Goal: Obtain resource: Download file/media

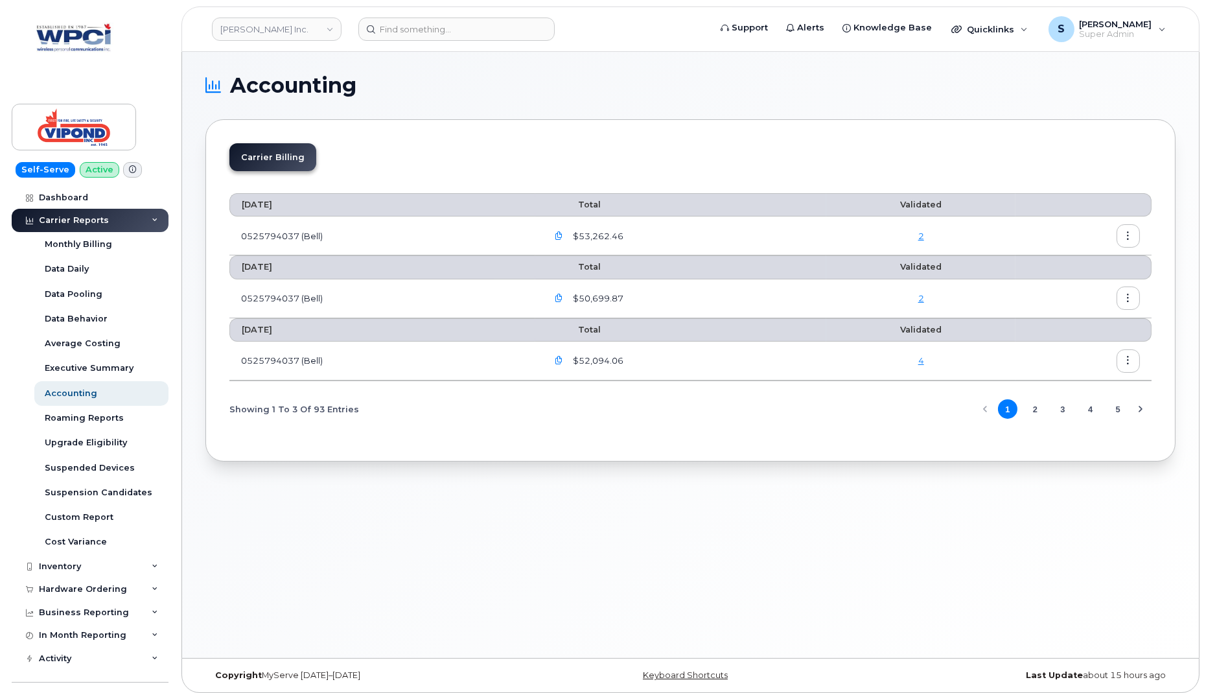
click at [1128, 358] on icon "button" at bounding box center [1128, 360] width 8 height 8
click at [1075, 410] on span "Download" at bounding box center [1070, 411] width 51 height 12
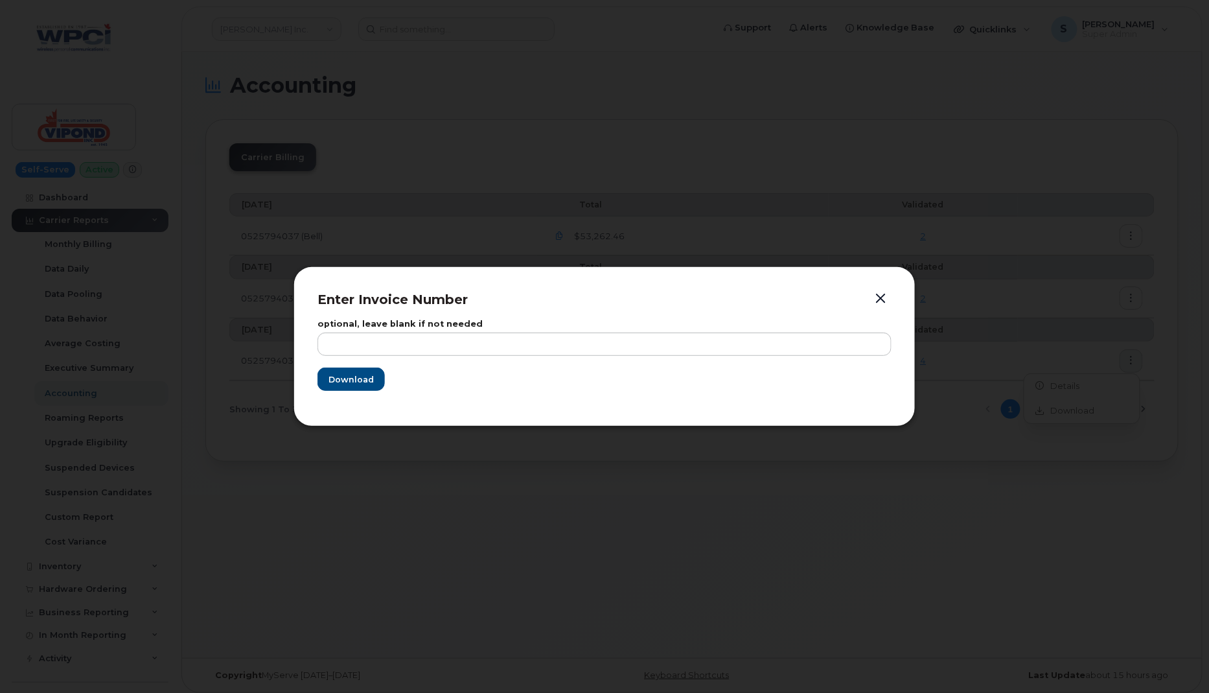
click at [886, 300] on button "button" at bounding box center [880, 299] width 19 height 18
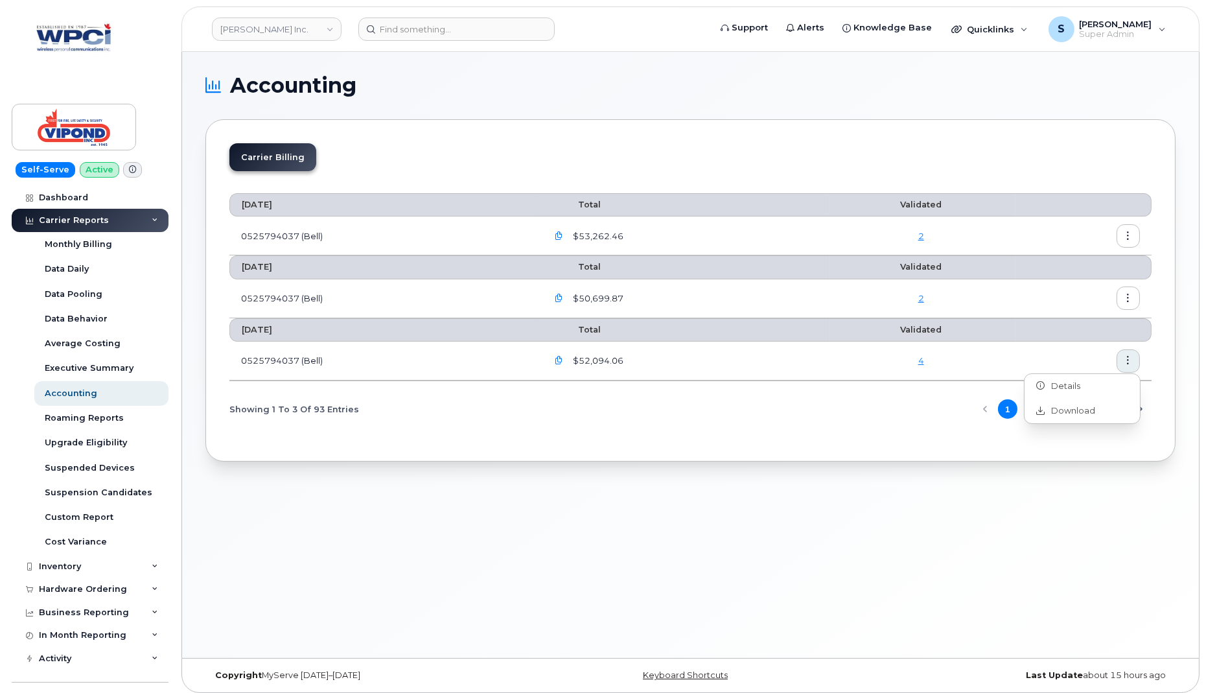
click at [1127, 294] on icon "button" at bounding box center [1128, 298] width 8 height 8
click at [1074, 345] on span "Download" at bounding box center [1070, 349] width 51 height 12
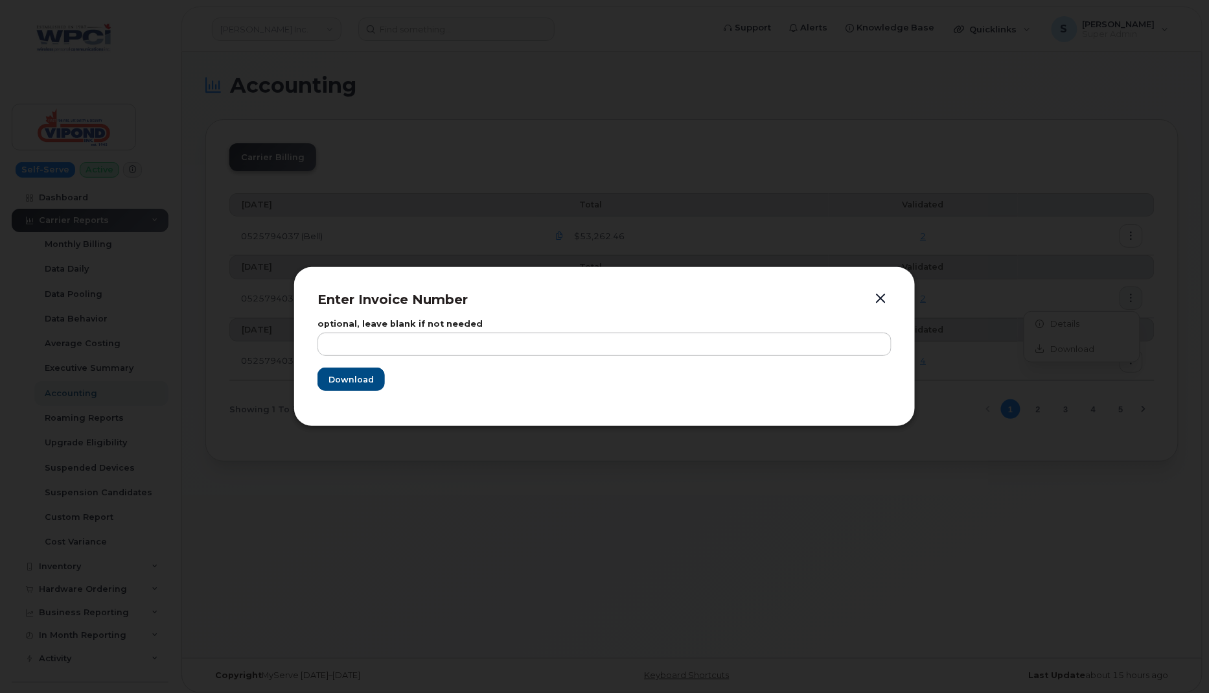
click at [883, 298] on button "button" at bounding box center [880, 299] width 19 height 18
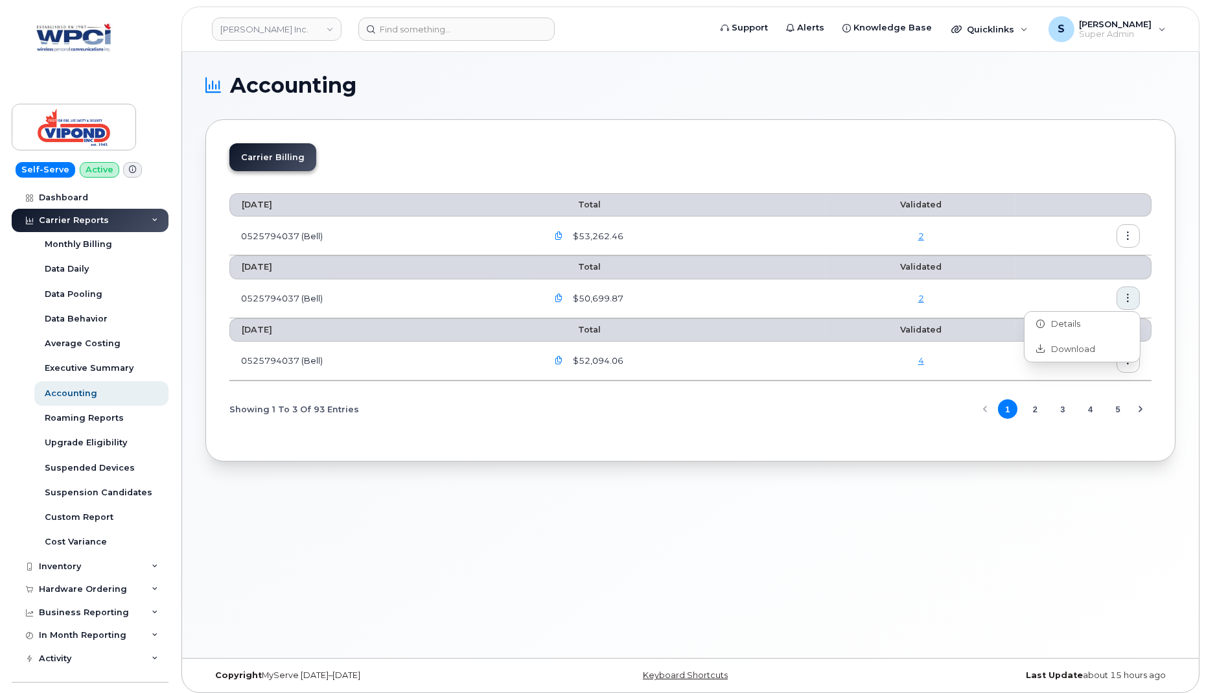
click at [1129, 229] on button "button" at bounding box center [1128, 235] width 23 height 23
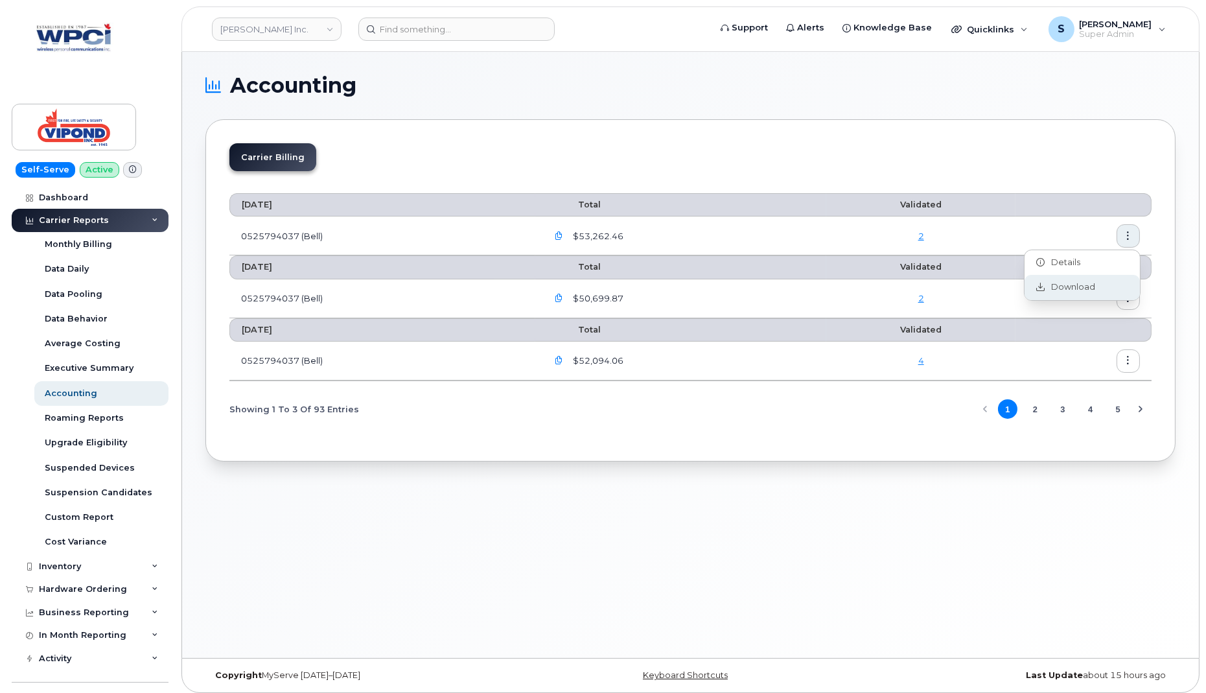
click at [1063, 292] on span "Download" at bounding box center [1070, 287] width 51 height 12
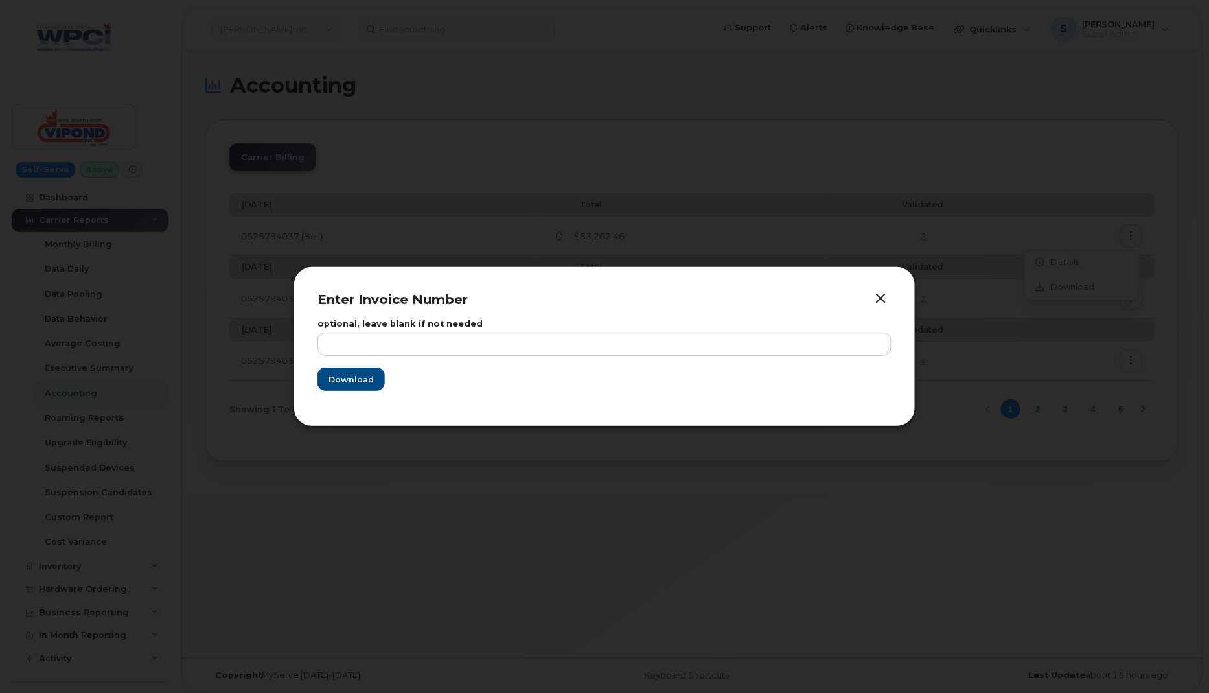
click at [883, 297] on button "button" at bounding box center [880, 299] width 19 height 18
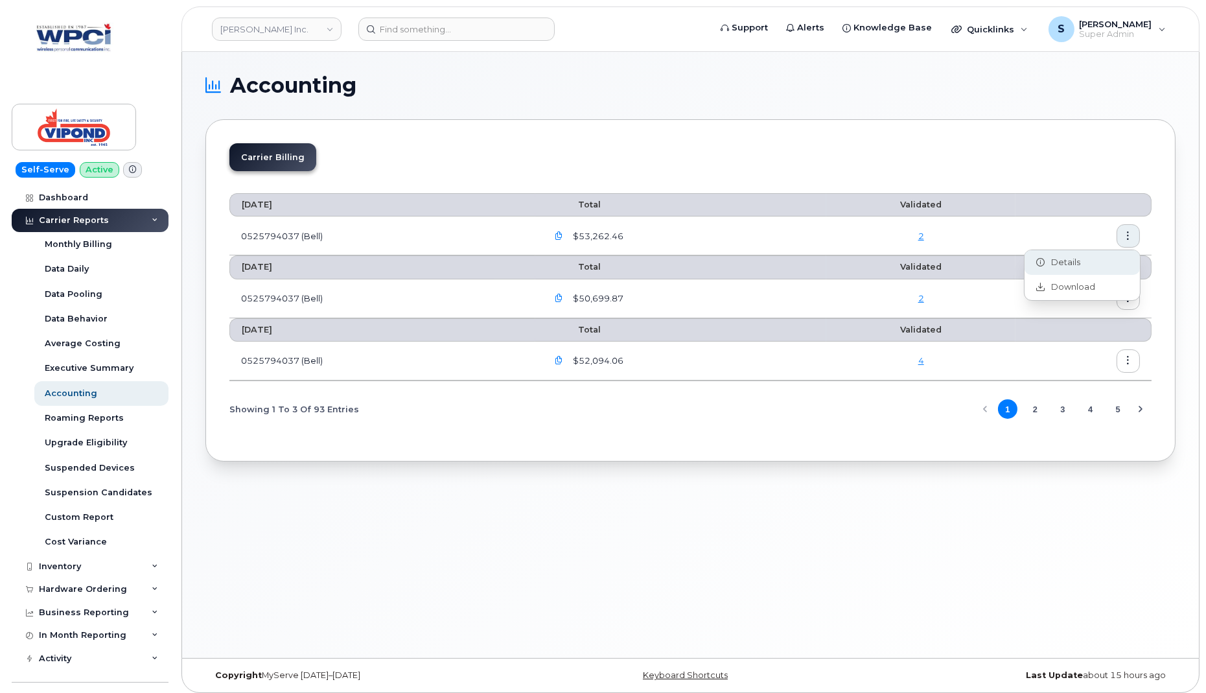
click at [1063, 260] on span "Details" at bounding box center [1063, 263] width 36 height 12
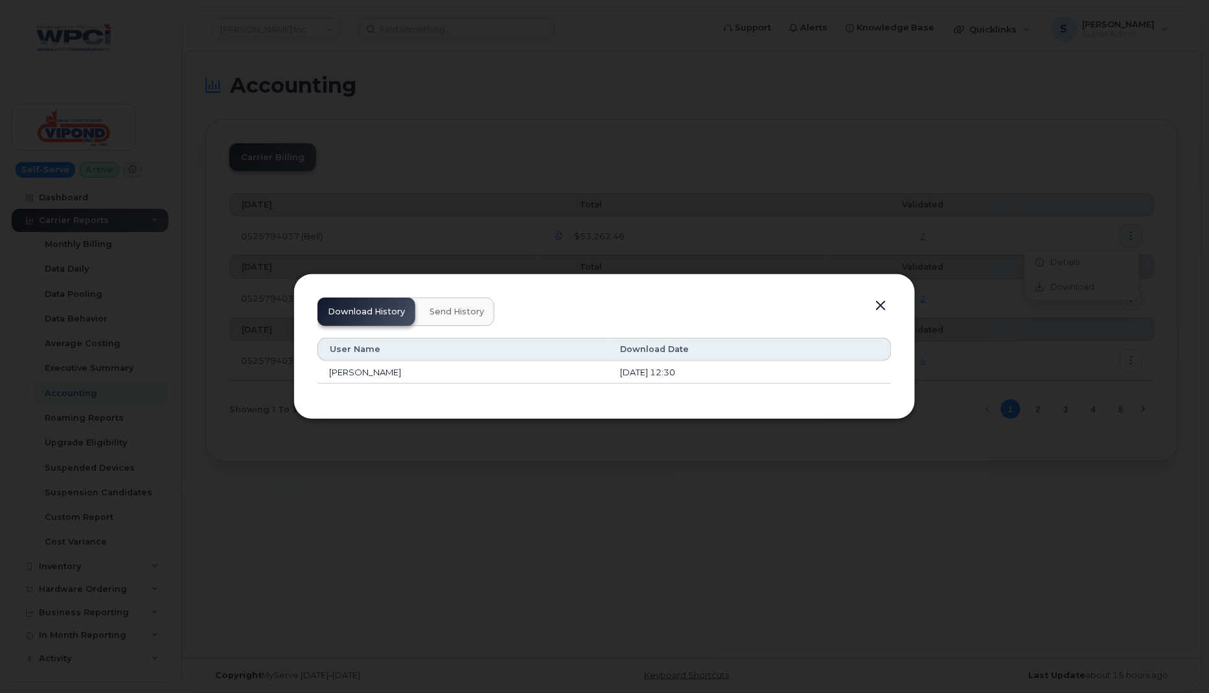
click at [448, 312] on span "Send History" at bounding box center [457, 312] width 54 height 10
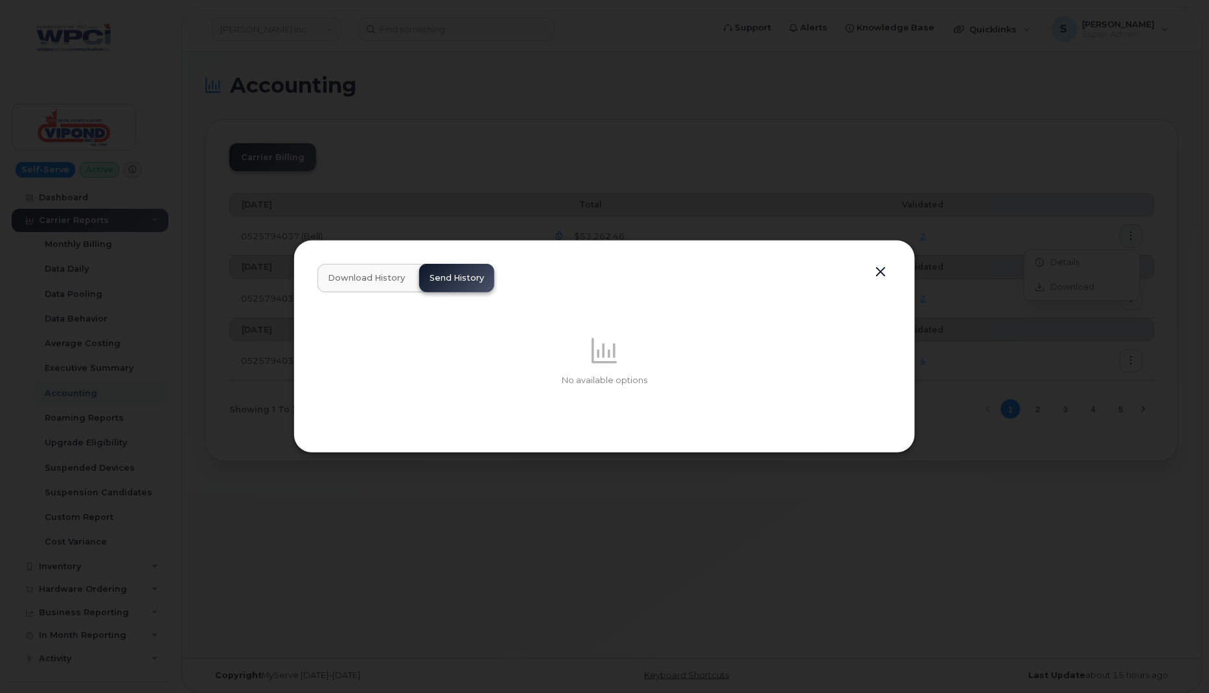
click at [359, 277] on span "Download History" at bounding box center [366, 278] width 77 height 10
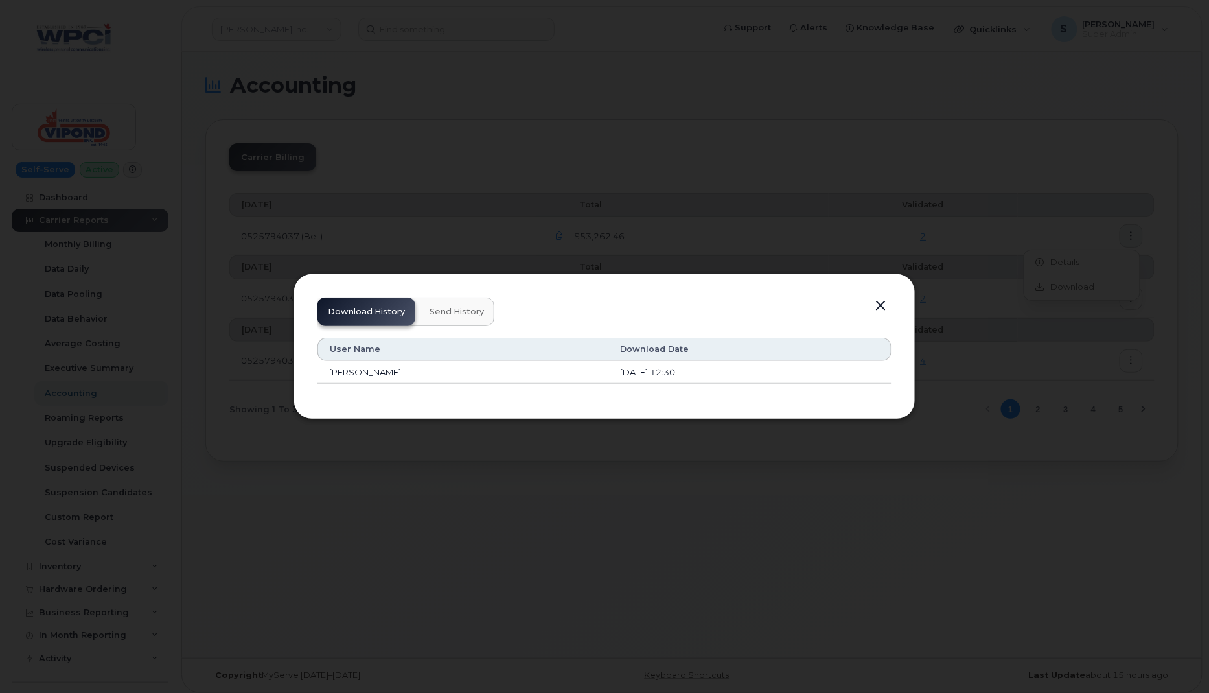
click at [878, 306] on button "button" at bounding box center [880, 306] width 19 height 18
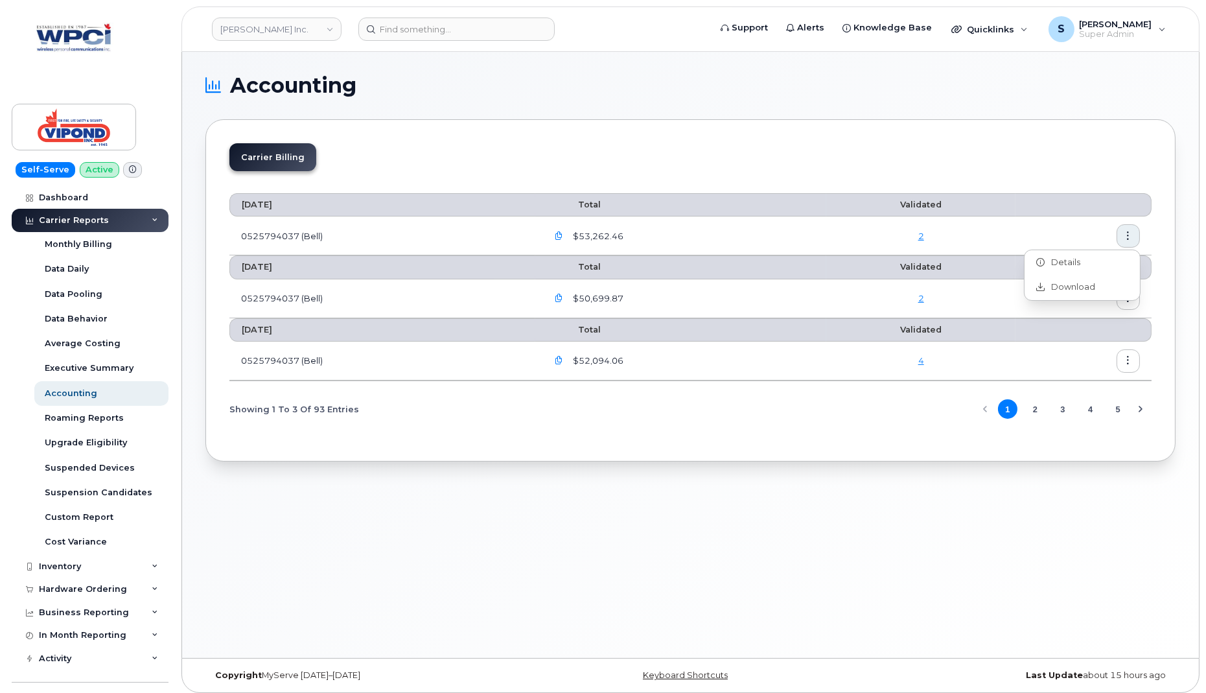
click at [1128, 297] on icon "button" at bounding box center [1128, 298] width 8 height 8
click at [1069, 329] on span "Details" at bounding box center [1063, 324] width 36 height 12
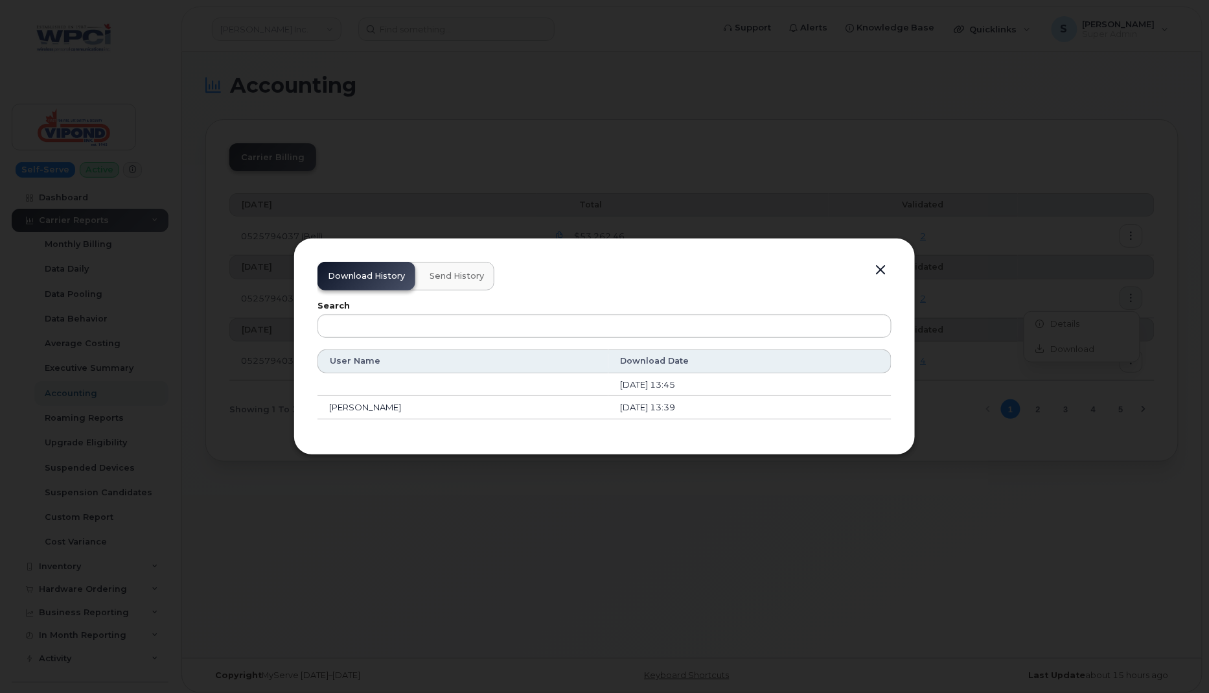
click at [437, 279] on span "Send History" at bounding box center [457, 276] width 54 height 10
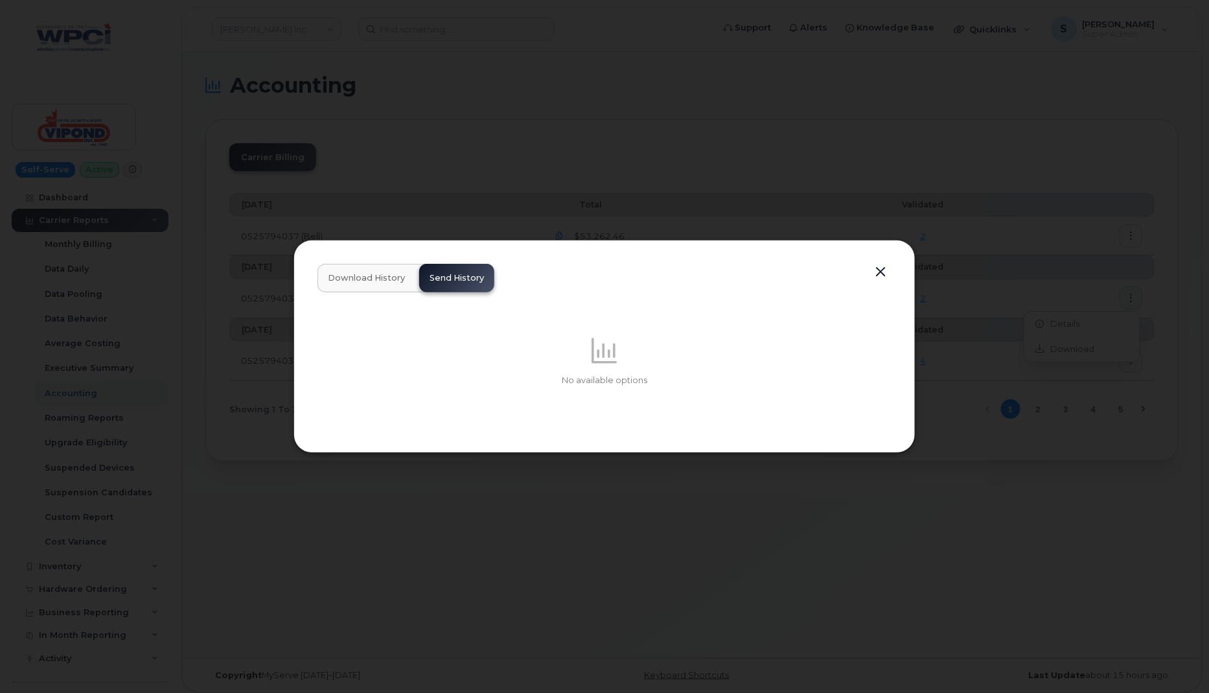
click at [389, 280] on span "Download History" at bounding box center [366, 278] width 77 height 10
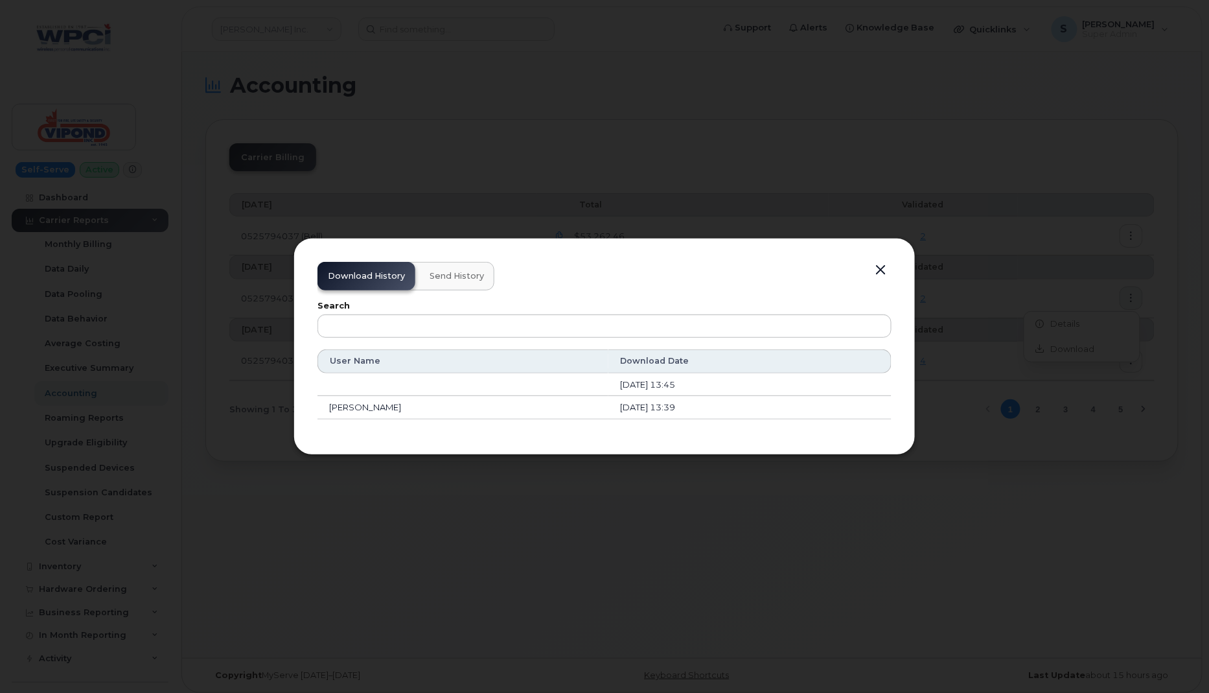
click at [883, 268] on button "button" at bounding box center [880, 270] width 19 height 18
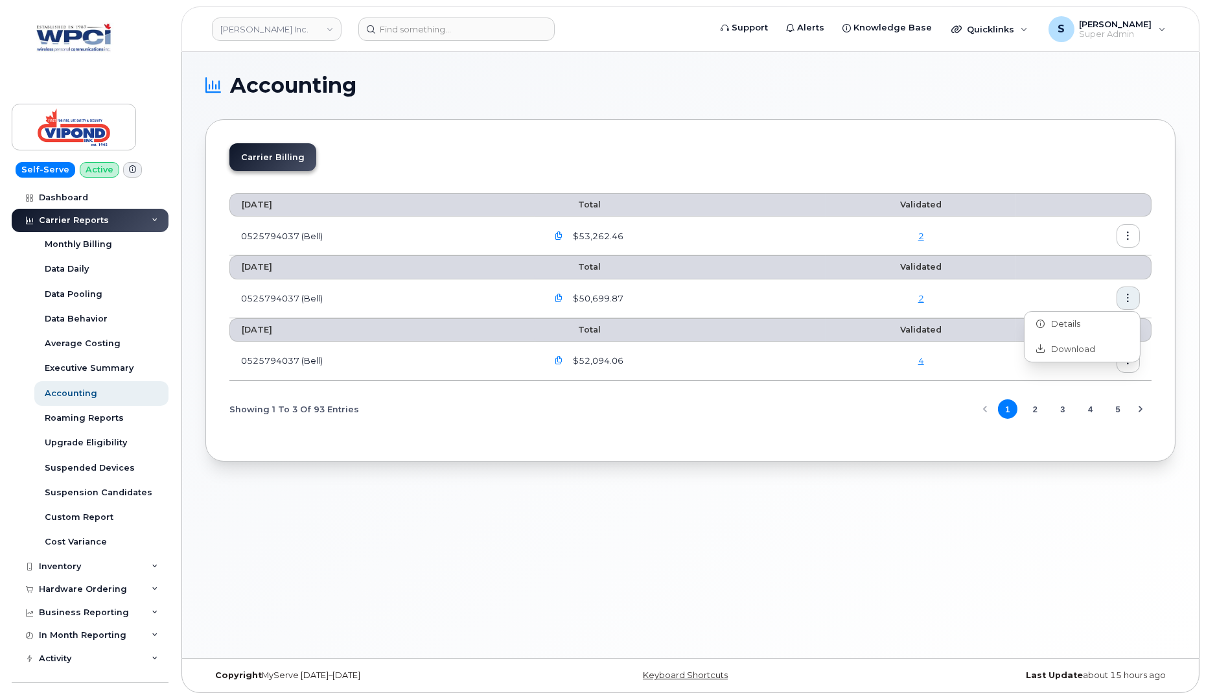
click at [901, 562] on div "Accounting Carrier Billing [DATE] Total Validated 0525794037 (Bell) $53,262.46 …" at bounding box center [690, 355] width 1017 height 606
click at [1130, 357] on icon "button" at bounding box center [1128, 360] width 8 height 8
click at [1088, 383] on div "Details" at bounding box center [1082, 386] width 115 height 25
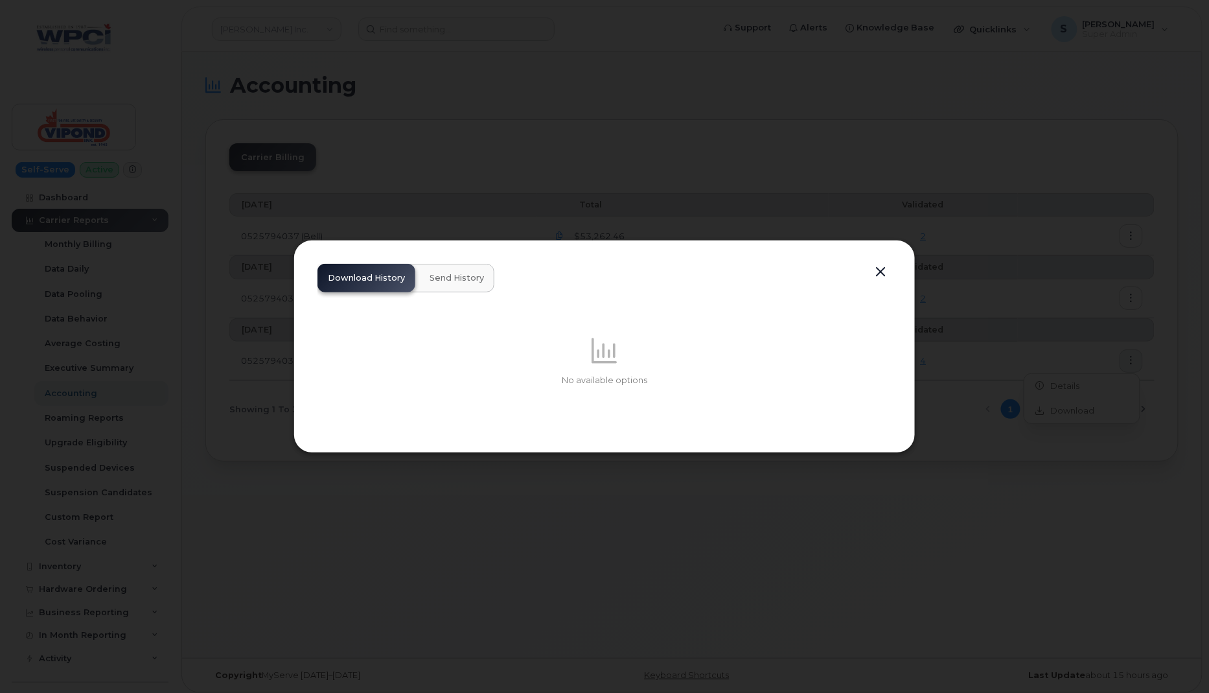
click at [396, 389] on div "No available options" at bounding box center [605, 360] width 574 height 137
click at [469, 277] on span "Send History" at bounding box center [457, 278] width 54 height 10
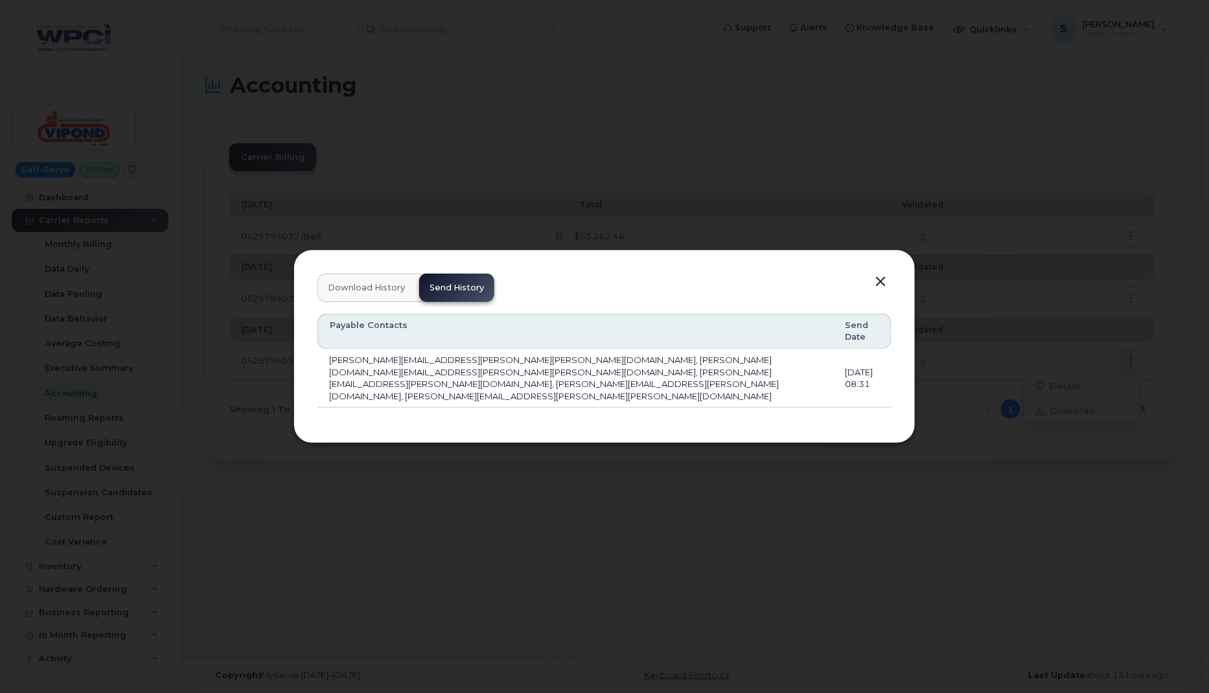
click at [881, 291] on button "button" at bounding box center [880, 282] width 19 height 18
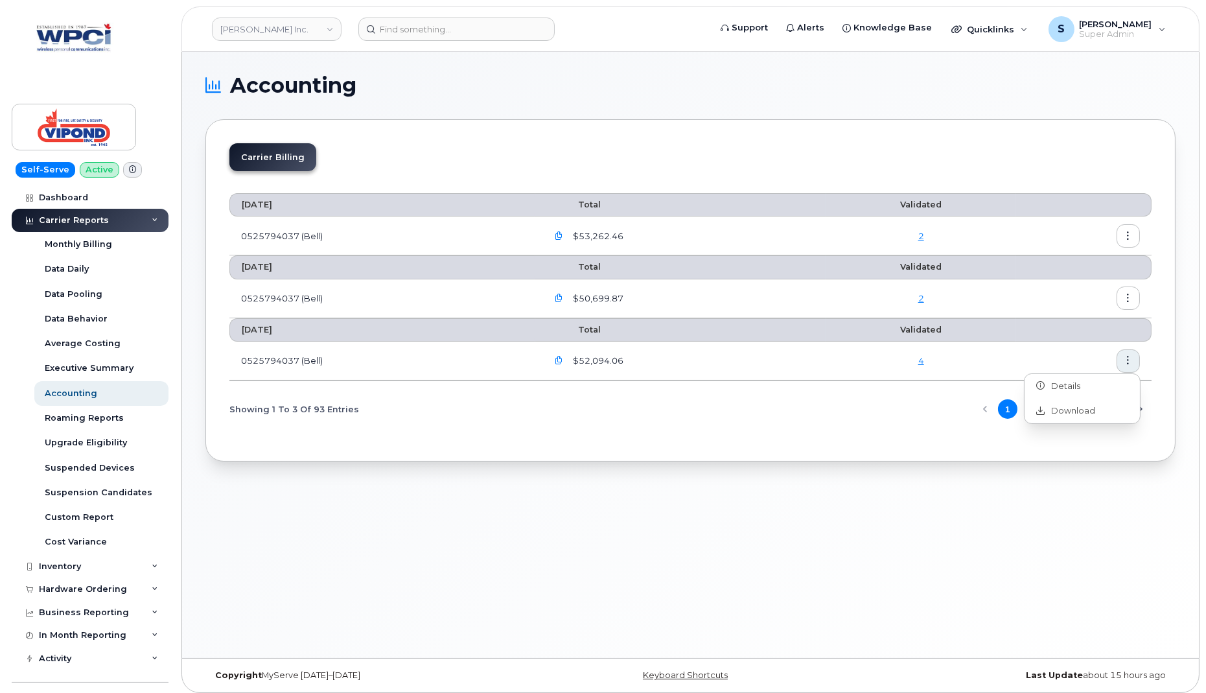
click at [987, 474] on div "Accounting Carrier Billing [DATE] Total Validated 0525794037 (Bell) $53,262.46 …" at bounding box center [690, 355] width 1017 height 606
click at [1033, 408] on button "2" at bounding box center [1034, 408] width 19 height 19
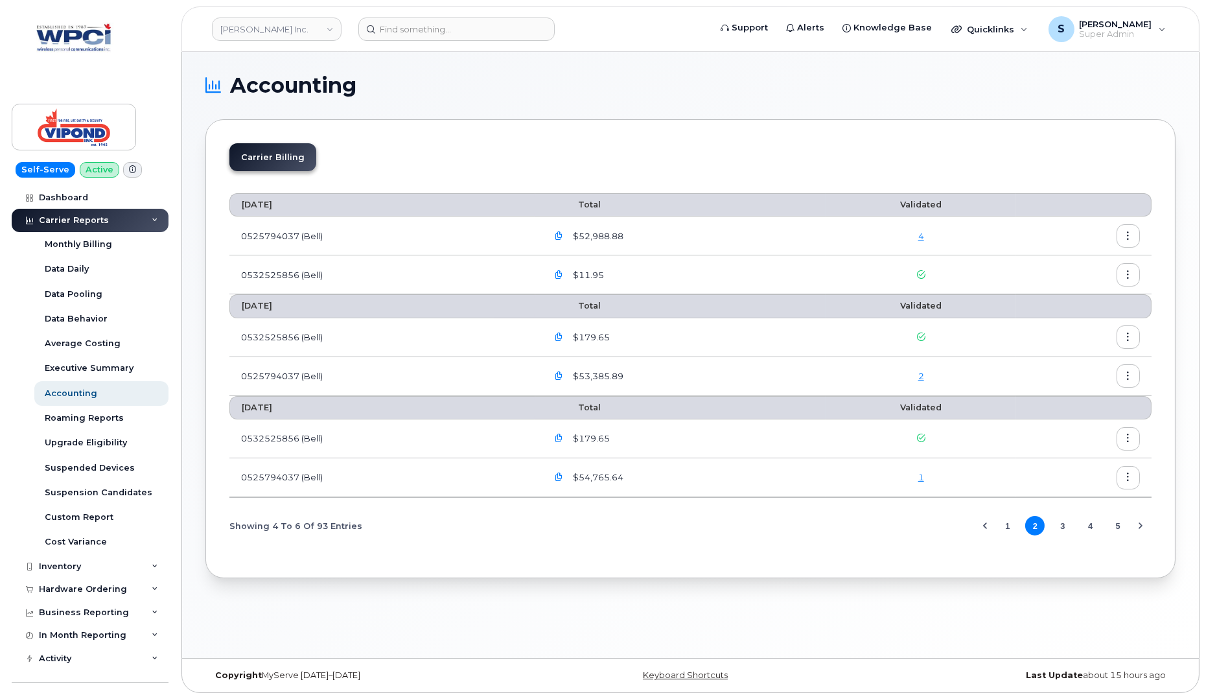
click at [1126, 232] on icon "button" at bounding box center [1128, 236] width 8 height 8
click at [1056, 263] on span "Details" at bounding box center [1063, 263] width 36 height 12
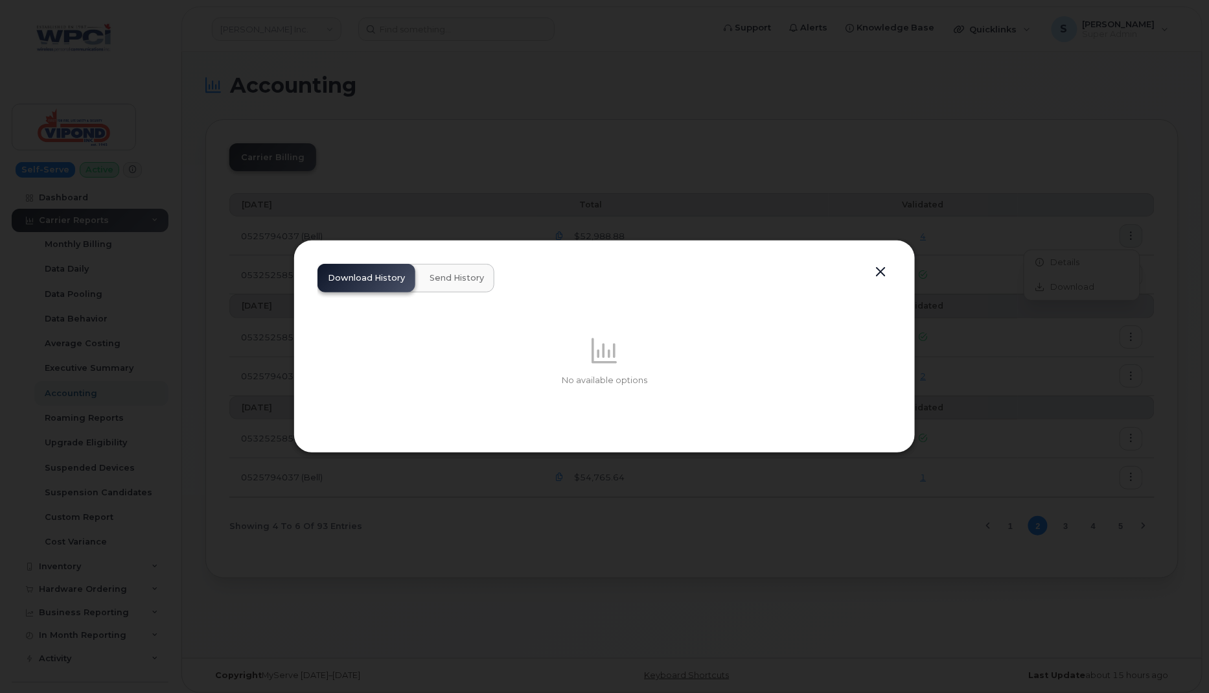
click at [450, 283] on span "Send History" at bounding box center [457, 278] width 54 height 10
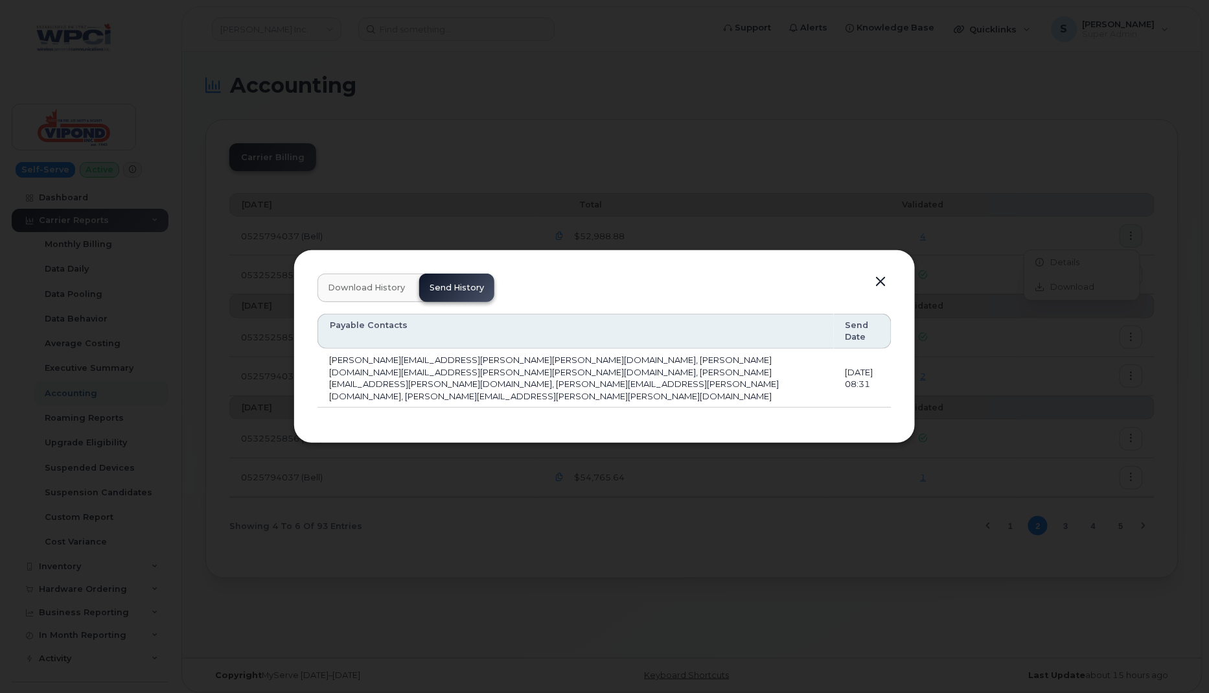
click at [881, 291] on button "button" at bounding box center [880, 282] width 19 height 18
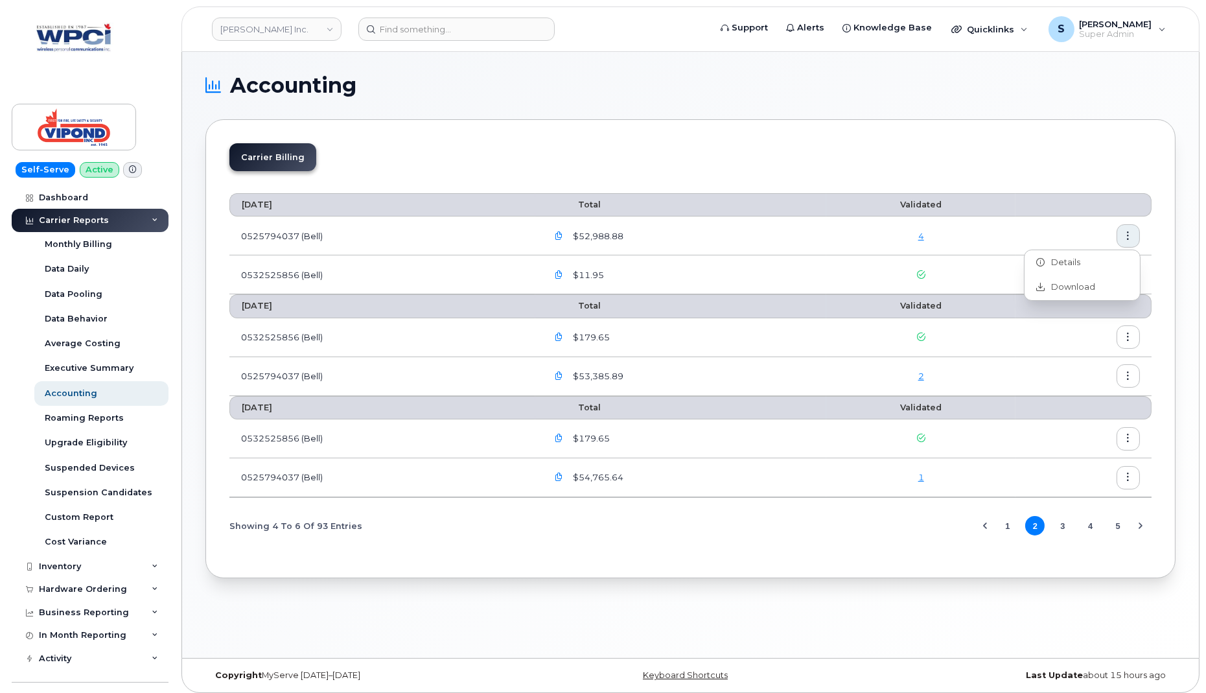
click at [961, 230] on div "4" at bounding box center [921, 236] width 166 height 12
click at [1129, 277] on icon "button" at bounding box center [1128, 275] width 8 height 8
click at [1080, 299] on div "Details" at bounding box center [1082, 301] width 115 height 25
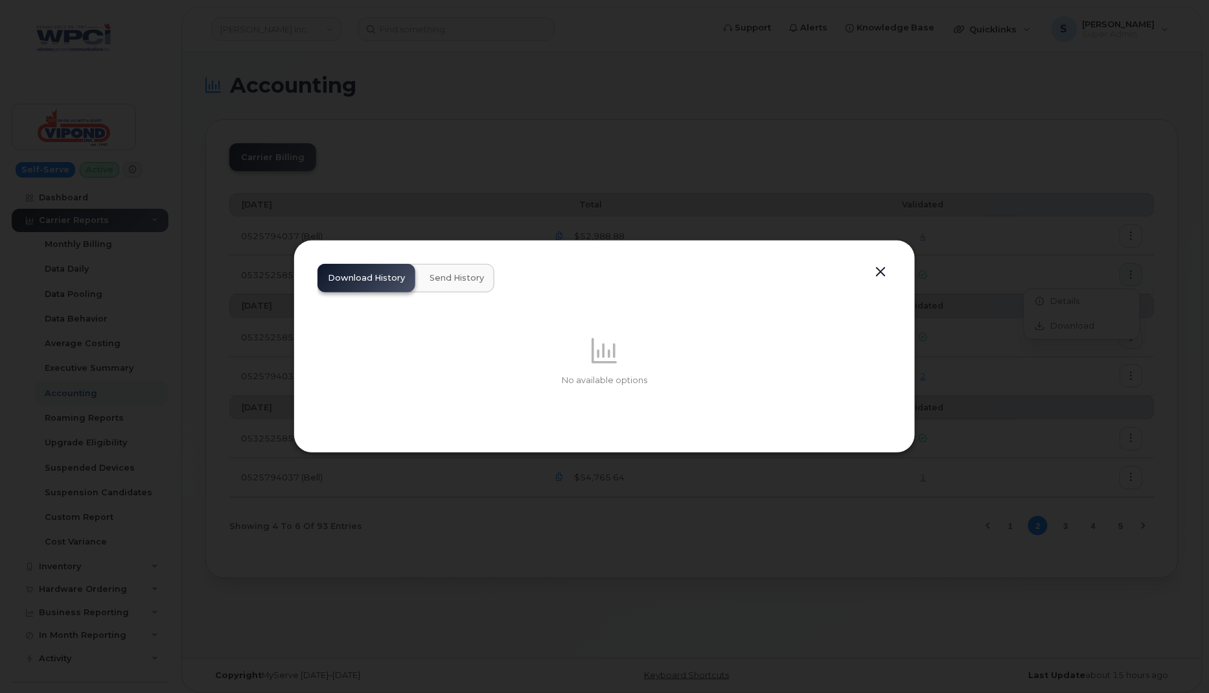
click at [461, 276] on span "Send History" at bounding box center [457, 278] width 54 height 10
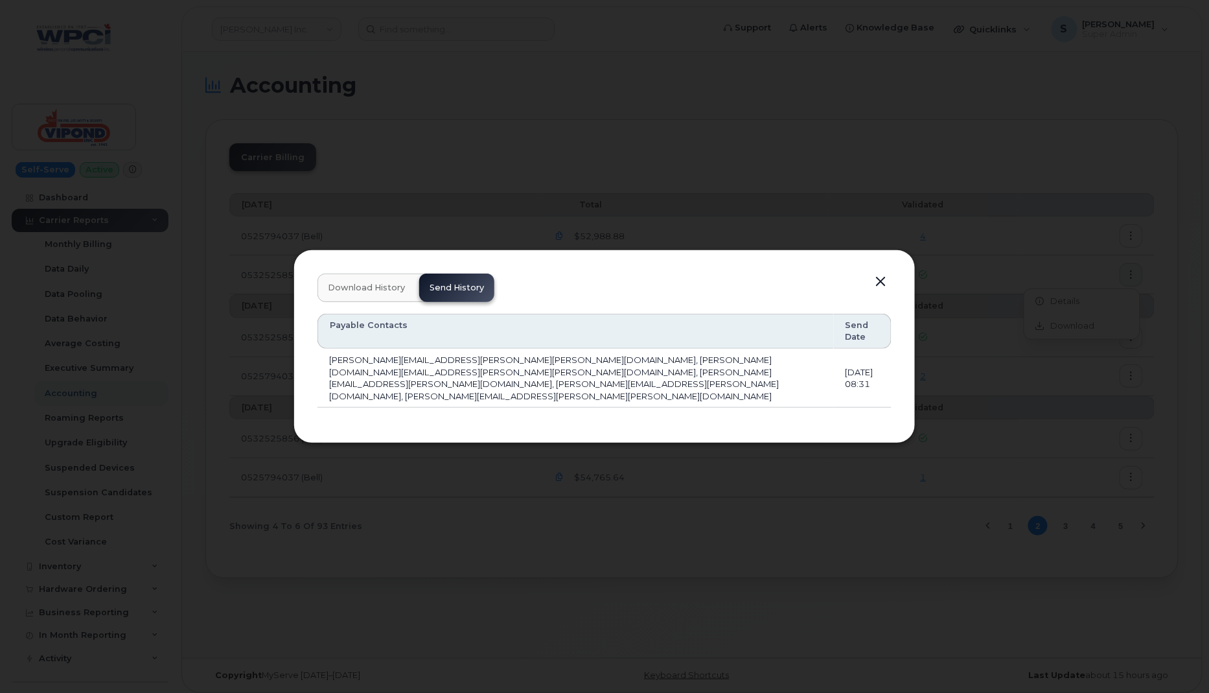
click at [880, 291] on button "button" at bounding box center [880, 282] width 19 height 18
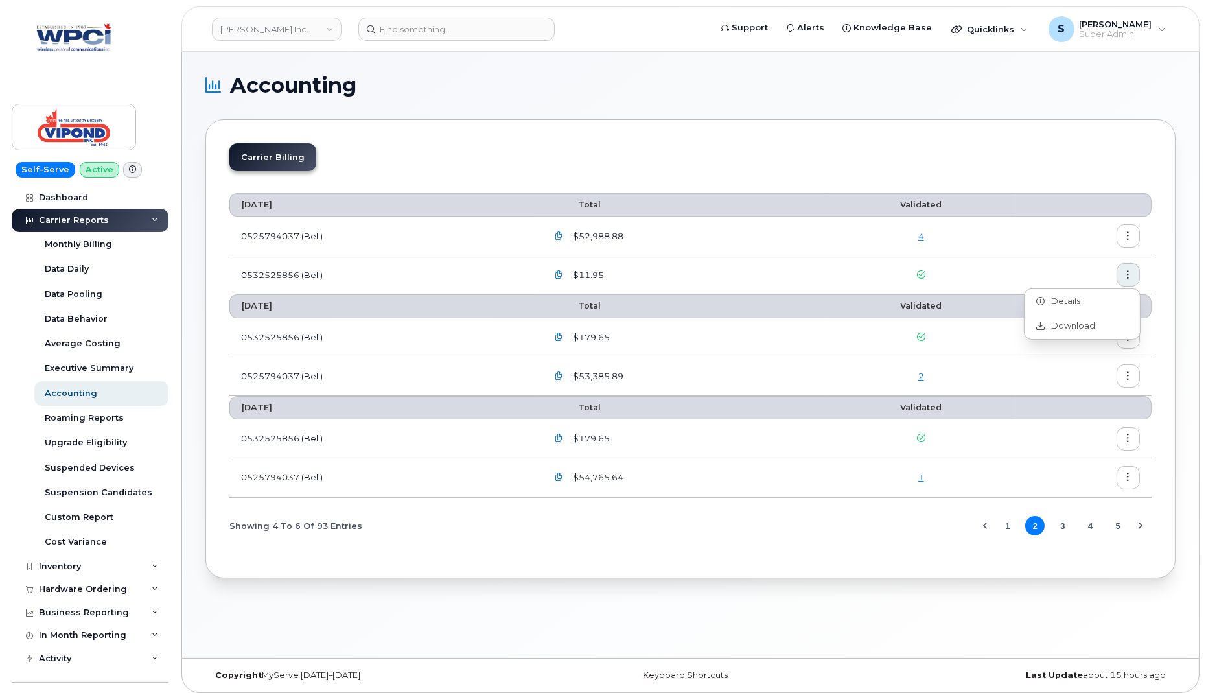
click at [913, 375] on div "2" at bounding box center [921, 376] width 166 height 12
click at [1128, 334] on icon "button" at bounding box center [1128, 337] width 8 height 8
click at [1061, 357] on span "Details" at bounding box center [1063, 363] width 36 height 12
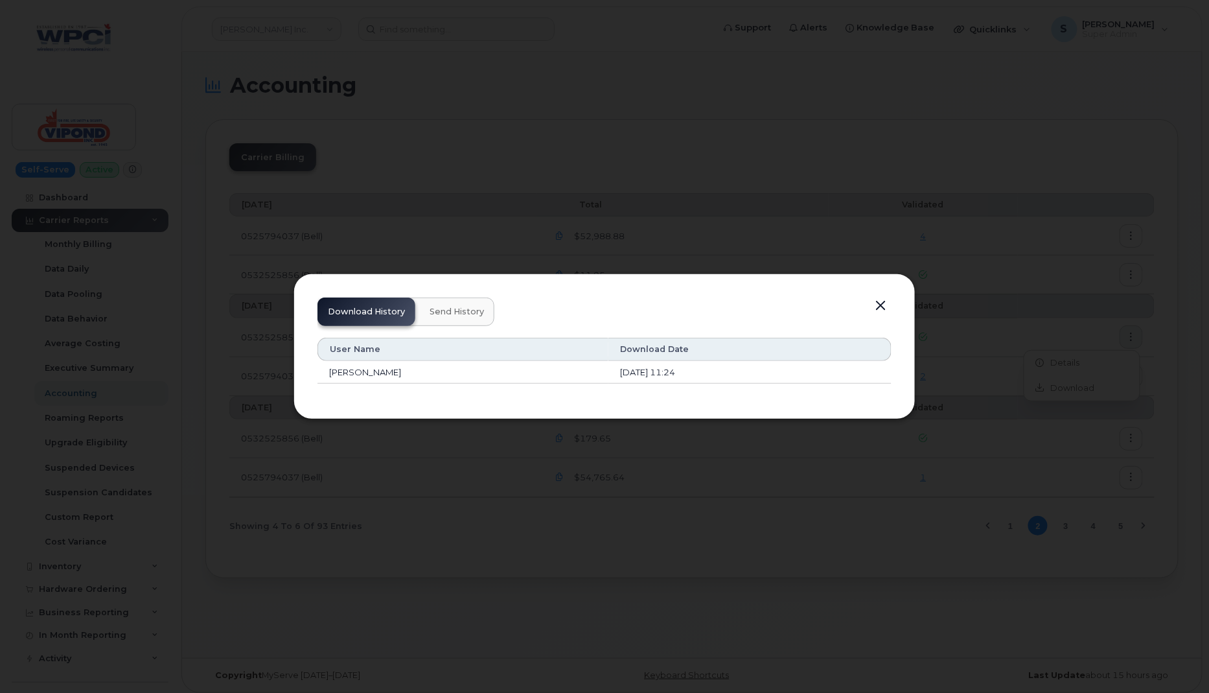
click at [469, 304] on button "Send History" at bounding box center [456, 311] width 75 height 29
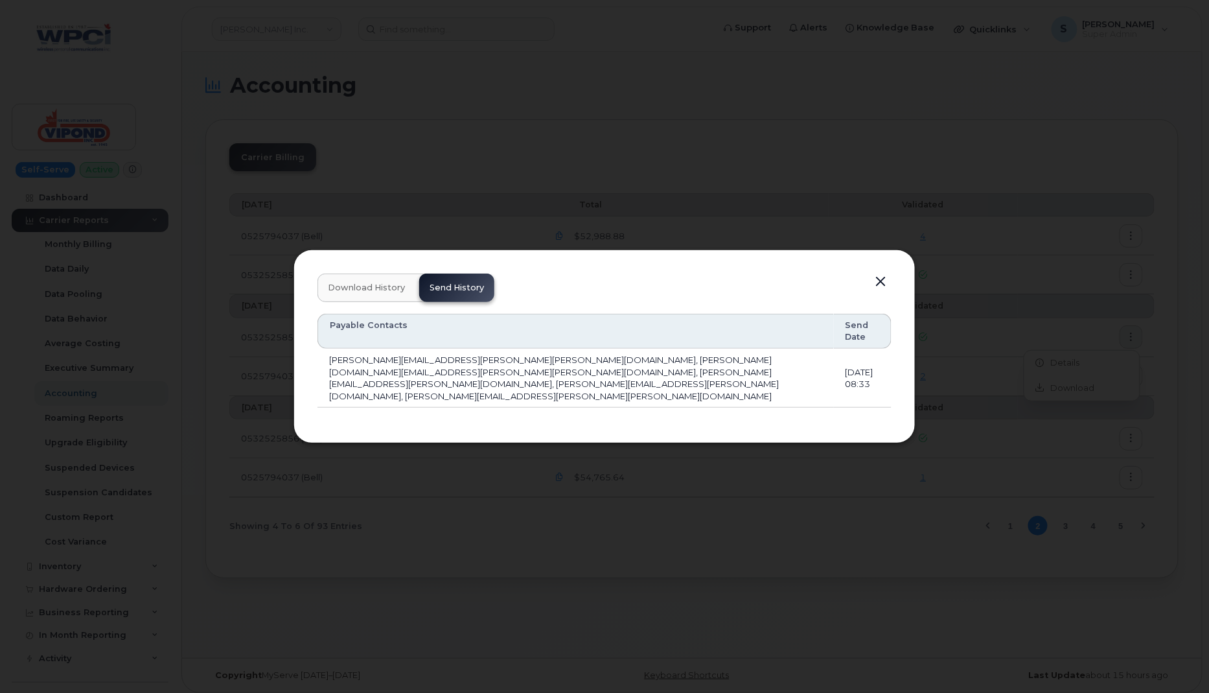
click at [372, 293] on span "Download History" at bounding box center [366, 288] width 77 height 10
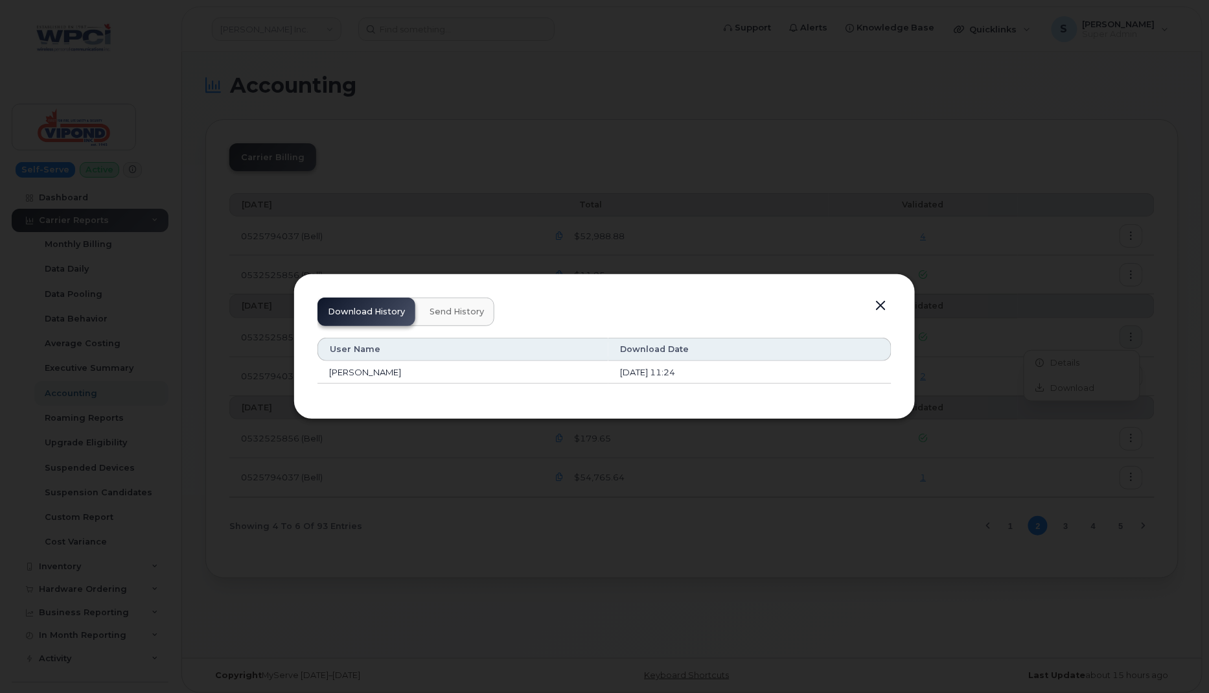
click at [471, 310] on span "Send History" at bounding box center [457, 312] width 54 height 10
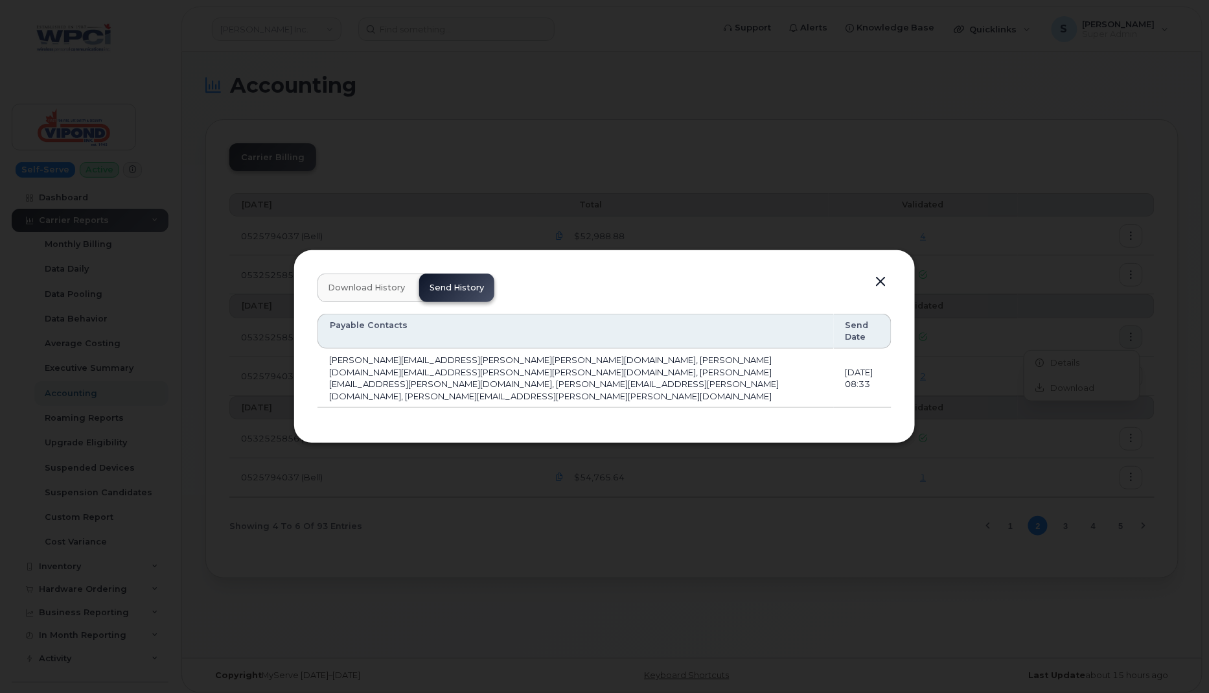
click at [884, 291] on button "button" at bounding box center [880, 282] width 19 height 18
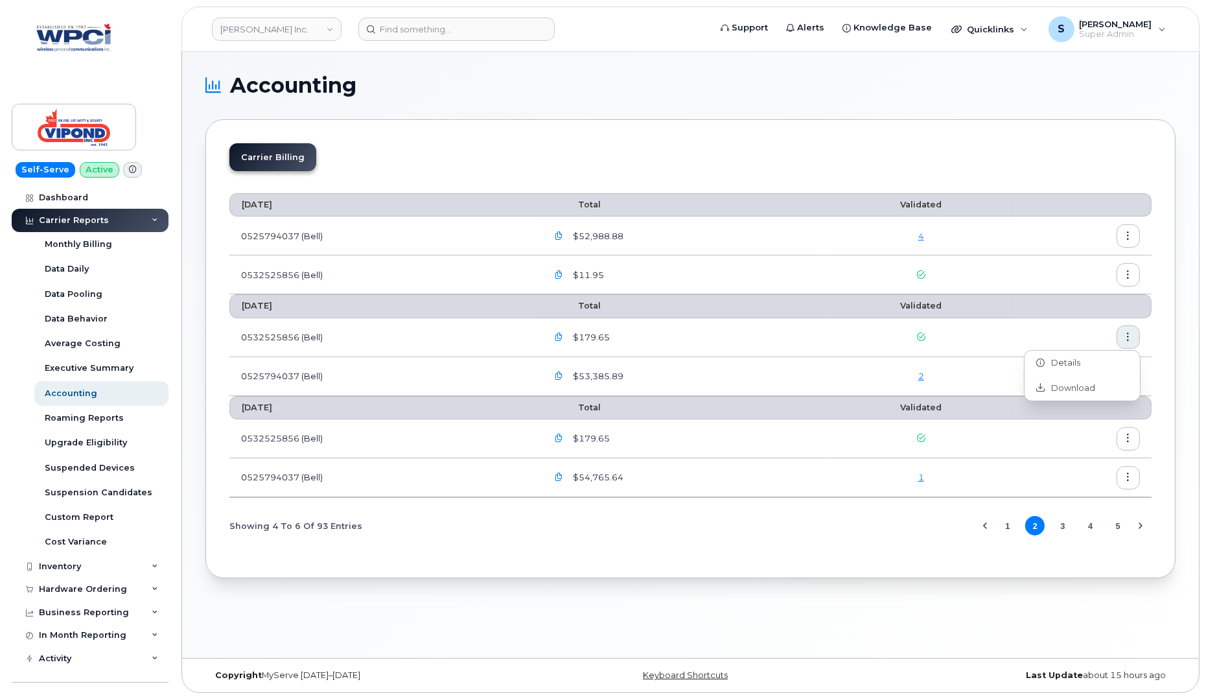
click at [957, 152] on div "Carrier Billing" at bounding box center [690, 162] width 922 height 38
click at [1130, 435] on icon "button" at bounding box center [1128, 438] width 8 height 8
click at [1079, 457] on div "Details" at bounding box center [1082, 464] width 115 height 25
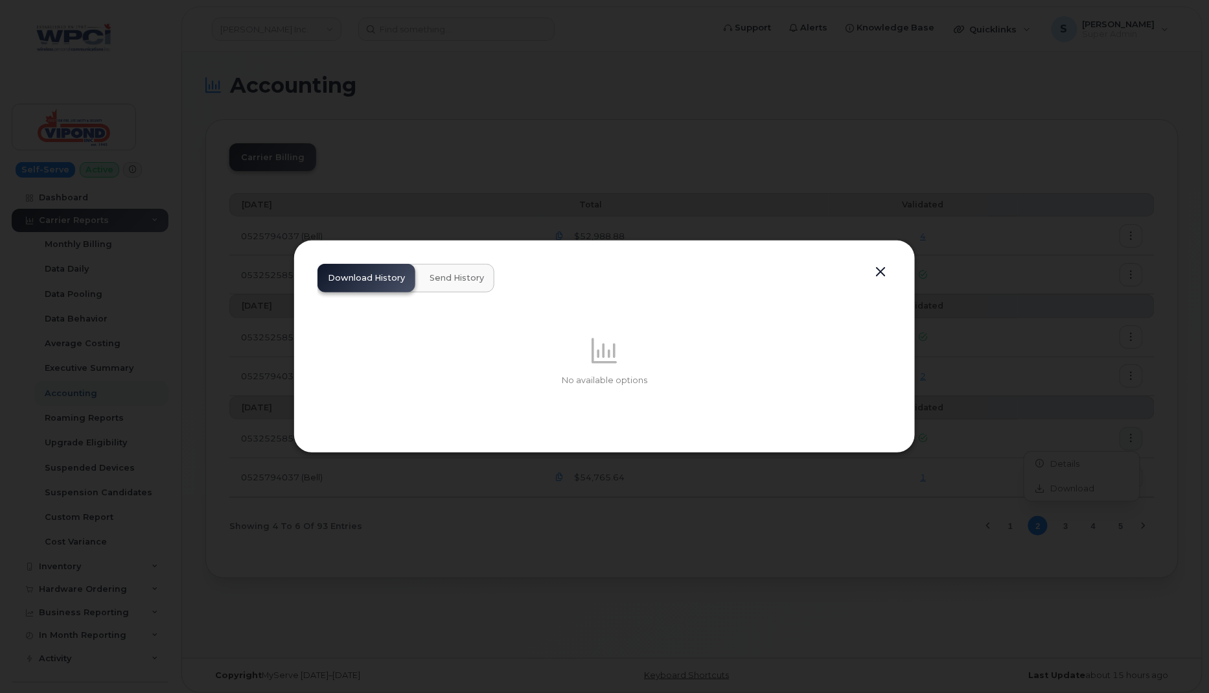
click at [455, 283] on span "Send History" at bounding box center [457, 278] width 54 height 10
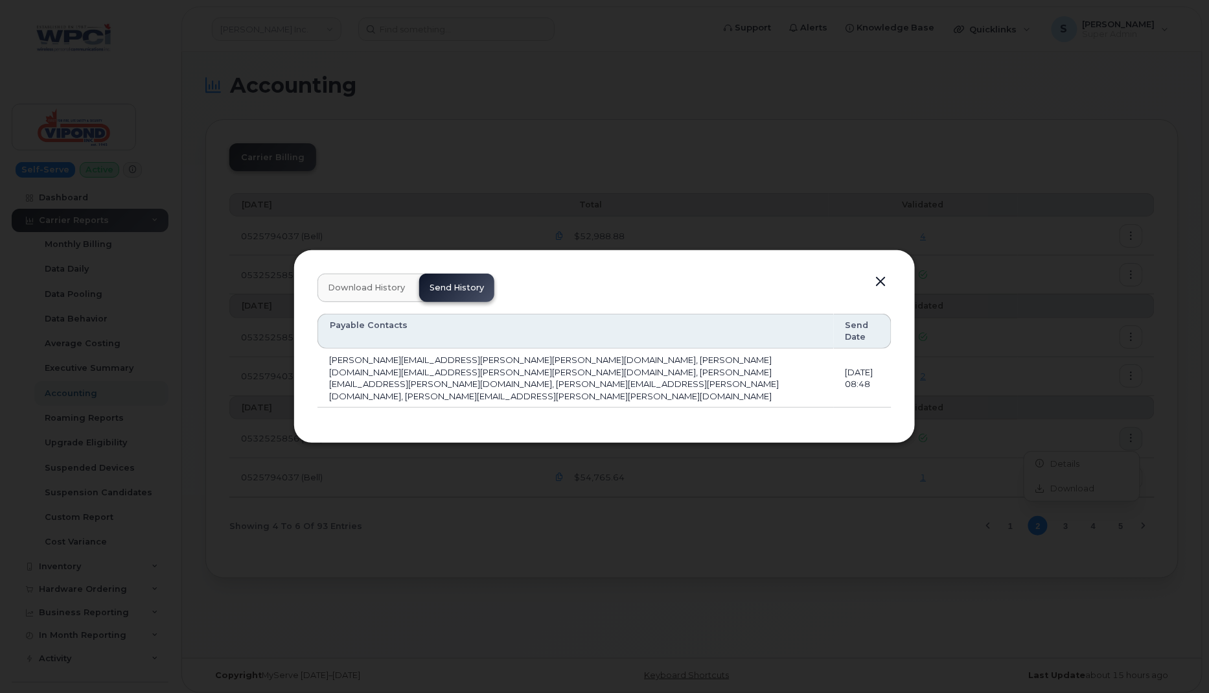
click at [881, 291] on button "button" at bounding box center [880, 282] width 19 height 18
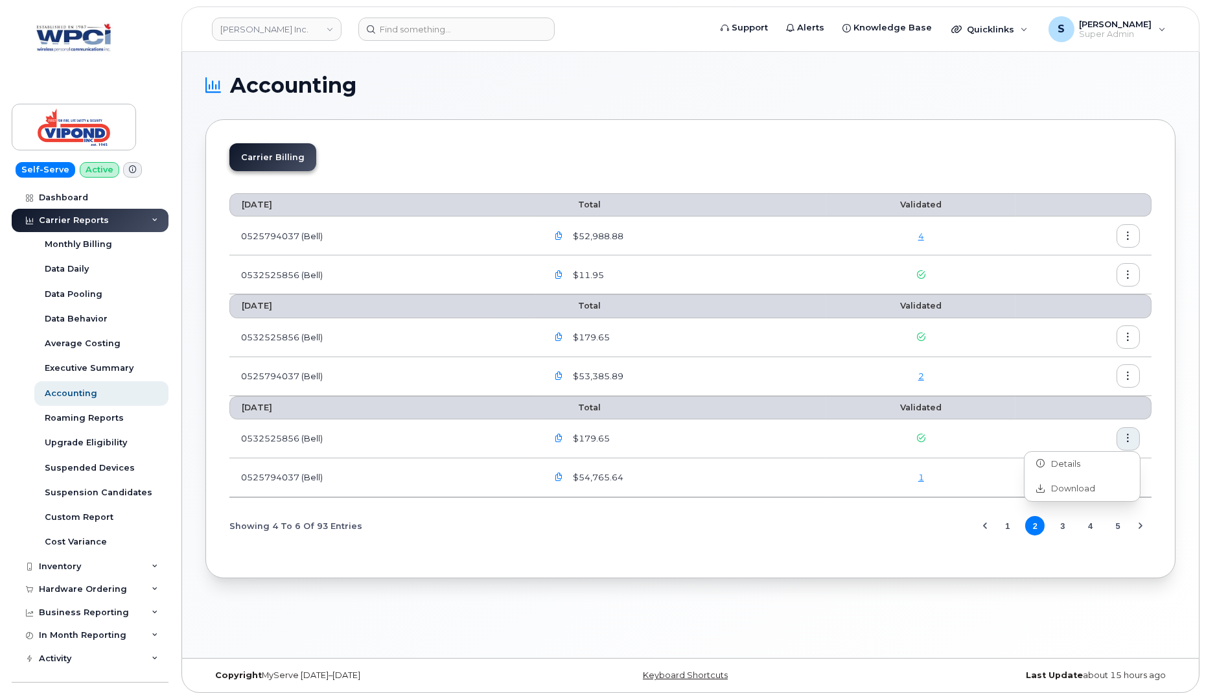
click at [1189, 473] on div "Accounting Carrier Billing May 2025 Total Validated 0525794037 (Bell) $52,988.8…" at bounding box center [690, 355] width 1017 height 606
click at [1130, 476] on icon "button" at bounding box center [1128, 477] width 8 height 8
click at [1082, 496] on div "Details" at bounding box center [1082, 503] width 115 height 25
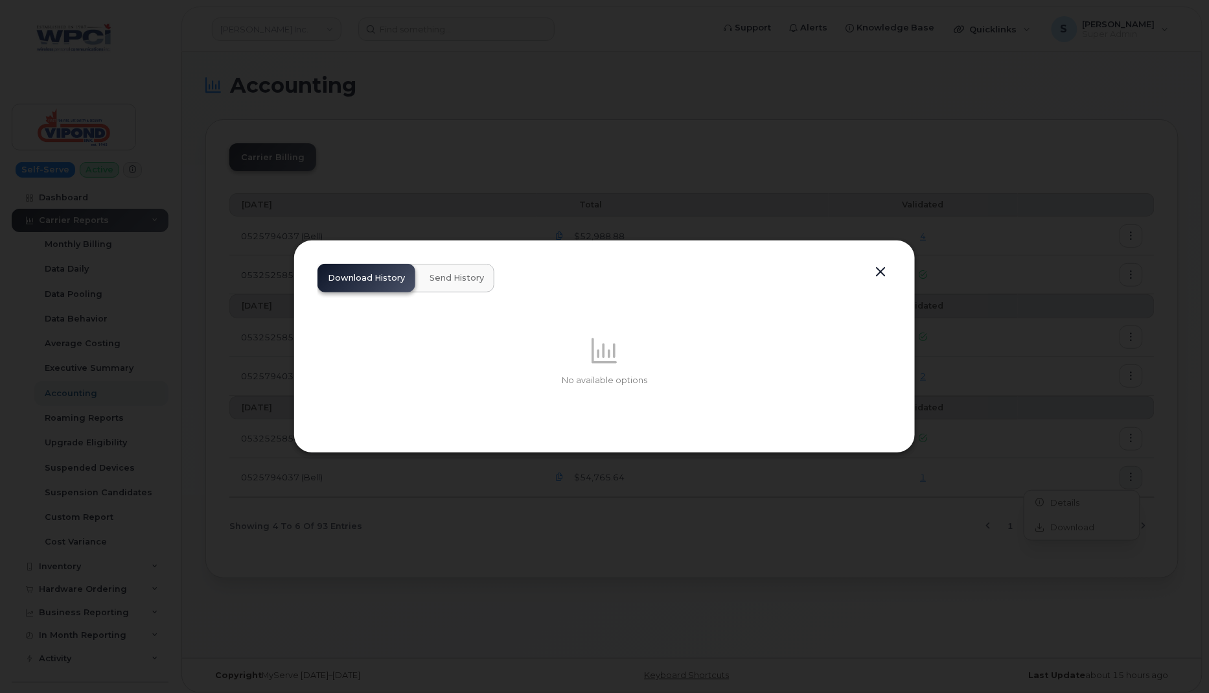
click at [451, 279] on span "Send History" at bounding box center [457, 278] width 54 height 10
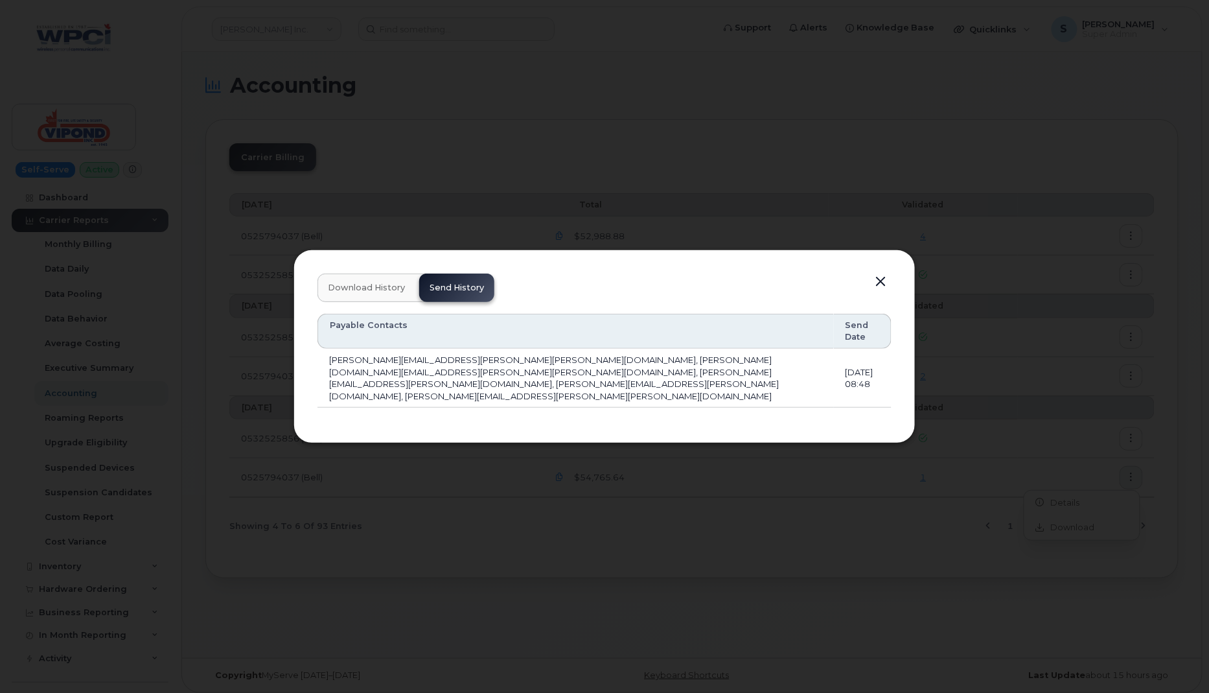
click at [881, 291] on button "button" at bounding box center [880, 282] width 19 height 18
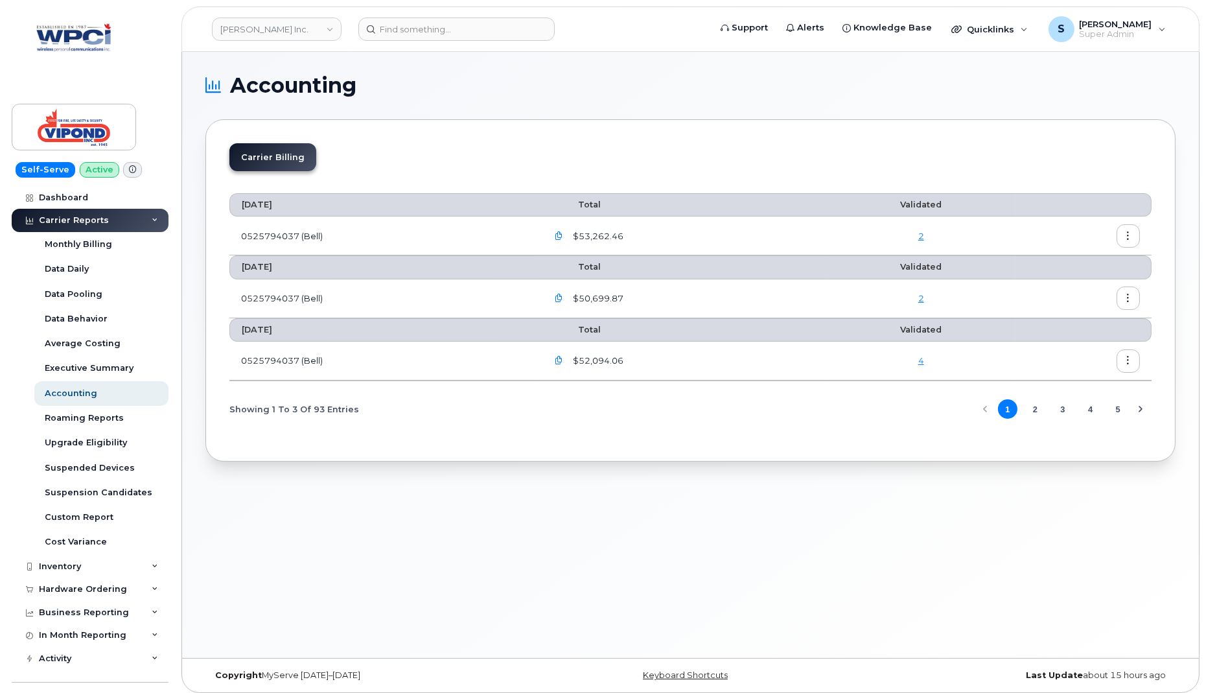
click at [1126, 358] on icon "button" at bounding box center [1128, 360] width 8 height 8
click at [1076, 388] on span "Details" at bounding box center [1063, 386] width 36 height 12
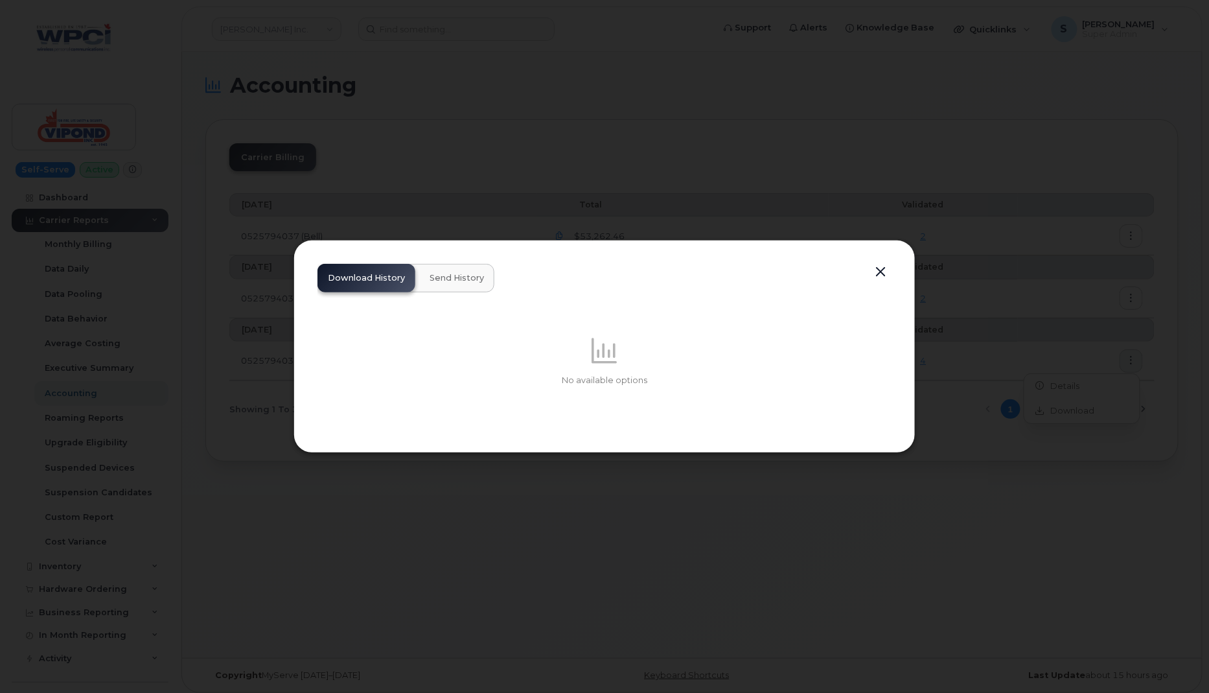
click at [434, 281] on span "Send History" at bounding box center [457, 278] width 54 height 10
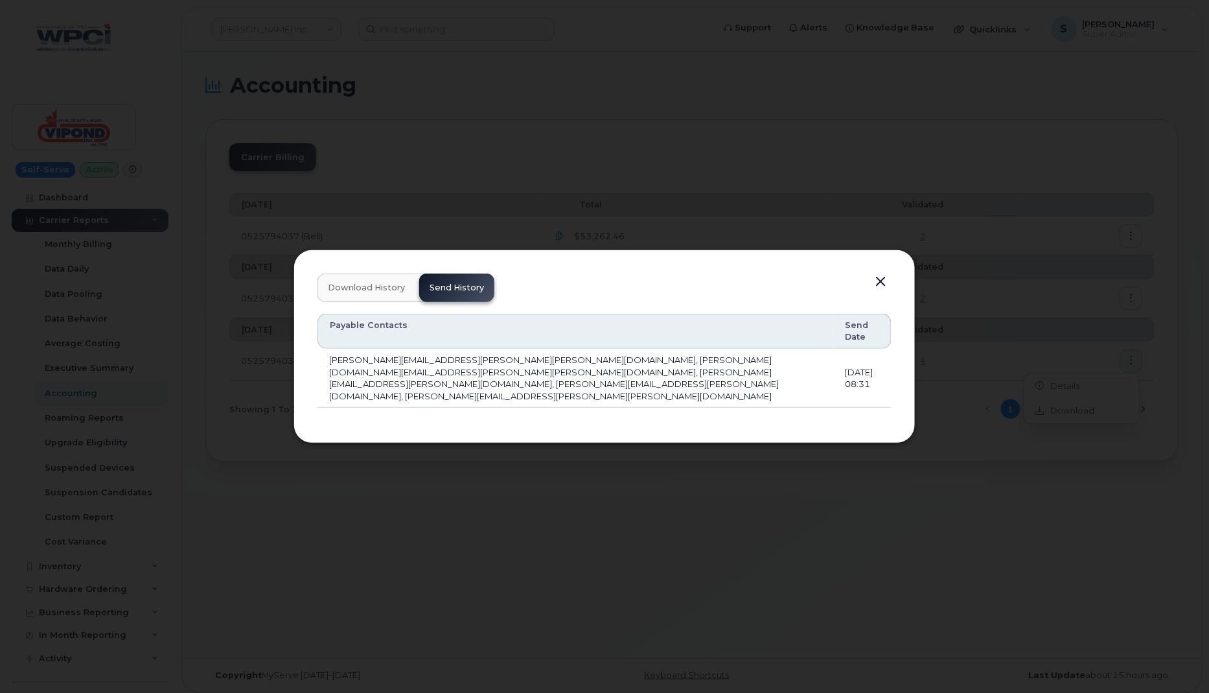
click at [884, 291] on button "button" at bounding box center [880, 282] width 19 height 18
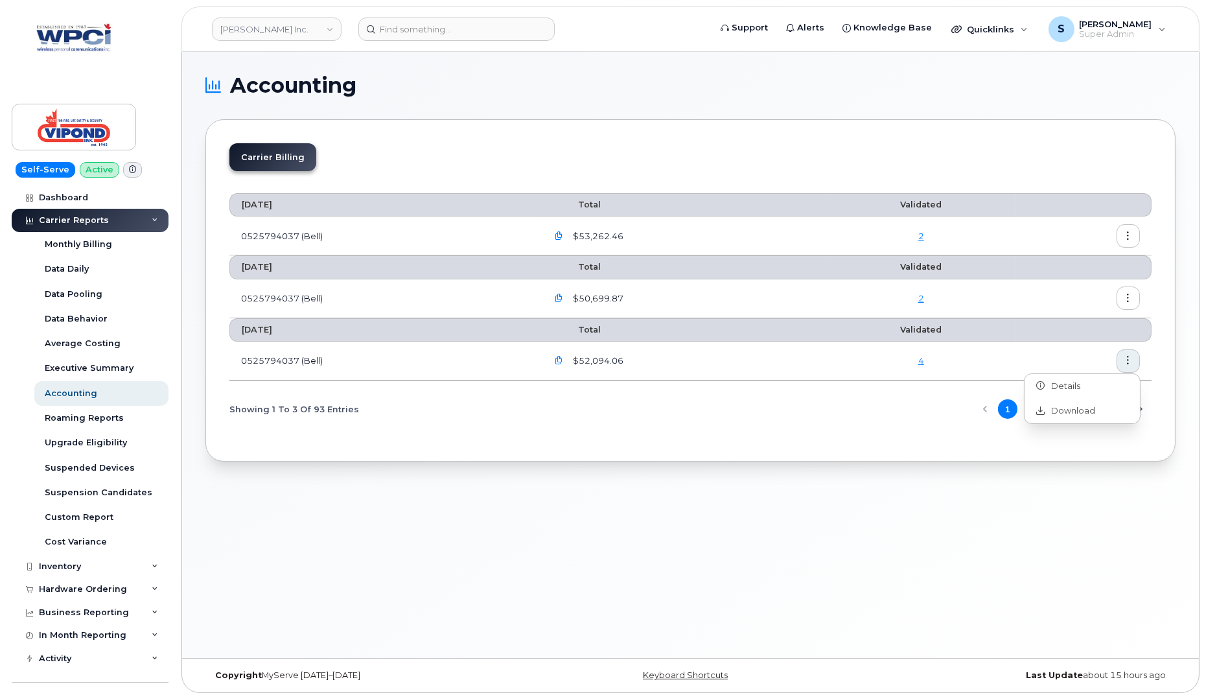
click at [968, 127] on div "Carrier Billing August 2025 Total Validated 0525794037 (Bell) $53,262.46 2 July…" at bounding box center [690, 290] width 970 height 342
click at [1132, 360] on icon "button" at bounding box center [1128, 360] width 8 height 8
click at [1069, 389] on span "Details" at bounding box center [1063, 386] width 36 height 12
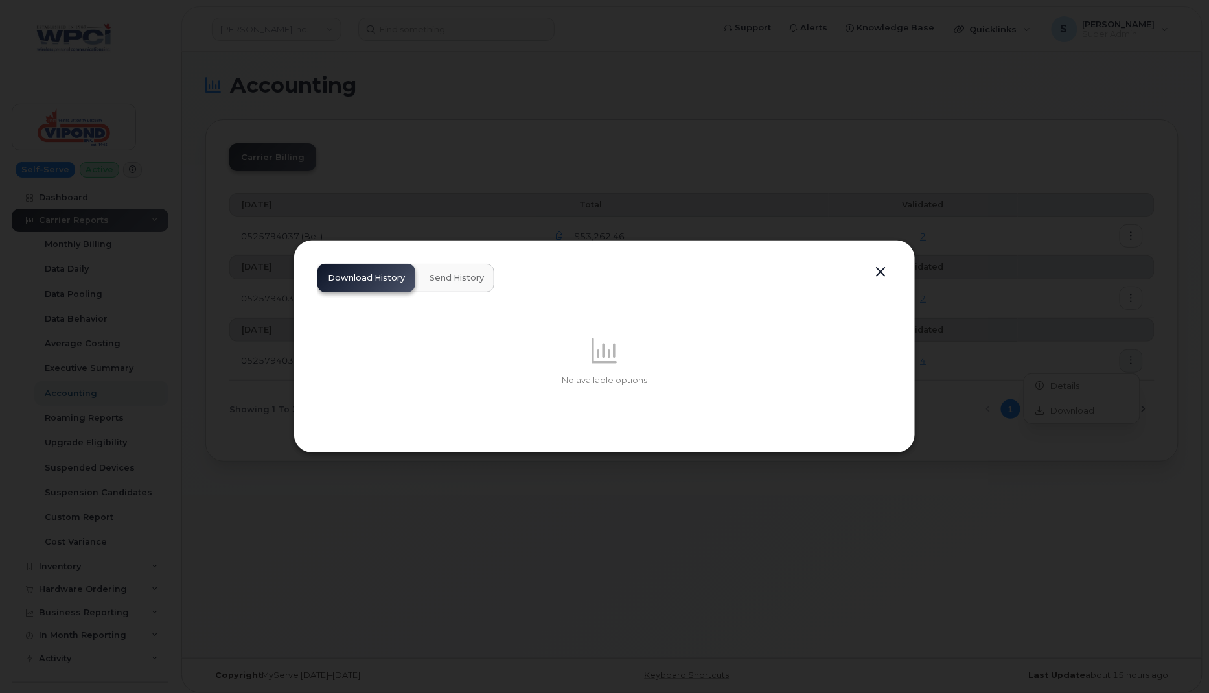
click at [459, 278] on span "Send History" at bounding box center [457, 278] width 54 height 10
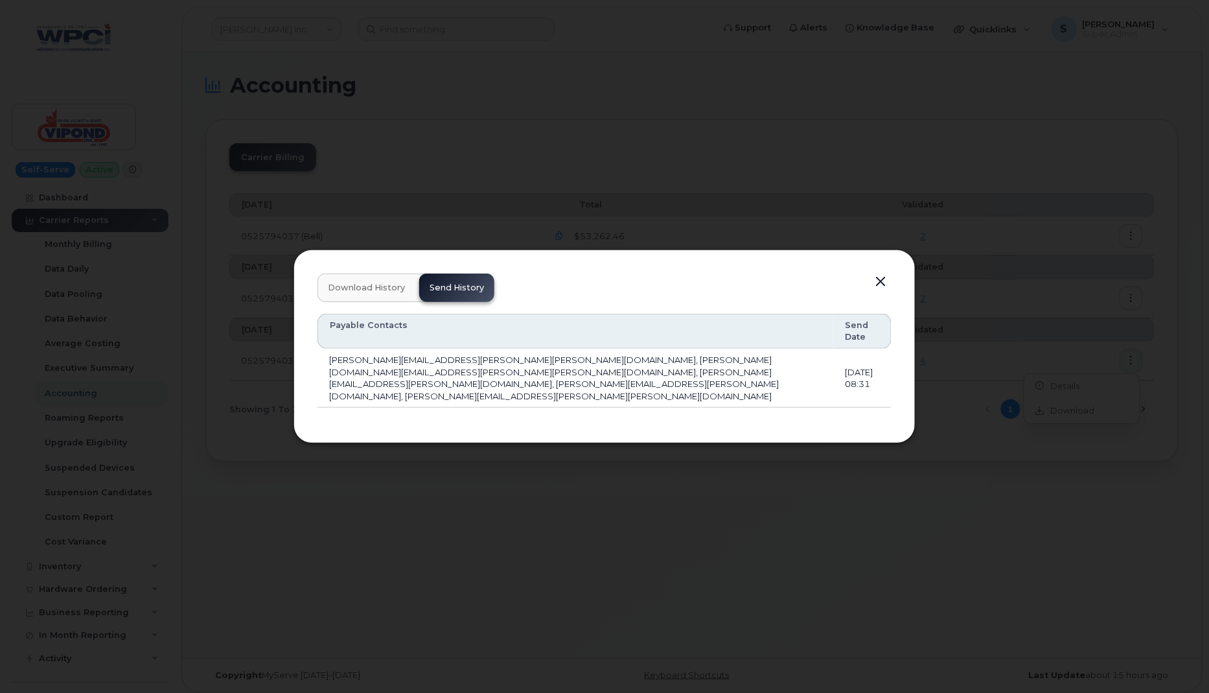
click at [881, 291] on button "button" at bounding box center [880, 282] width 19 height 18
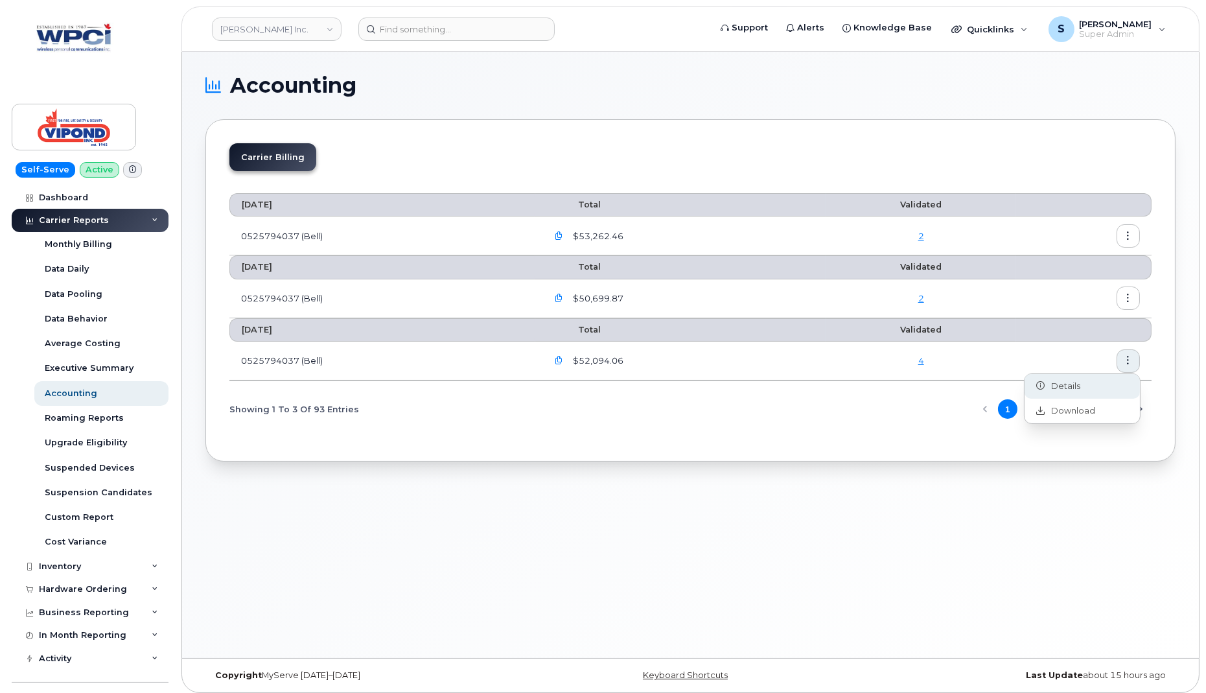
click at [1061, 386] on span "Details" at bounding box center [1063, 386] width 36 height 12
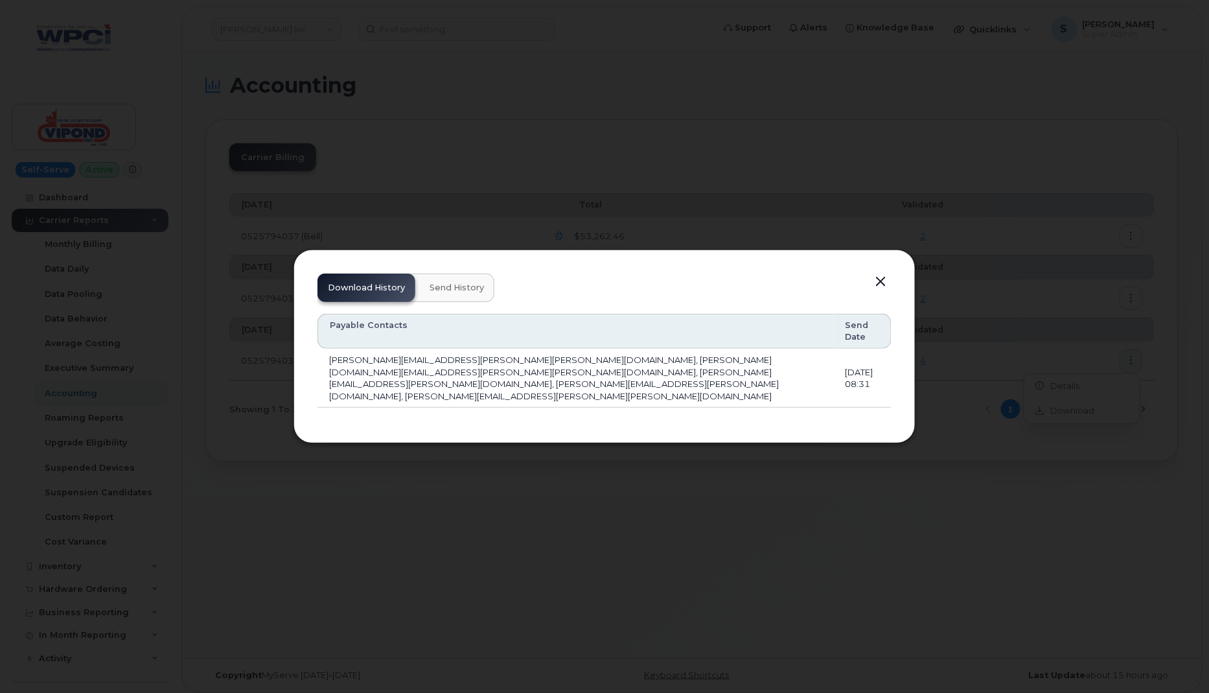
click at [460, 293] on span "Send History" at bounding box center [457, 288] width 54 height 10
click at [341, 293] on span "Download History" at bounding box center [366, 288] width 77 height 10
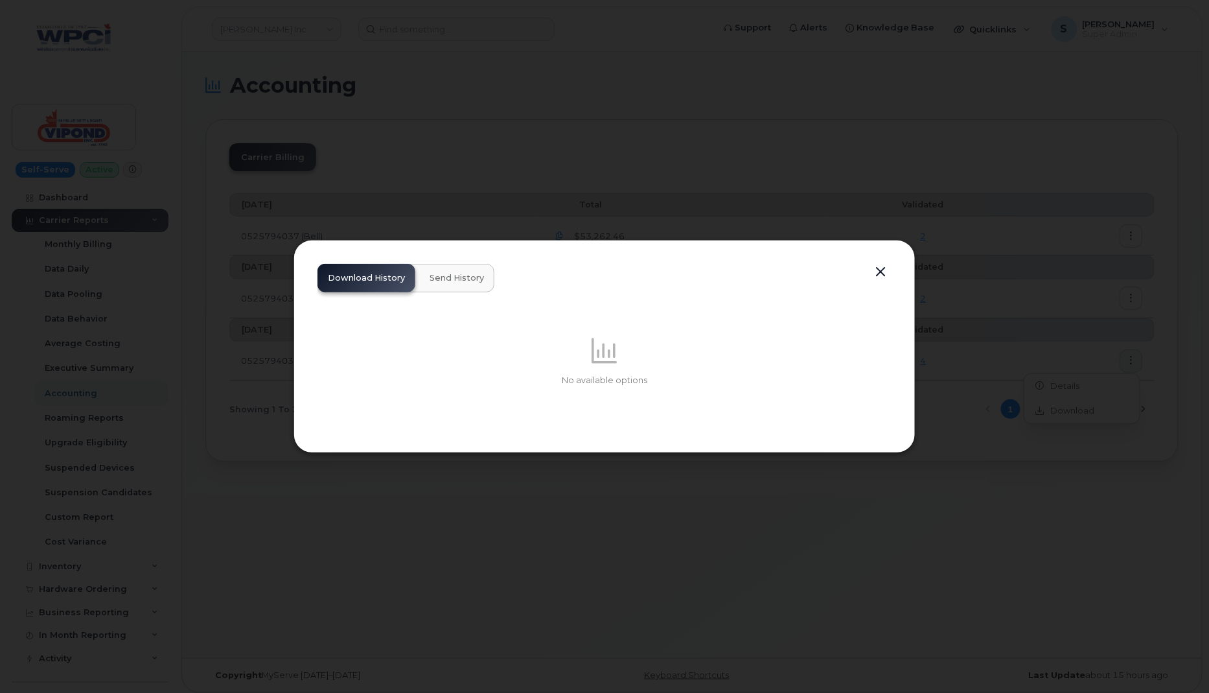
click at [435, 283] on span "Send History" at bounding box center [457, 278] width 54 height 10
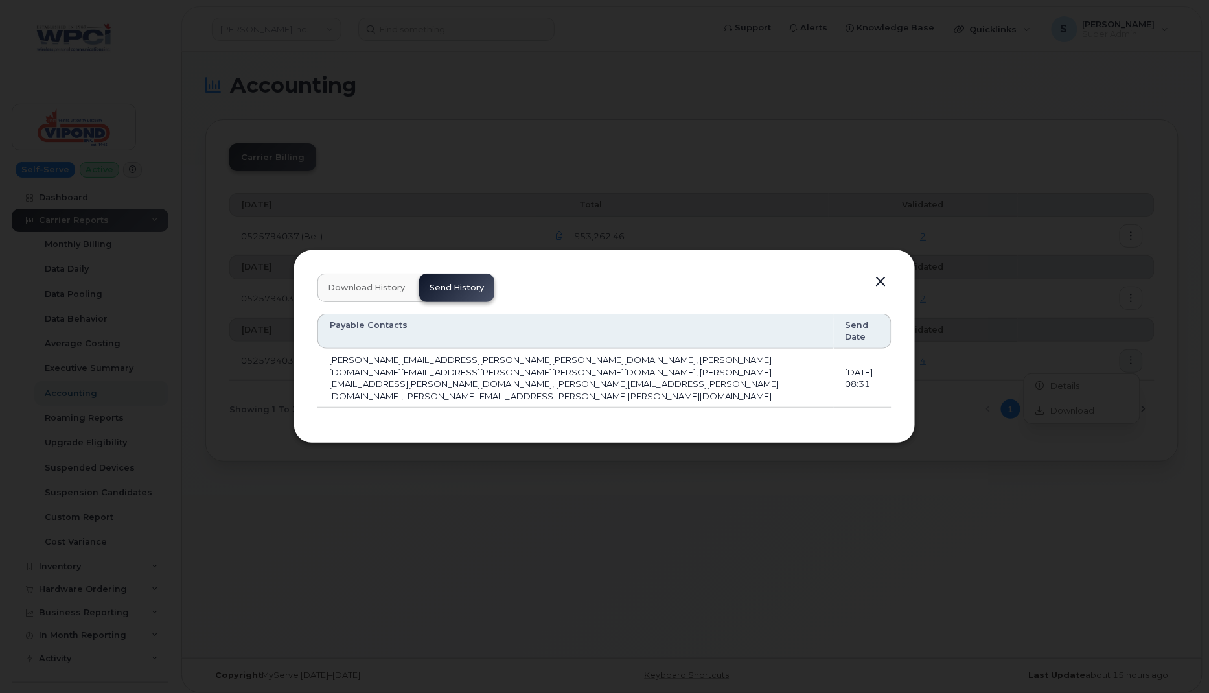
click at [881, 291] on button "button" at bounding box center [880, 282] width 19 height 18
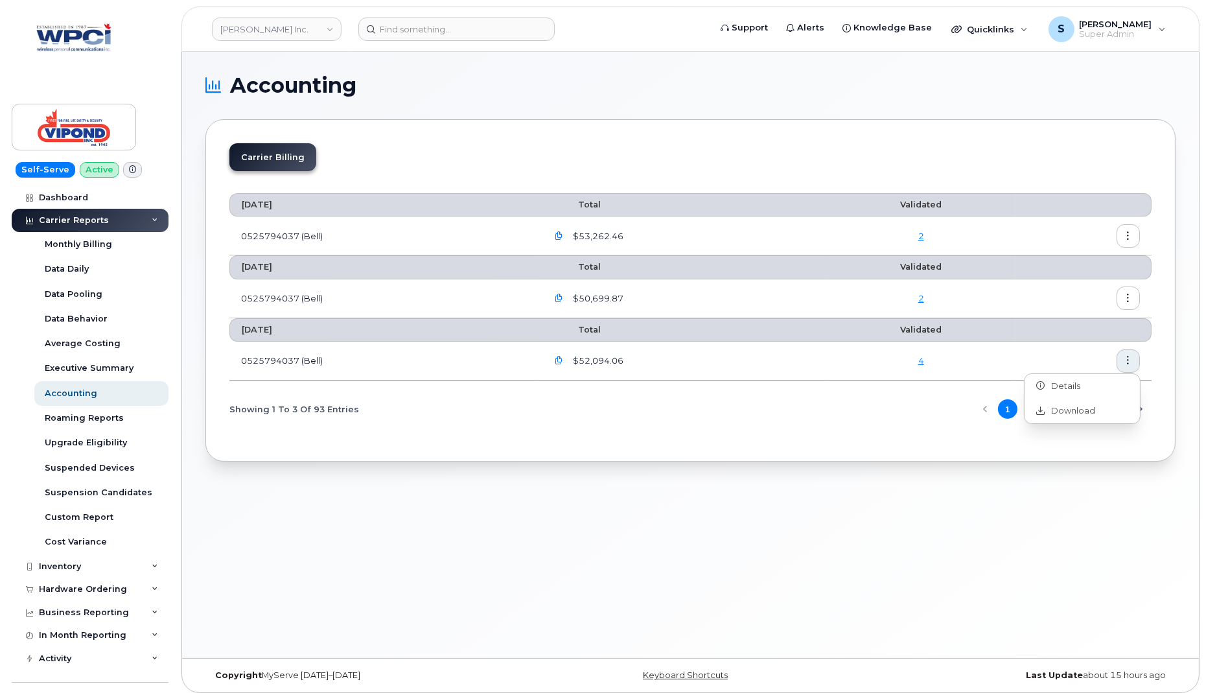
click at [933, 374] on td "4" at bounding box center [920, 361] width 189 height 39
click at [1129, 296] on icon "button" at bounding box center [1128, 298] width 8 height 8
click at [1069, 322] on span "Details" at bounding box center [1063, 324] width 36 height 12
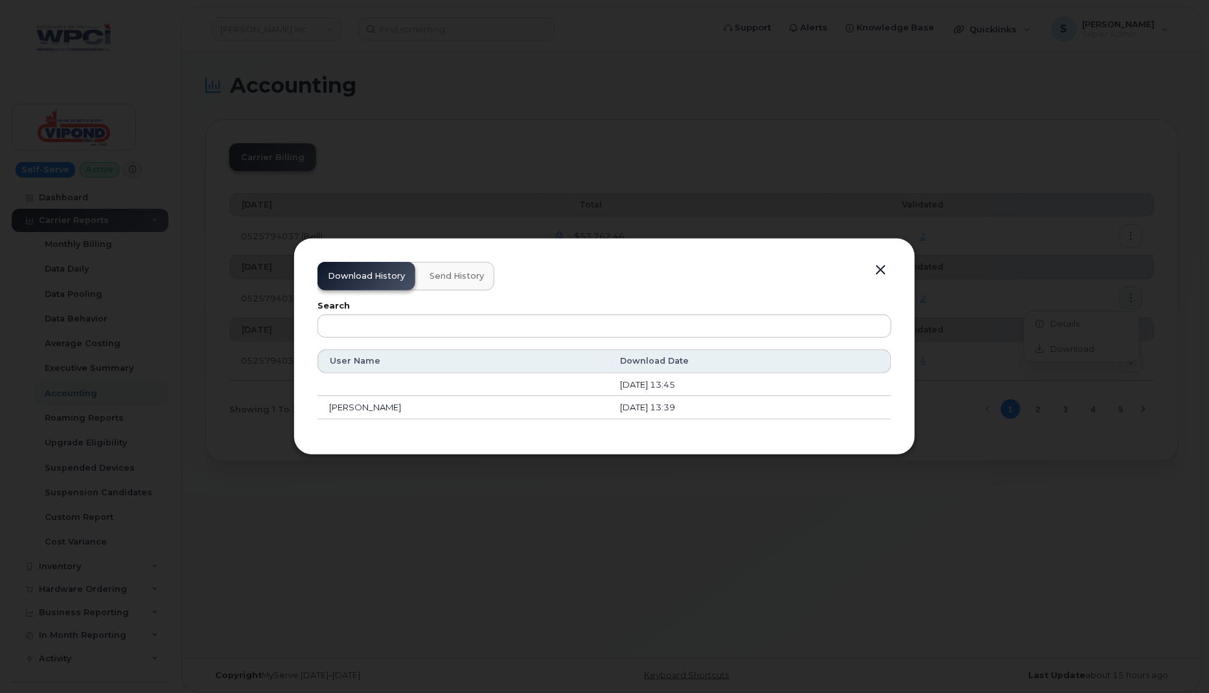
click at [454, 276] on span "Send History" at bounding box center [457, 276] width 54 height 10
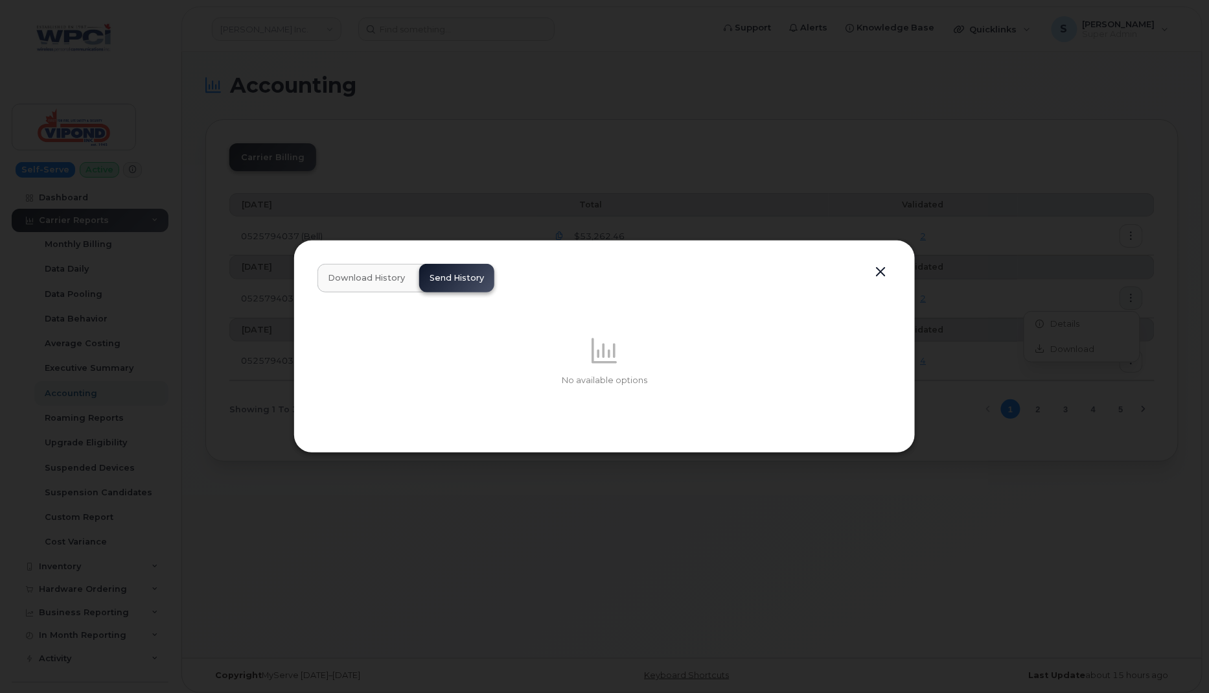
click at [351, 279] on span "Download History" at bounding box center [366, 278] width 77 height 10
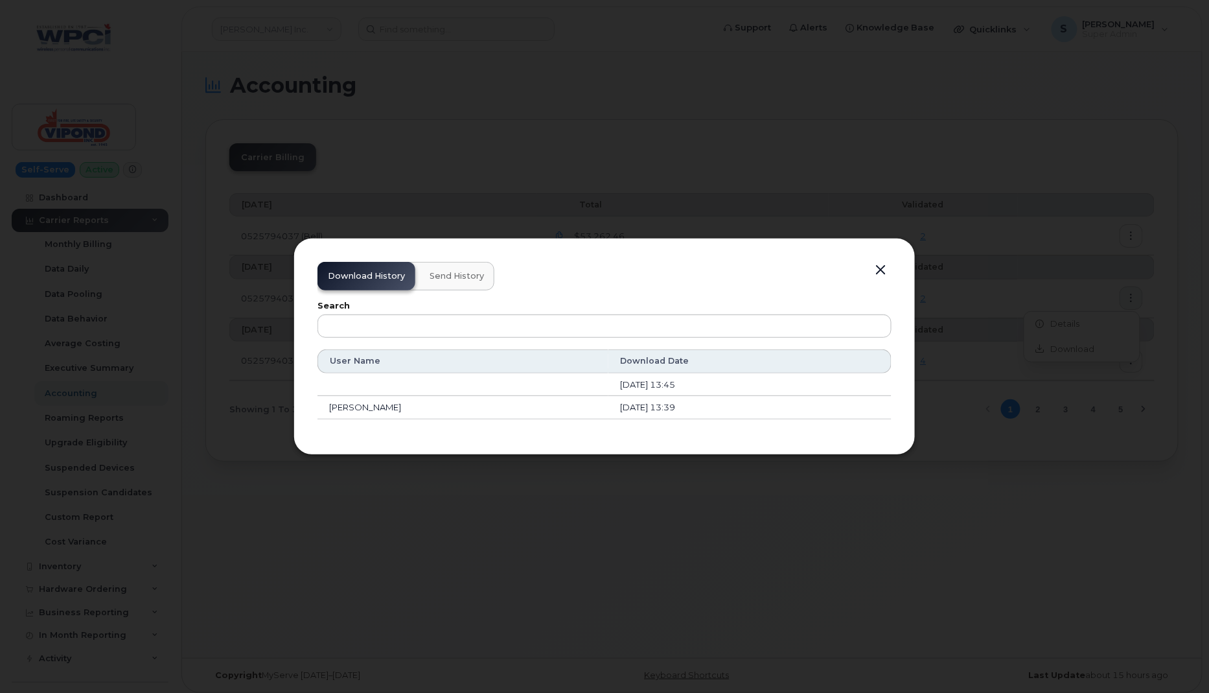
click at [880, 271] on button "button" at bounding box center [880, 270] width 19 height 18
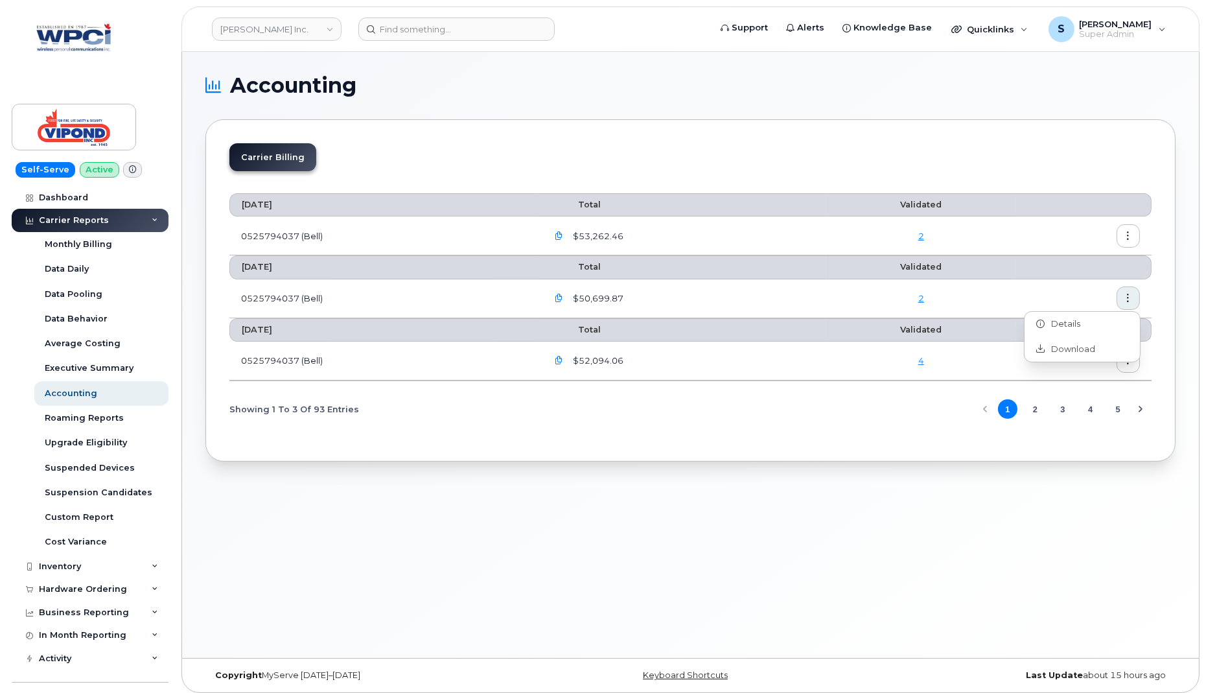
click at [942, 400] on div "Showing 1 To 3 Of 93 Entries 1 2 3 4 5" at bounding box center [690, 409] width 922 height 33
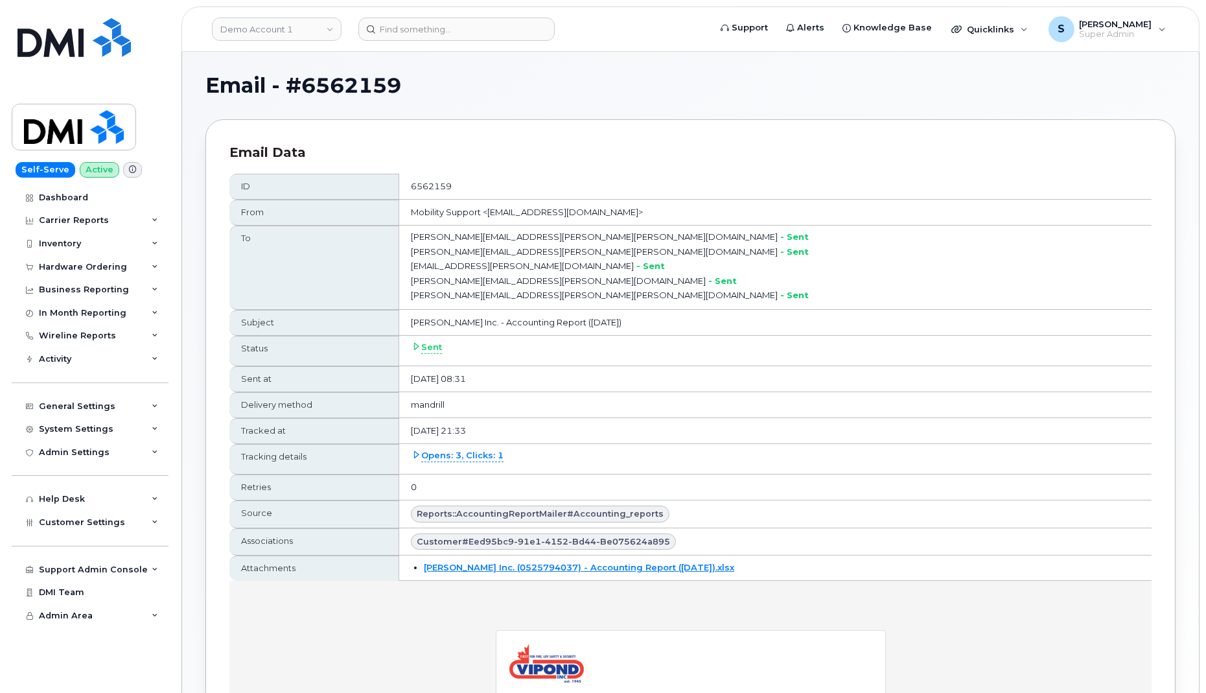
click at [421, 450] on icon at bounding box center [416, 454] width 8 height 8
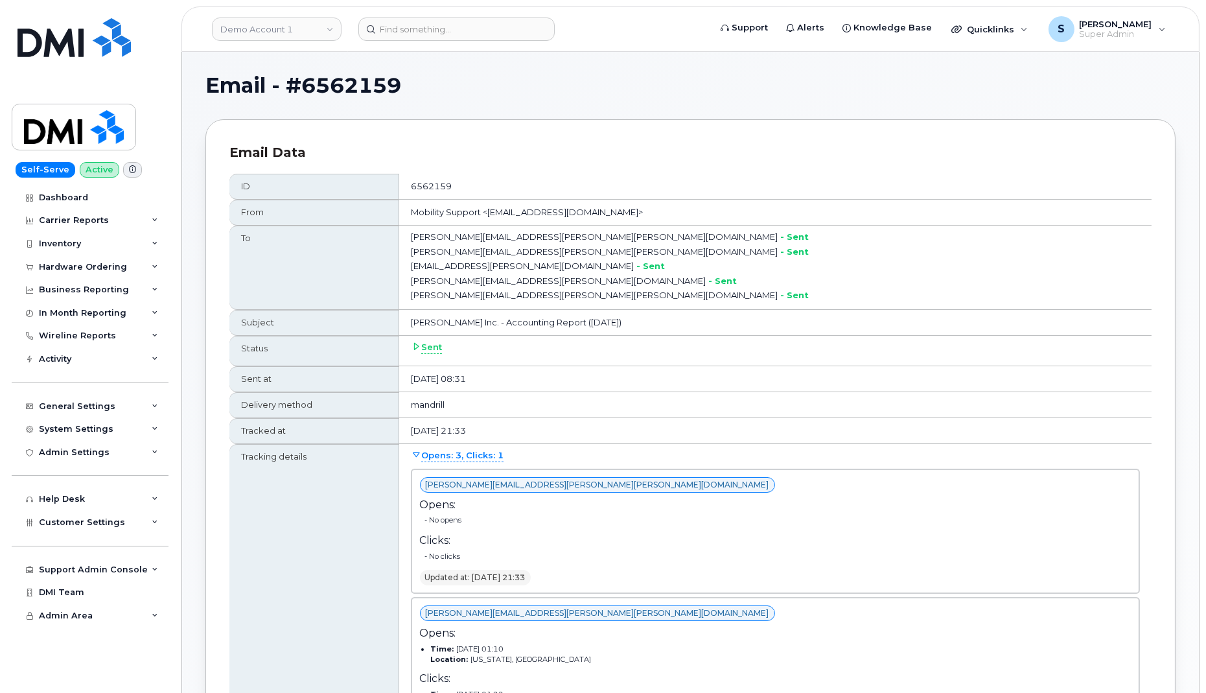
scroll to position [1, 0]
click at [421, 450] on icon at bounding box center [416, 454] width 8 height 8
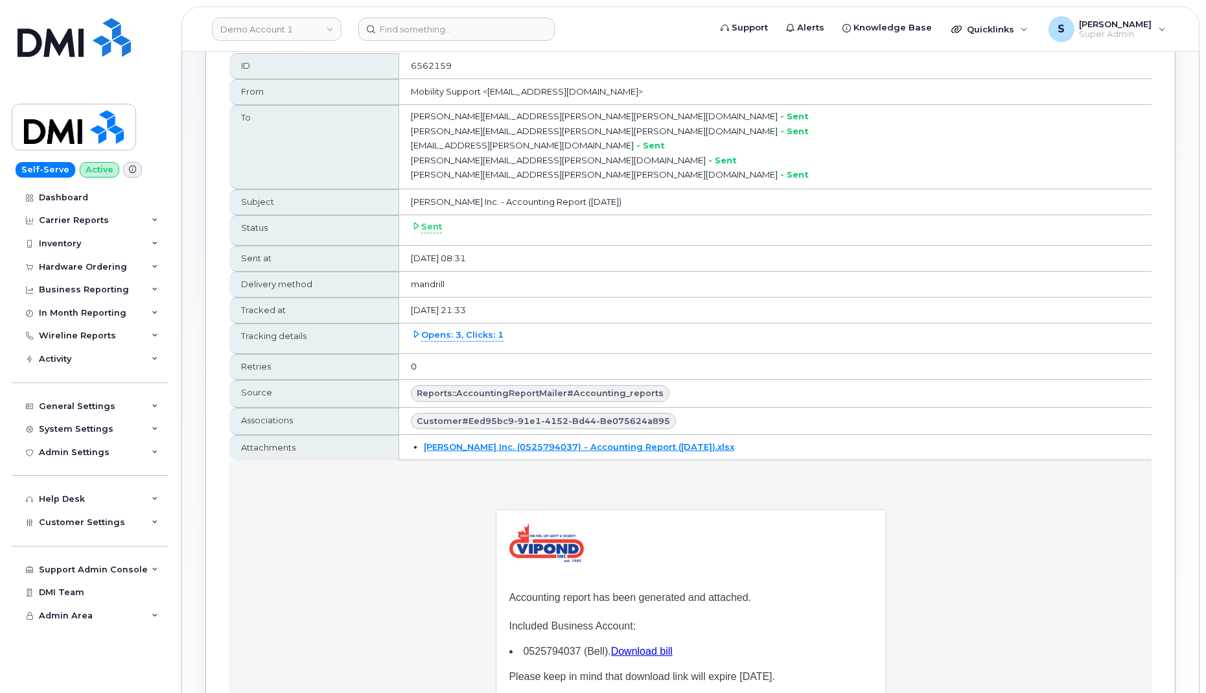
scroll to position [290, 0]
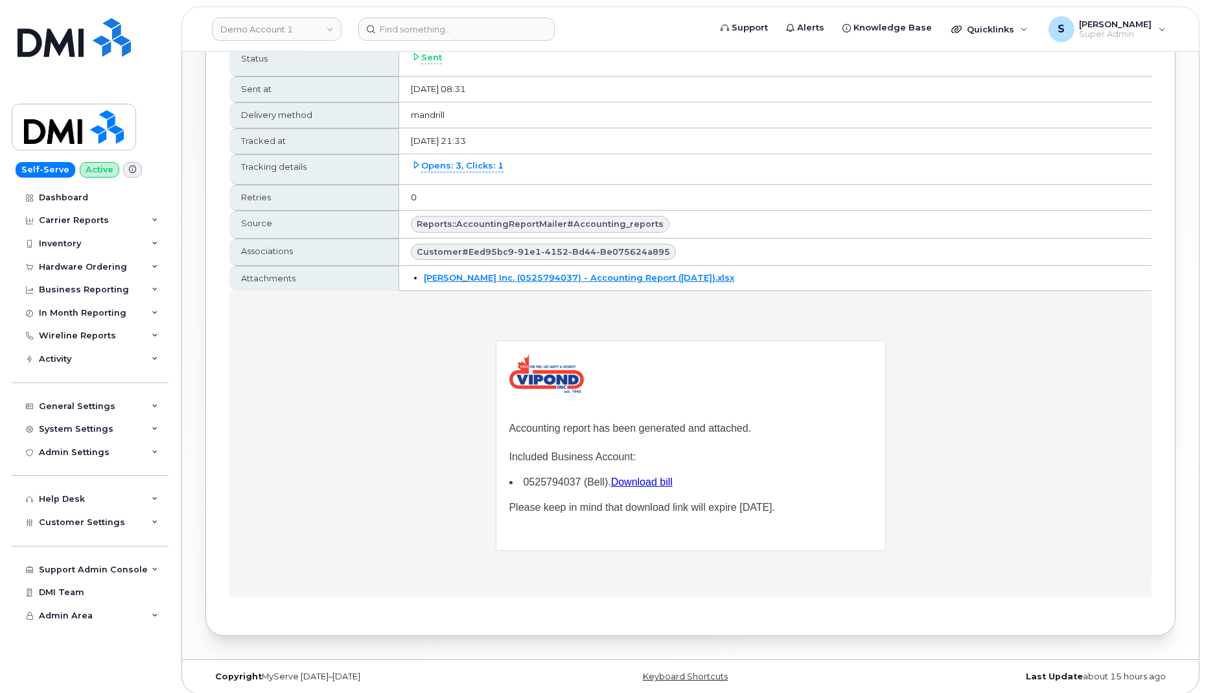
drag, startPoint x: 511, startPoint y: 431, endPoint x: 752, endPoint y: 432, distance: 241.7
click at [752, 432] on p "Accounting report has been generated and attached." at bounding box center [690, 428] width 363 height 18
copy p "Accounting report has been generated and attached."
drag, startPoint x: 510, startPoint y: 507, endPoint x: 796, endPoint y: 514, distance: 286.5
click at [796, 514] on p "Please keep in mind that download link will expire in 30 days." at bounding box center [690, 507] width 363 height 18
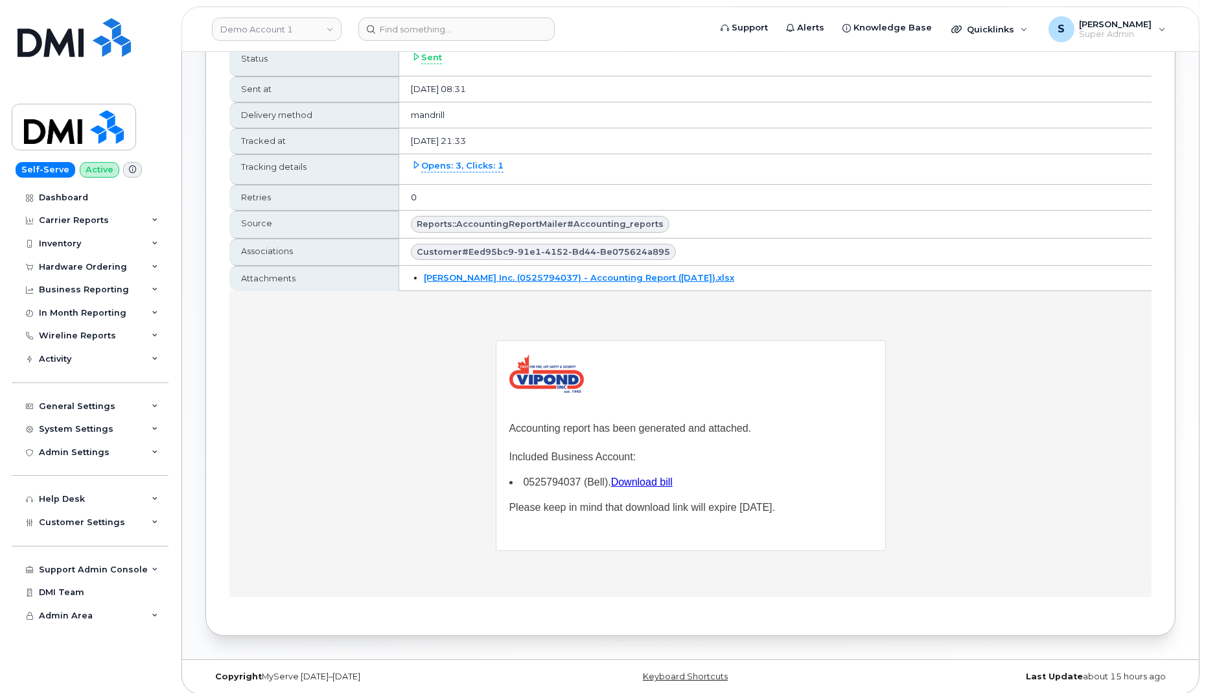
copy p "Please keep in mind that download link will expire in 30 days."
click at [447, 489] on td "Accounting report has been generated and attached. Included Business Account: 0…" at bounding box center [690, 434] width 922 height 286
drag, startPoint x: 511, startPoint y: 428, endPoint x: 734, endPoint y: 430, distance: 222.9
click at [734, 430] on p "Accounting report has been generated and attached." at bounding box center [690, 428] width 363 height 18
drag, startPoint x: 510, startPoint y: 506, endPoint x: 670, endPoint y: 505, distance: 160.1
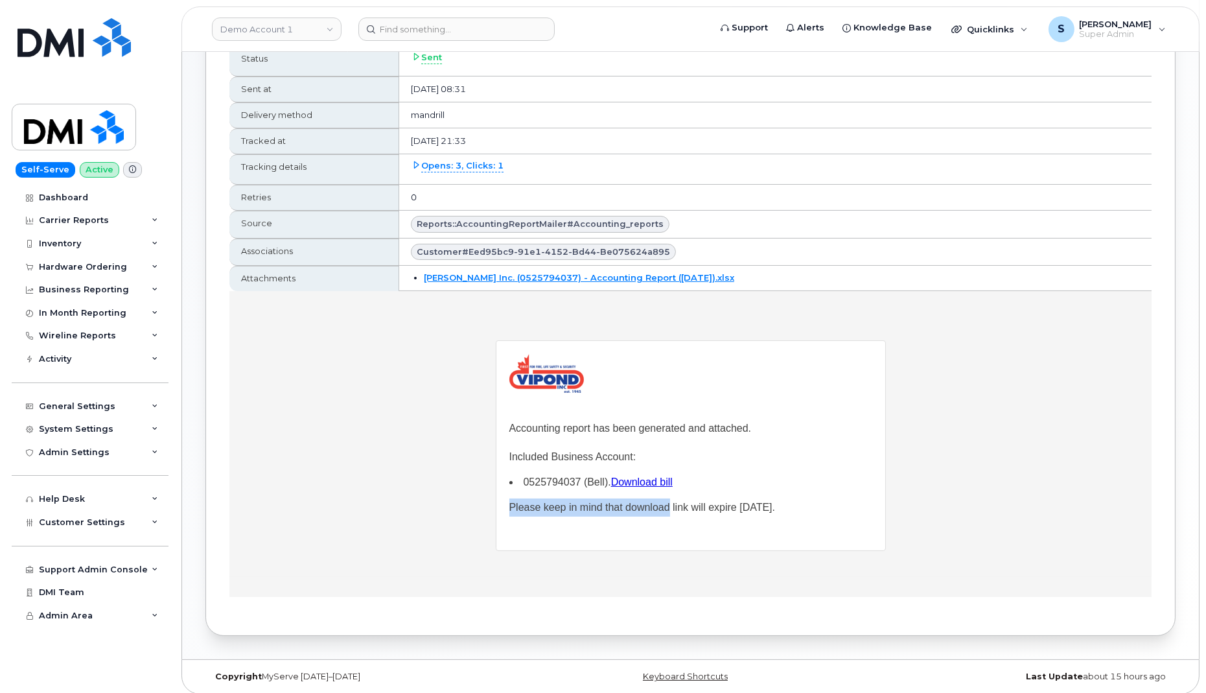
click at [670, 505] on p "Please keep in mind that download link will expire in 30 days." at bounding box center [690, 507] width 363 height 18
copy p "Please keep in mind that download"
click at [397, 400] on td "Accounting report has been generated and attached. Included Business Account: 0…" at bounding box center [690, 434] width 922 height 286
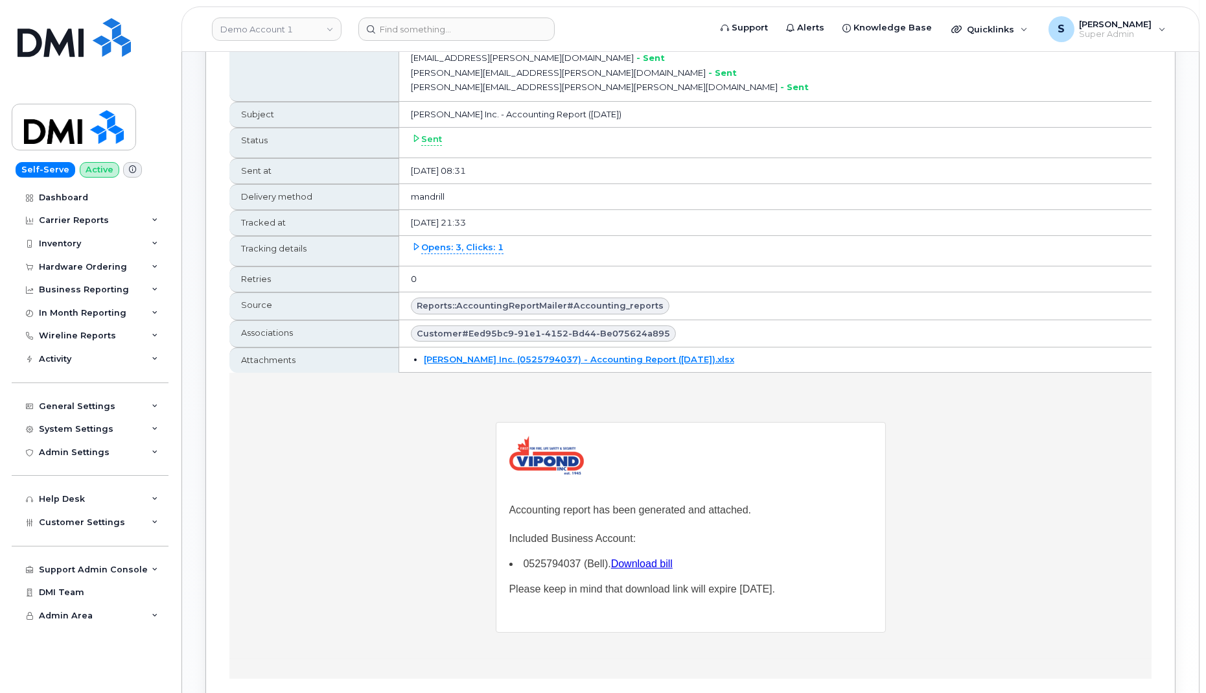
scroll to position [211, 0]
drag, startPoint x: 691, startPoint y: 297, endPoint x: 607, endPoint y: 297, distance: 84.2
type textarea "Accounting_reports"
click at [607, 297] on div "Reports::AccountingReportMailer#accounting_reports" at bounding box center [540, 303] width 259 height 17
copy span "accounting_reports"
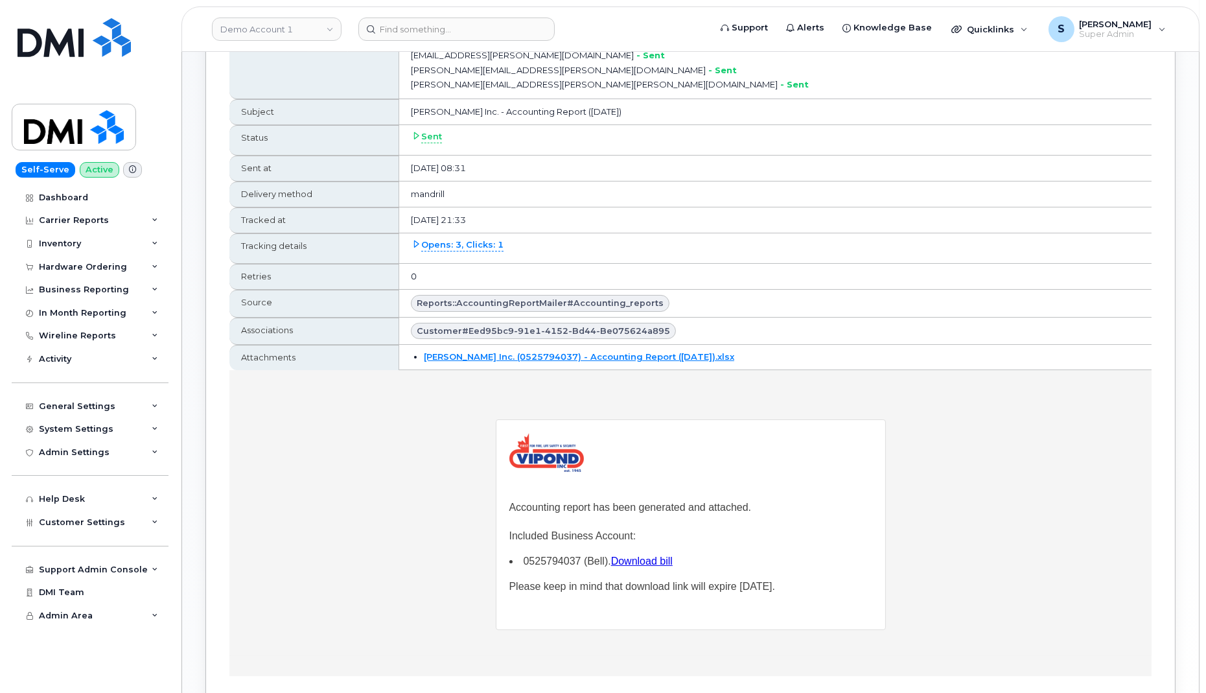
click at [528, 300] on span "Reports::AccountingReportMailer#accounting_reports" at bounding box center [540, 303] width 247 height 12
copy span "AccountingReportMailer"
drag, startPoint x: 606, startPoint y: 297, endPoint x: 692, endPoint y: 300, distance: 86.3
click at [669, 300] on div "Reports::AccountingReportMailer#accounting_reports" at bounding box center [540, 303] width 259 height 17
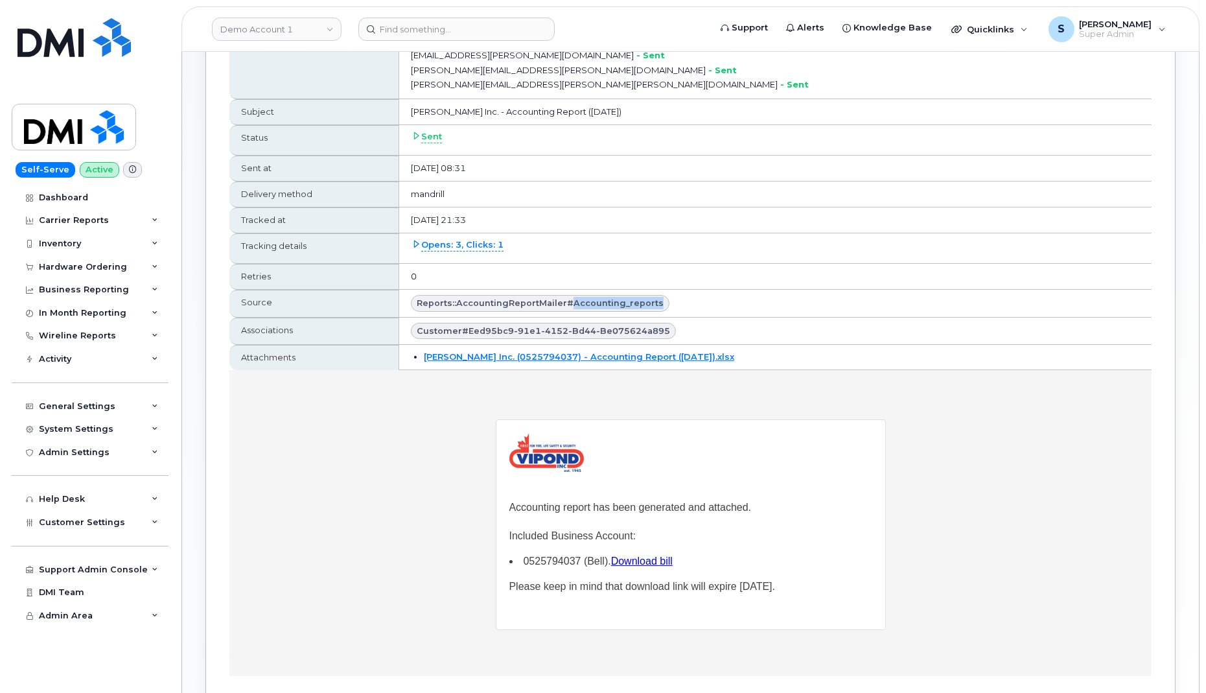
copy span "accounting_reports"
click at [435, 466] on td "Accounting report has been generated and attached. Included Business Account: 0…" at bounding box center [690, 513] width 922 height 286
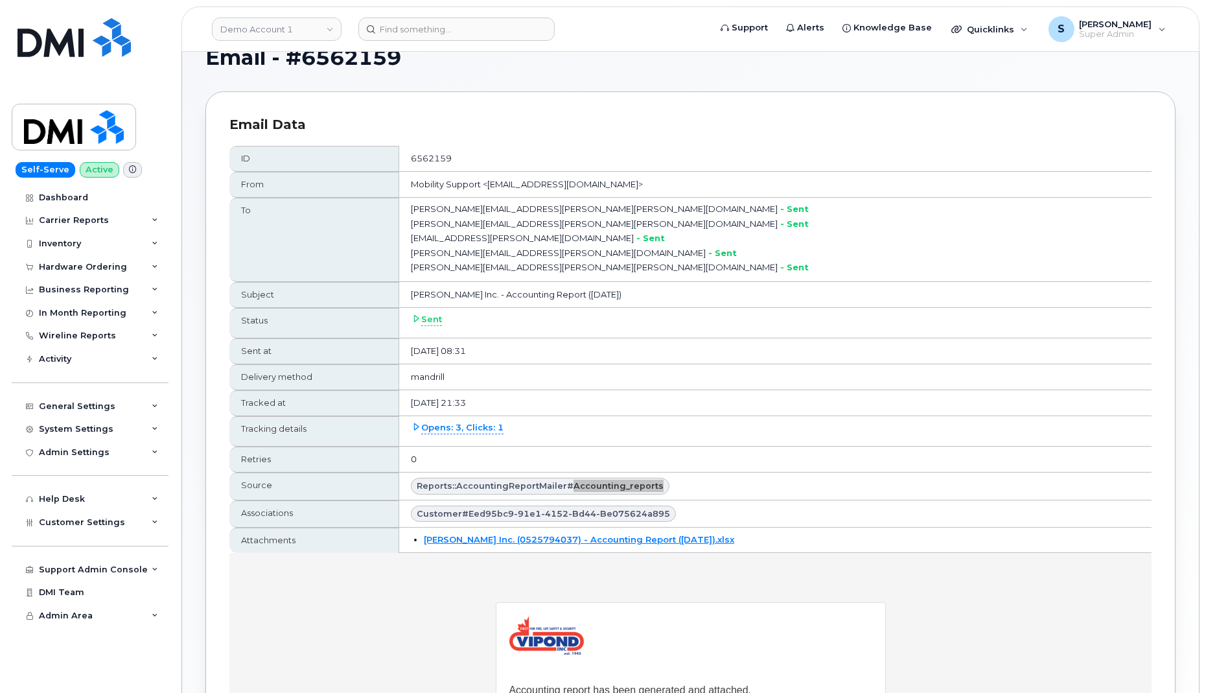
scroll to position [0, 0]
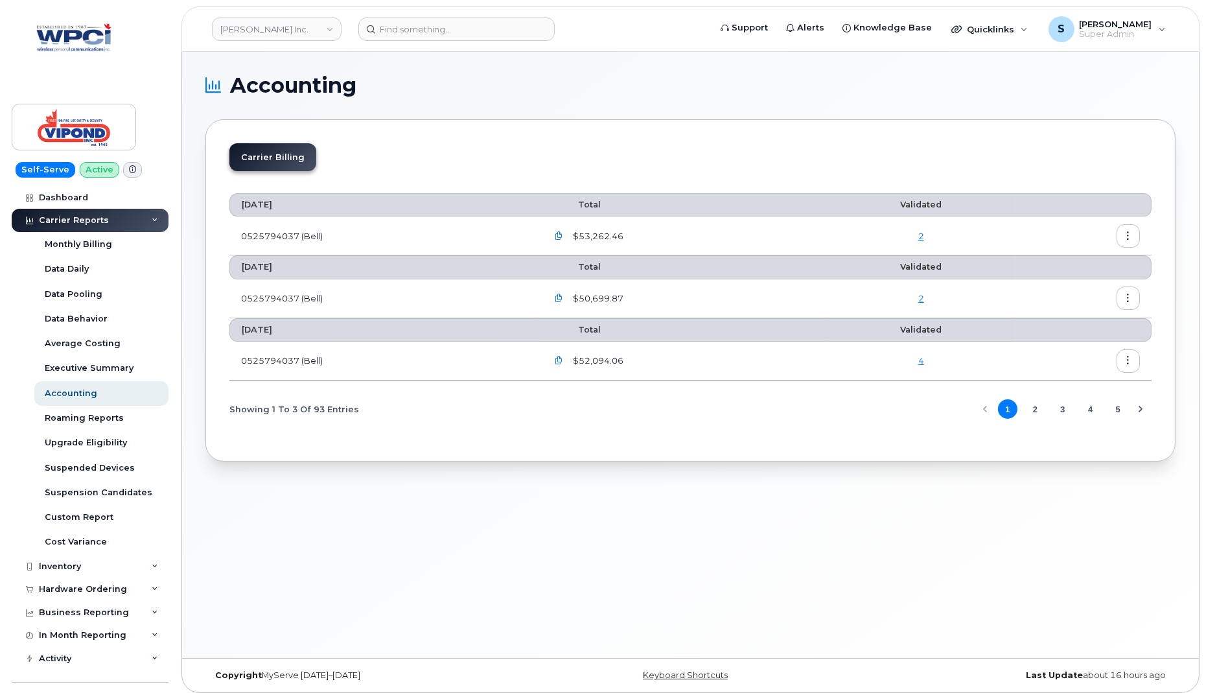
click at [1130, 358] on icon "button" at bounding box center [1128, 360] width 8 height 8
click at [1073, 391] on span "Details" at bounding box center [1063, 386] width 36 height 12
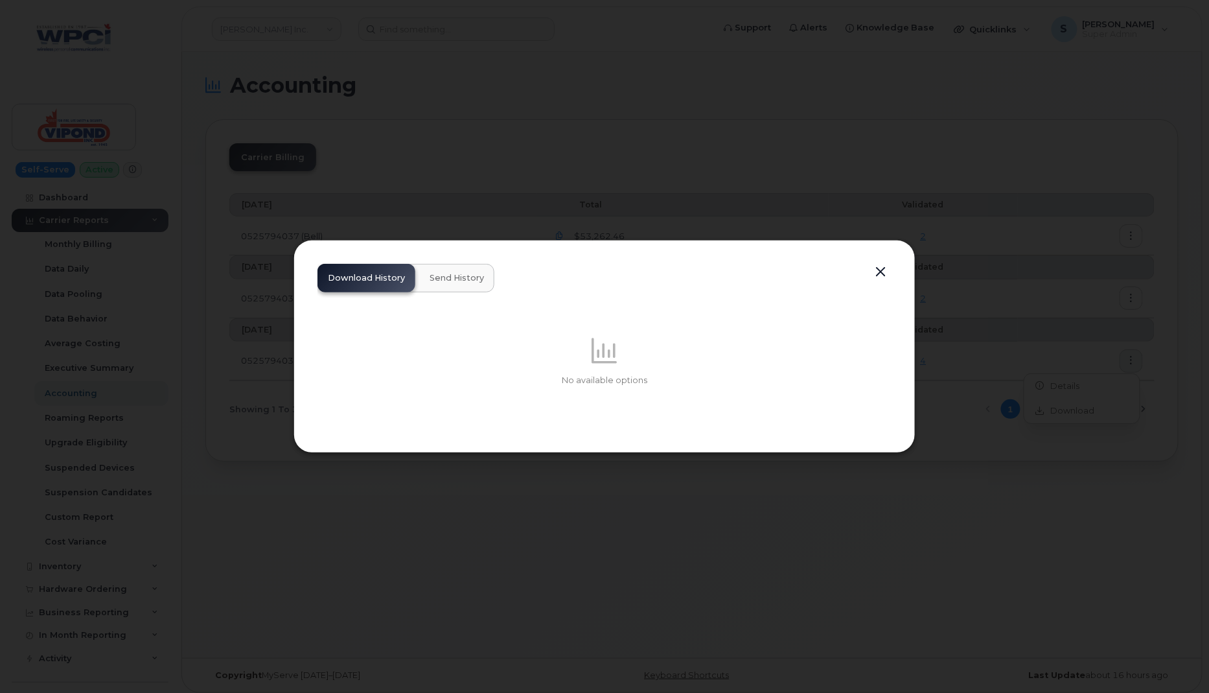
click at [463, 273] on span "Send History" at bounding box center [457, 278] width 54 height 10
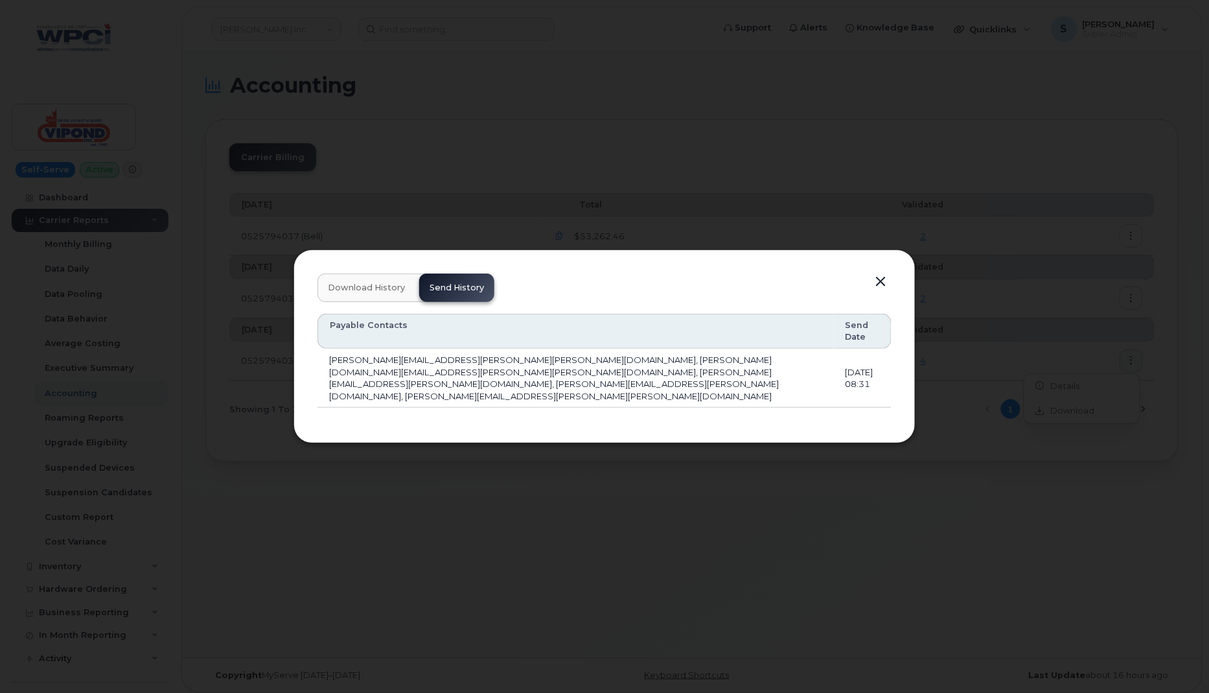
click at [336, 302] on button "Download History" at bounding box center [367, 287] width 98 height 29
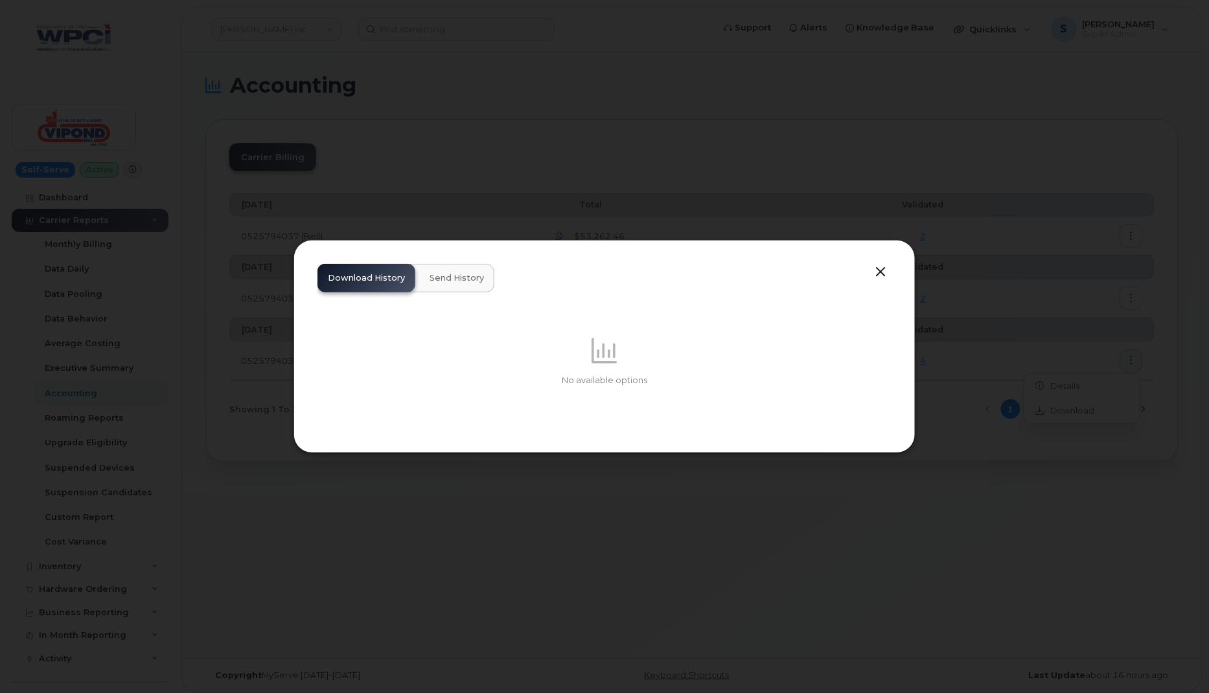
click at [450, 278] on span "Send History" at bounding box center [457, 278] width 54 height 10
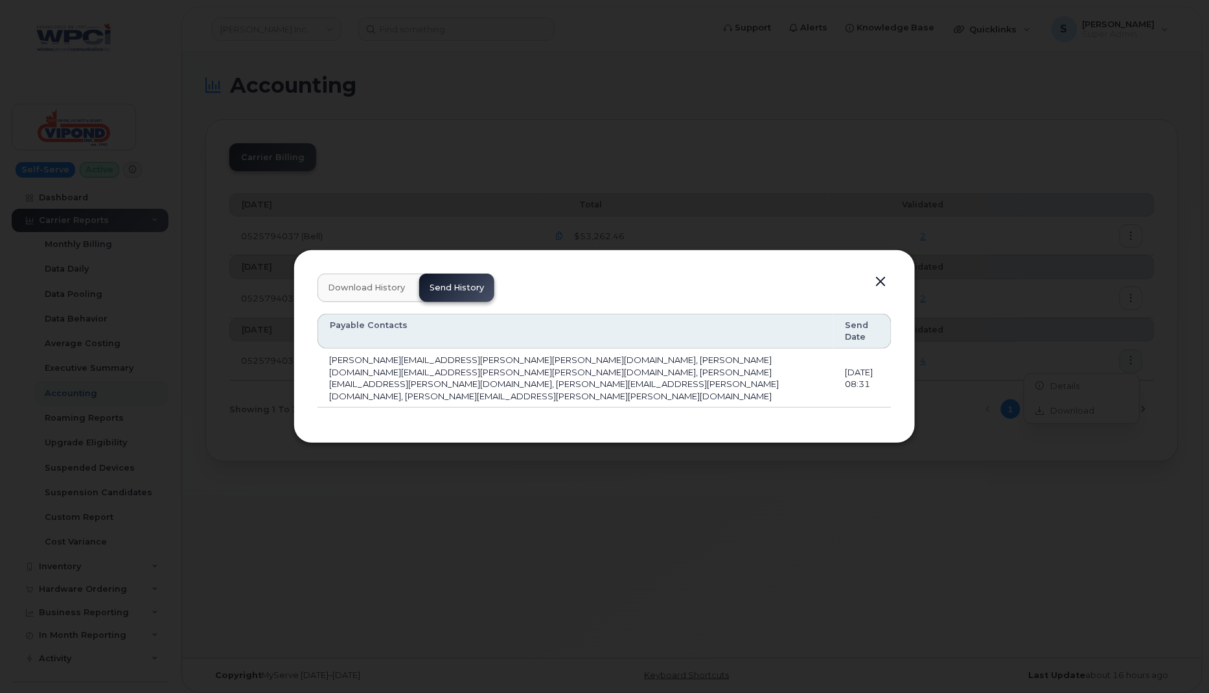
click at [881, 291] on button "button" at bounding box center [880, 282] width 19 height 18
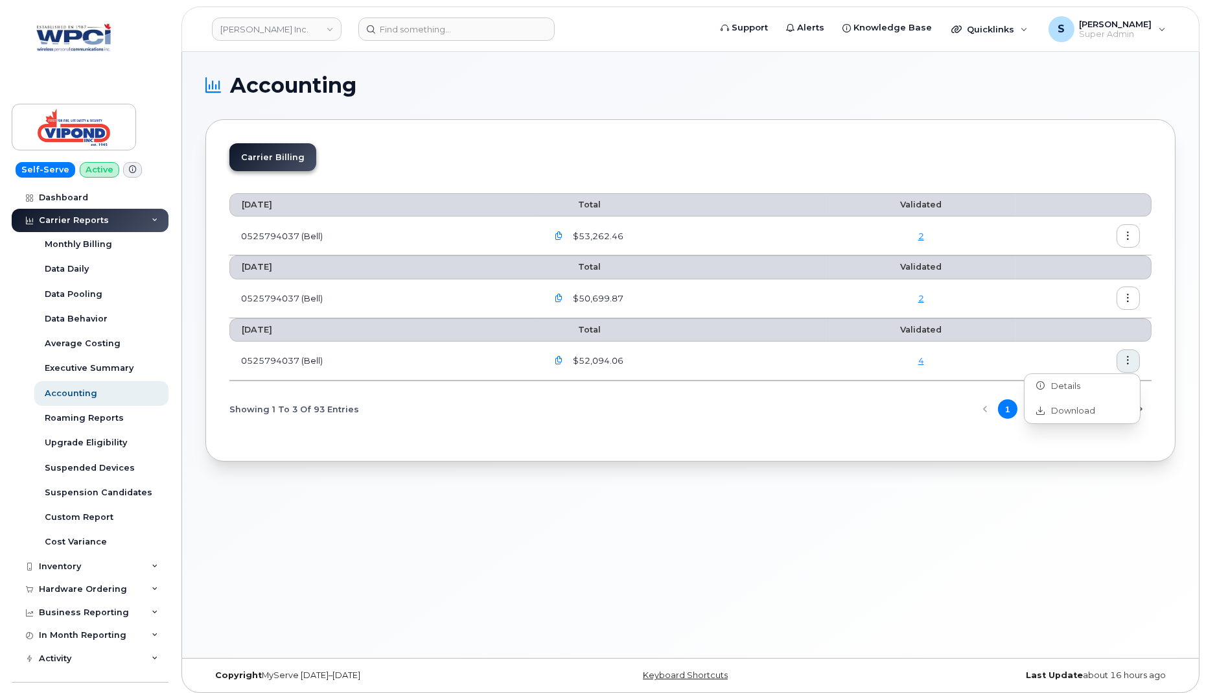
click at [1132, 295] on icon "button" at bounding box center [1128, 298] width 8 height 8
click at [1061, 321] on span "Details" at bounding box center [1063, 324] width 36 height 12
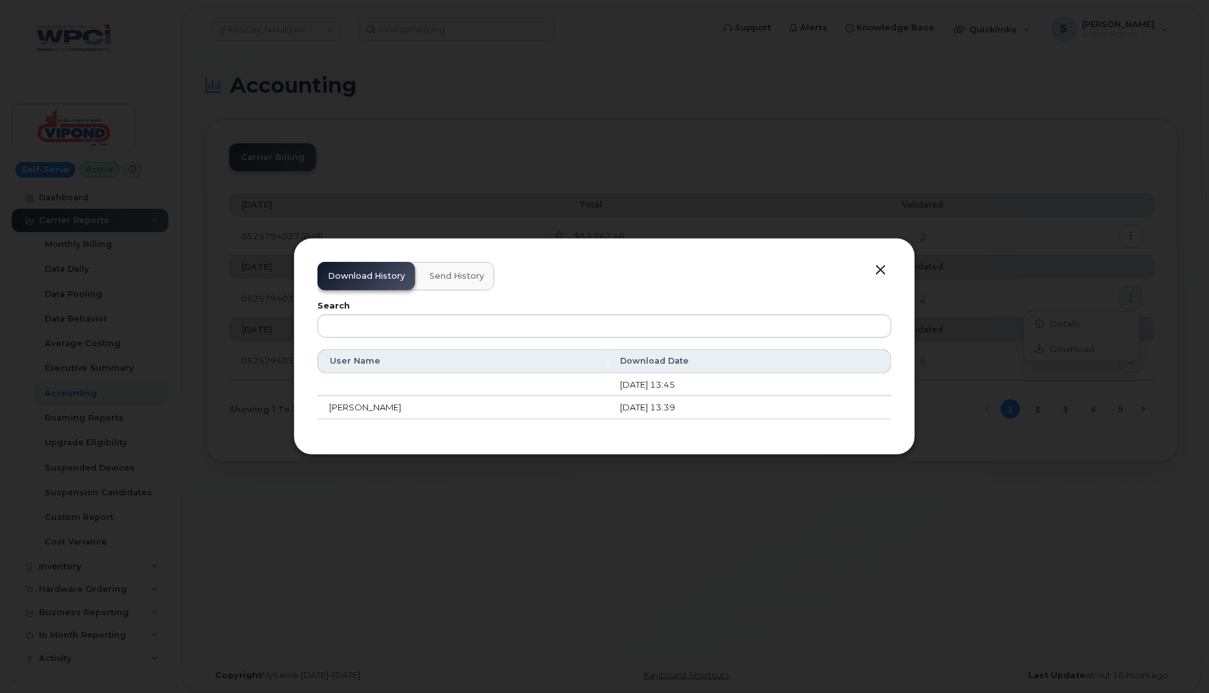
click at [452, 273] on span "Send History" at bounding box center [457, 276] width 54 height 10
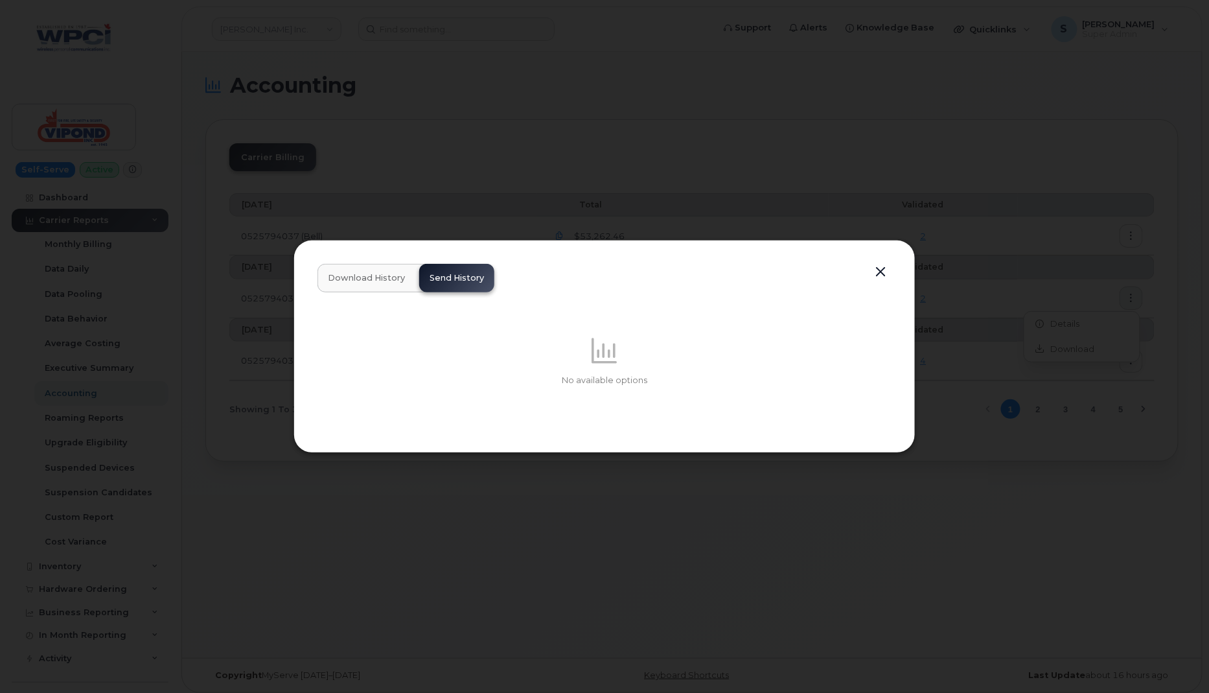
click at [373, 281] on span "Download History" at bounding box center [366, 278] width 77 height 10
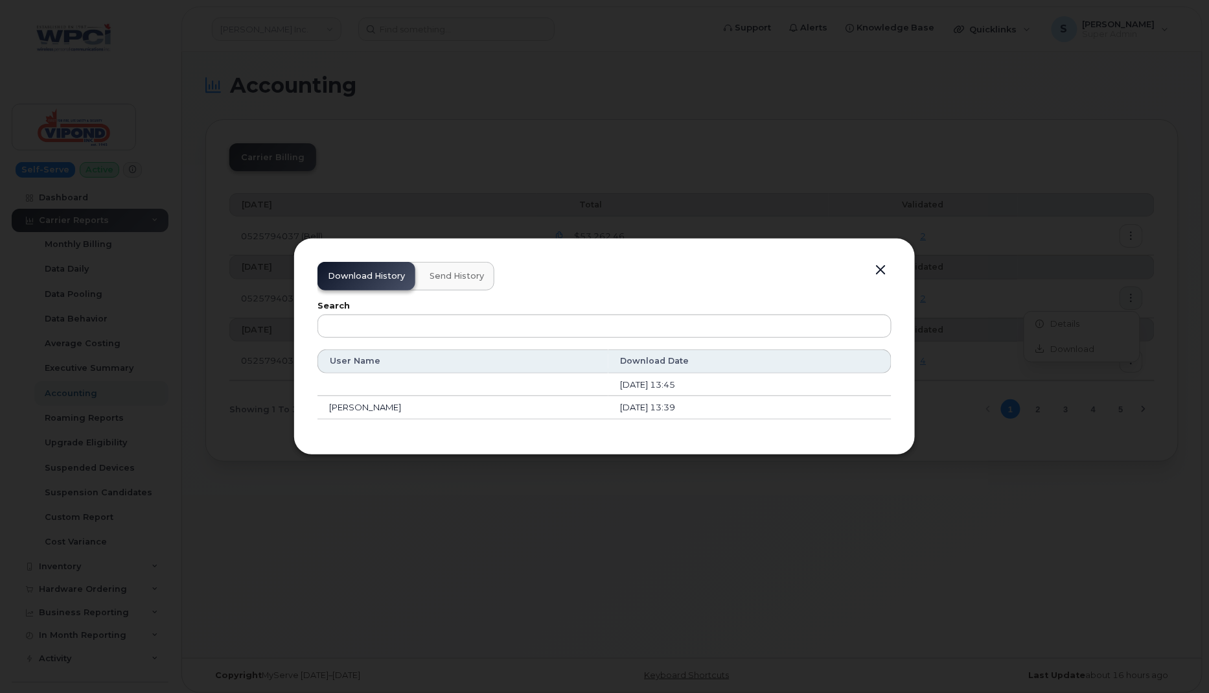
click at [883, 269] on button "button" at bounding box center [880, 270] width 19 height 18
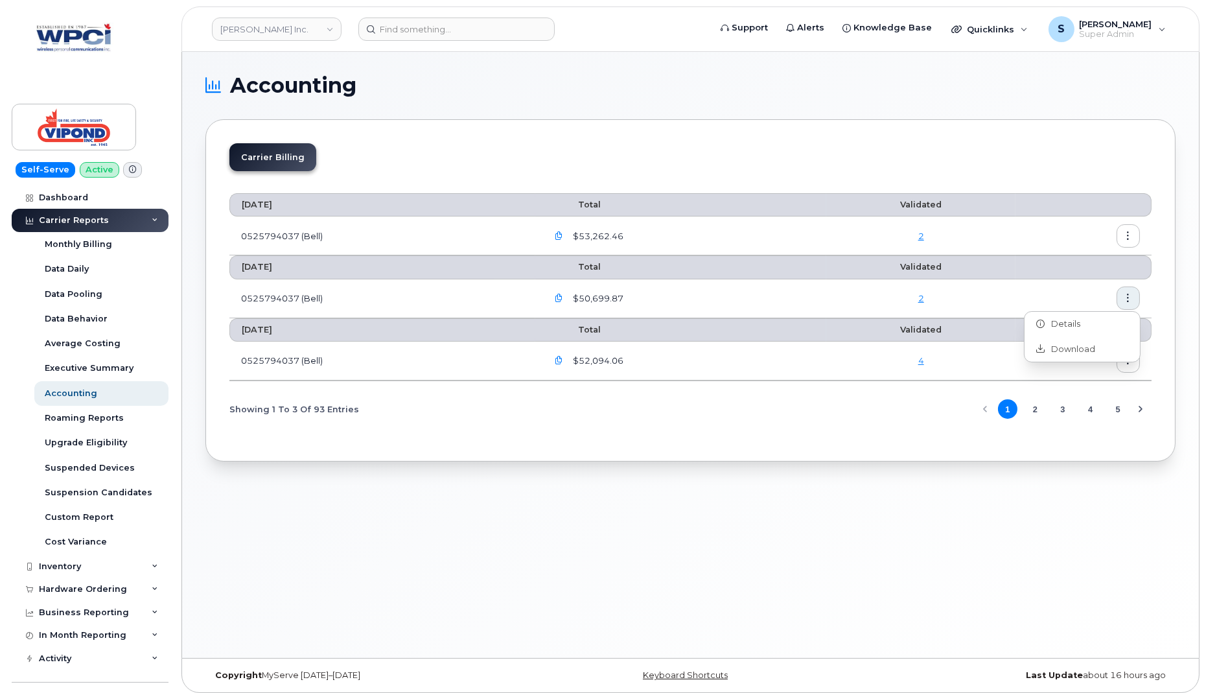
click at [600, 167] on div "Carrier Billing" at bounding box center [690, 162] width 922 height 38
drag, startPoint x: 581, startPoint y: 205, endPoint x: 614, endPoint y: 205, distance: 32.4
type textarea "Total"
click at [614, 205] on th "Total" at bounding box center [680, 204] width 291 height 23
click at [592, 175] on div "Carrier Billing" at bounding box center [690, 162] width 922 height 38
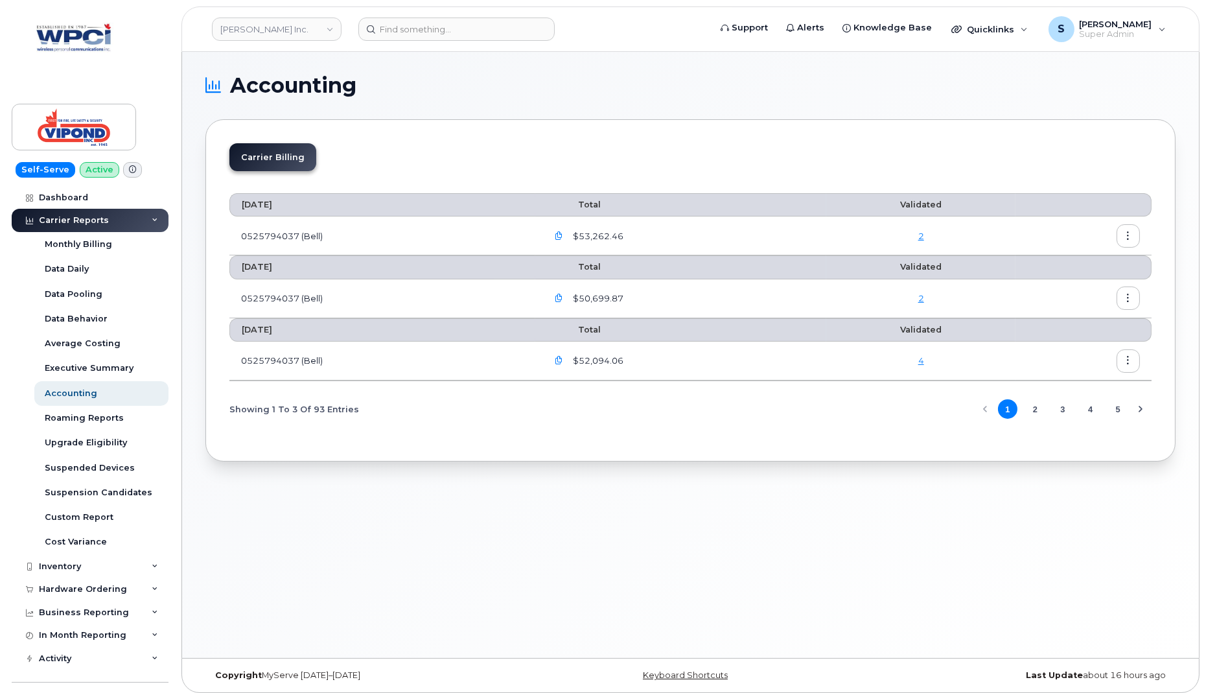
click at [608, 160] on div "Carrier Billing" at bounding box center [690, 162] width 922 height 38
drag, startPoint x: 240, startPoint y: 205, endPoint x: 338, endPoint y: 204, distance: 97.9
click at [338, 204] on th "August 2025" at bounding box center [382, 204] width 306 height 23
drag, startPoint x: 238, startPoint y: 266, endPoint x: 310, endPoint y: 266, distance: 71.9
click at [310, 266] on th "July 2025" at bounding box center [382, 266] width 306 height 23
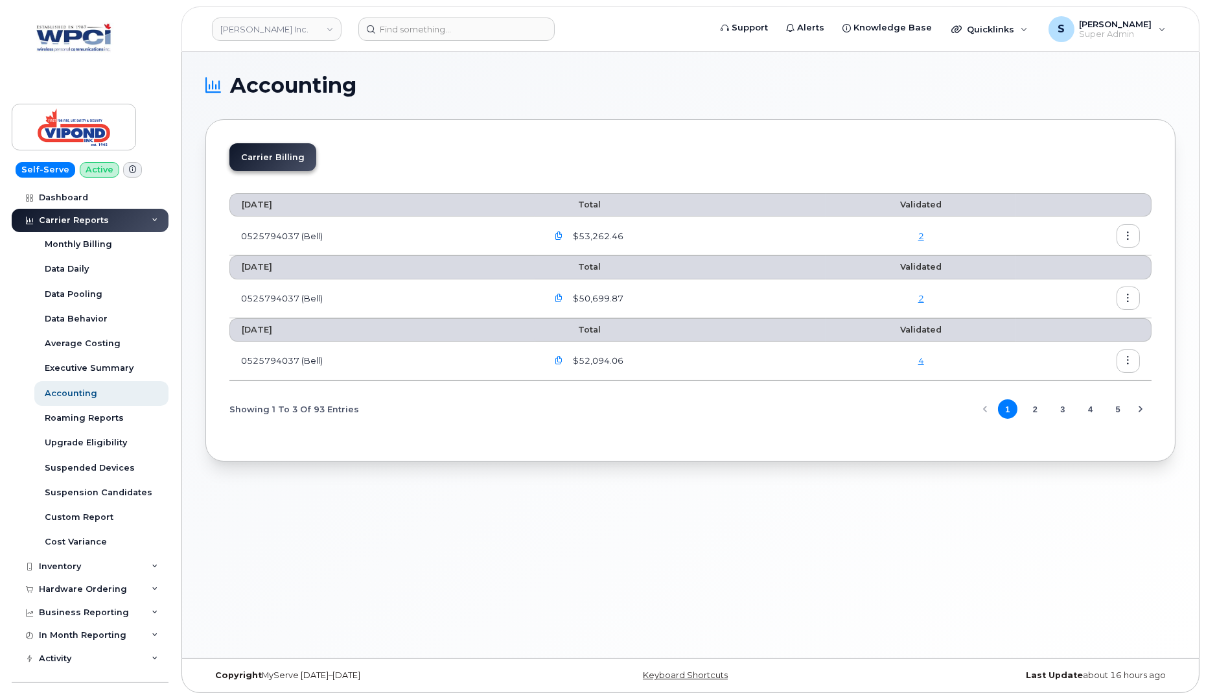
click at [1129, 235] on icon "button" at bounding box center [1128, 236] width 8 height 8
click at [1063, 261] on span "Details" at bounding box center [1063, 263] width 36 height 12
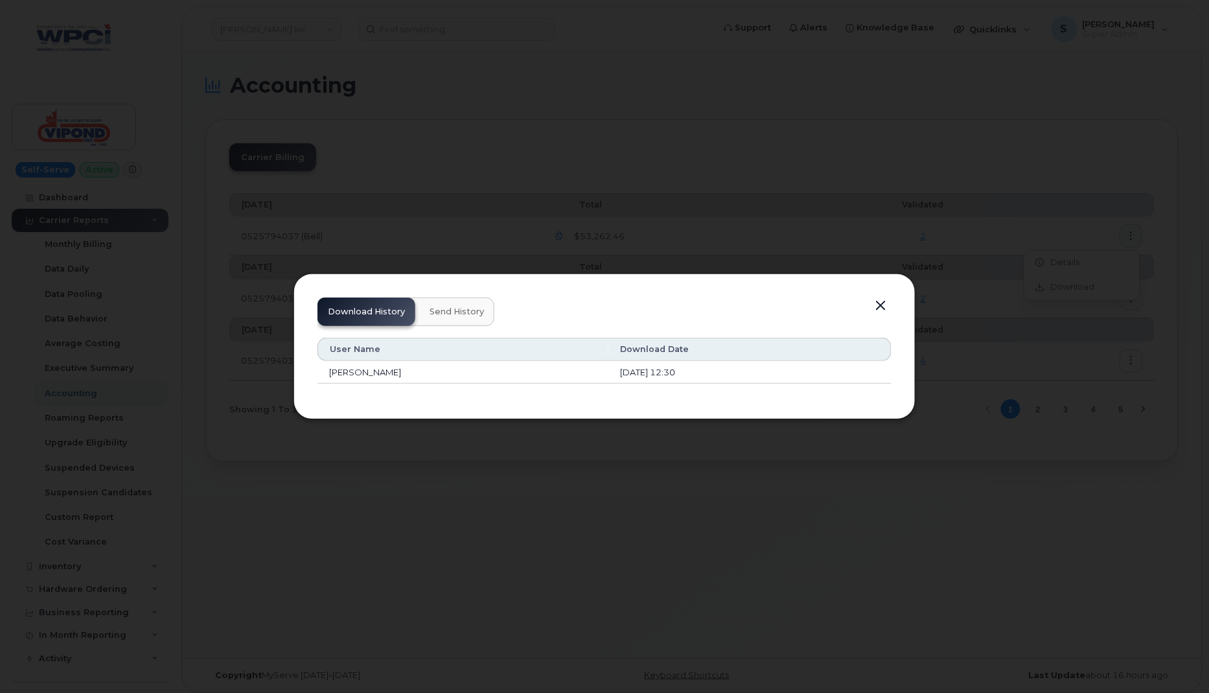
click at [450, 312] on span "Send History" at bounding box center [457, 312] width 54 height 10
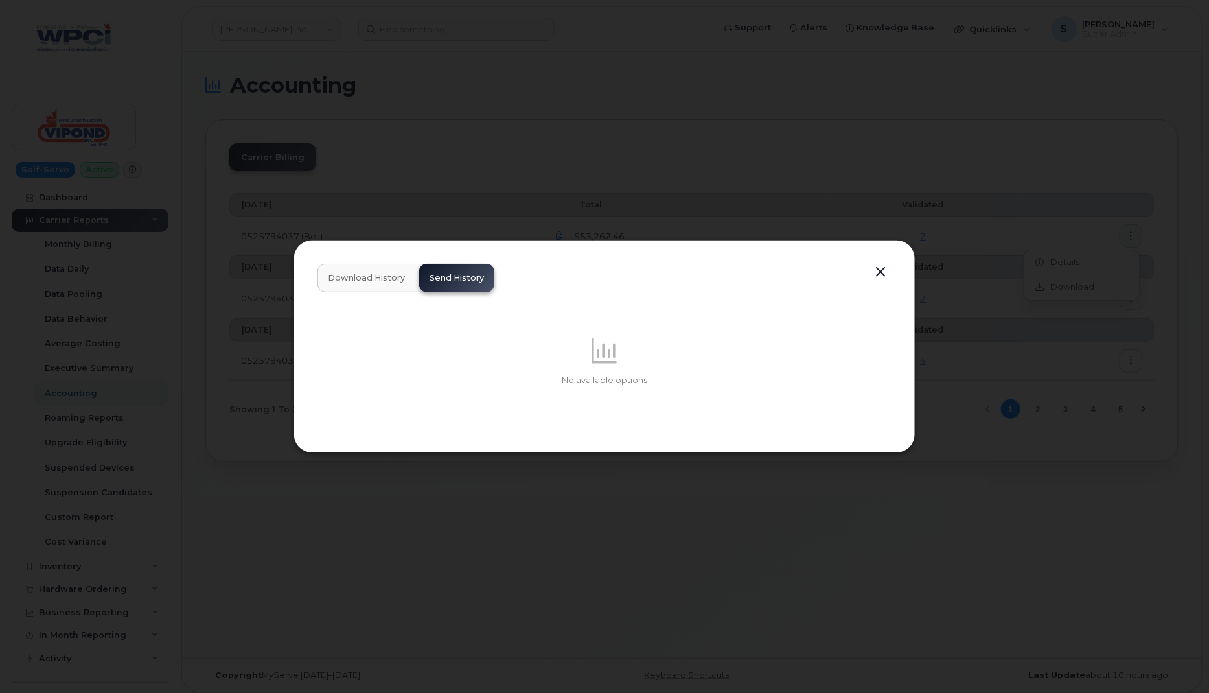
click at [367, 274] on span "Download History" at bounding box center [366, 278] width 77 height 10
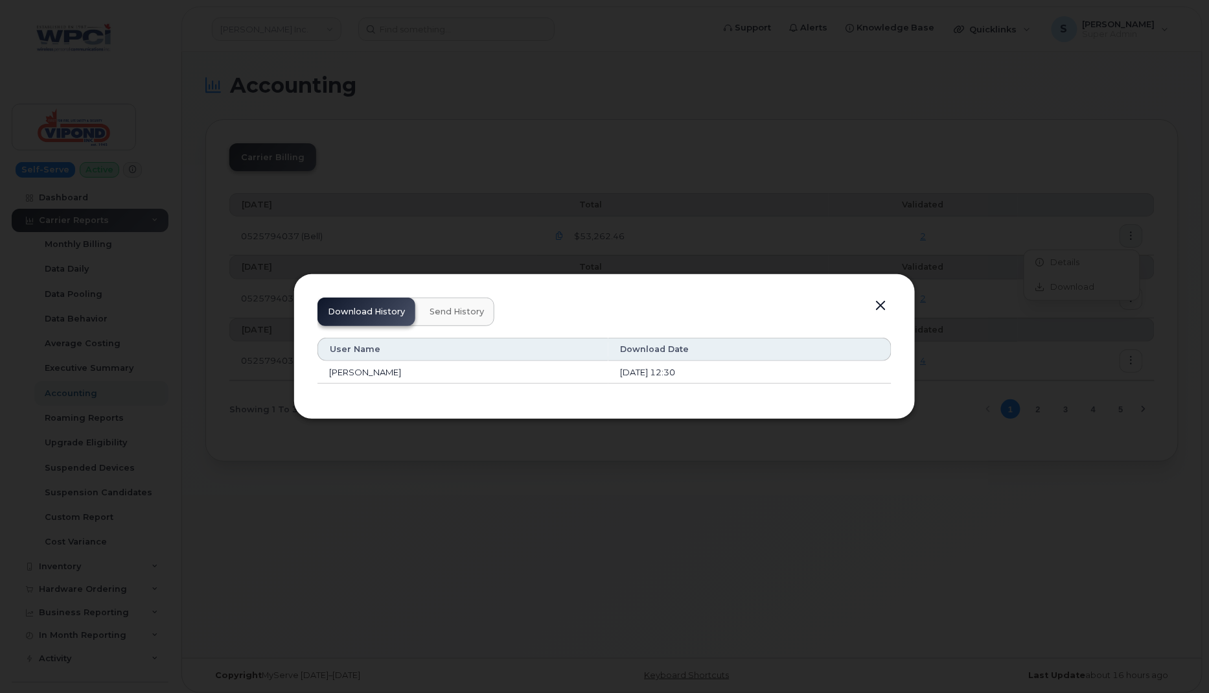
click at [450, 315] on span "Send History" at bounding box center [457, 312] width 54 height 10
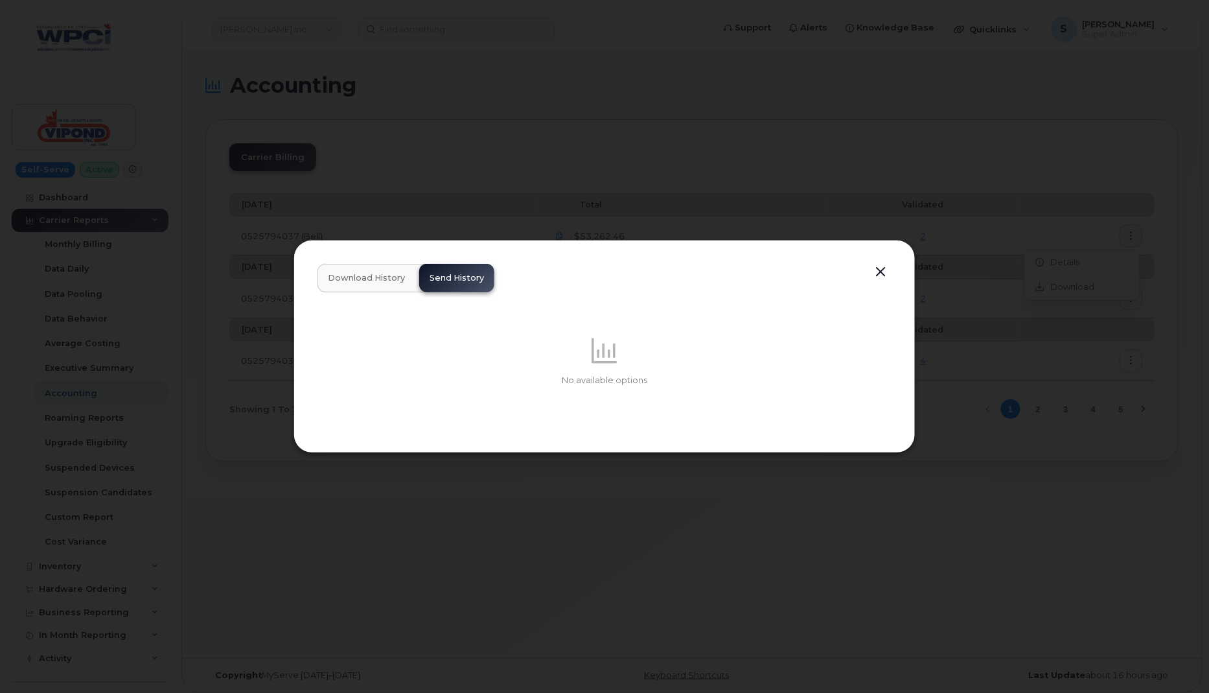
click at [882, 272] on button "button" at bounding box center [880, 272] width 19 height 18
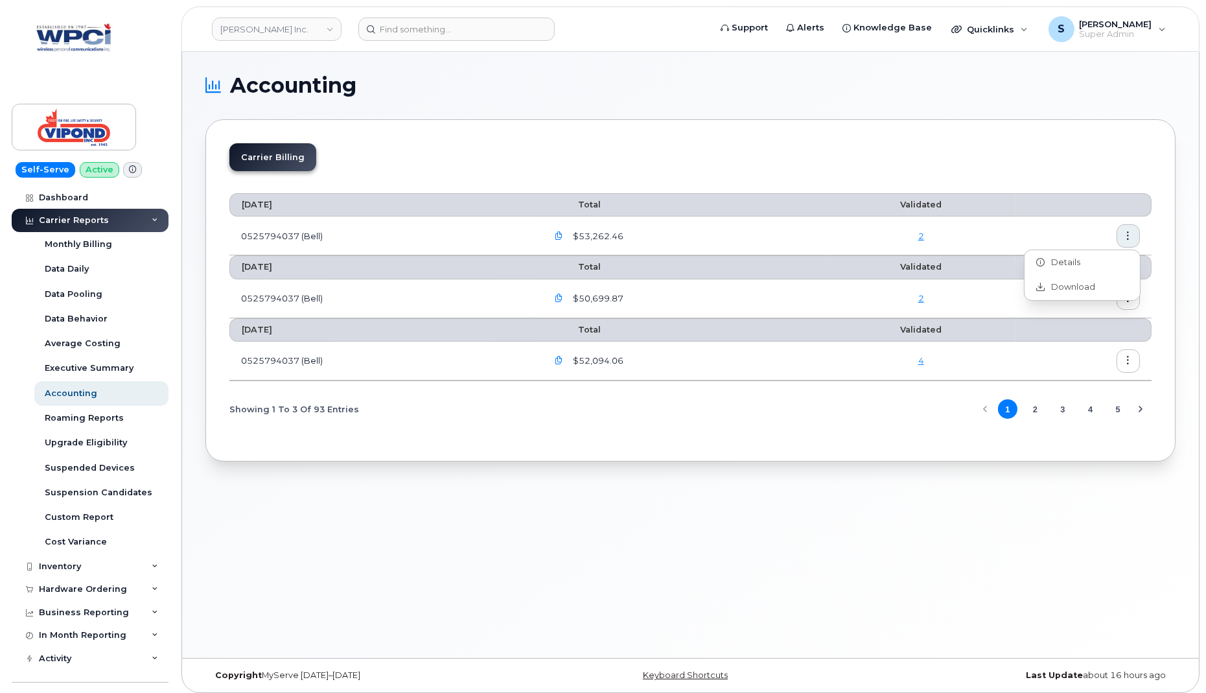
click at [548, 417] on div "Showing 1 To 3 Of 93 Entries 1 2 3 4 5" at bounding box center [690, 409] width 922 height 33
click at [548, 514] on div "Accounting Carrier Billing [DATE] Total Validated 0525794037 (Bell) $53,262.46 …" at bounding box center [690, 355] width 1017 height 606
click at [1130, 358] on icon "button" at bounding box center [1128, 360] width 8 height 8
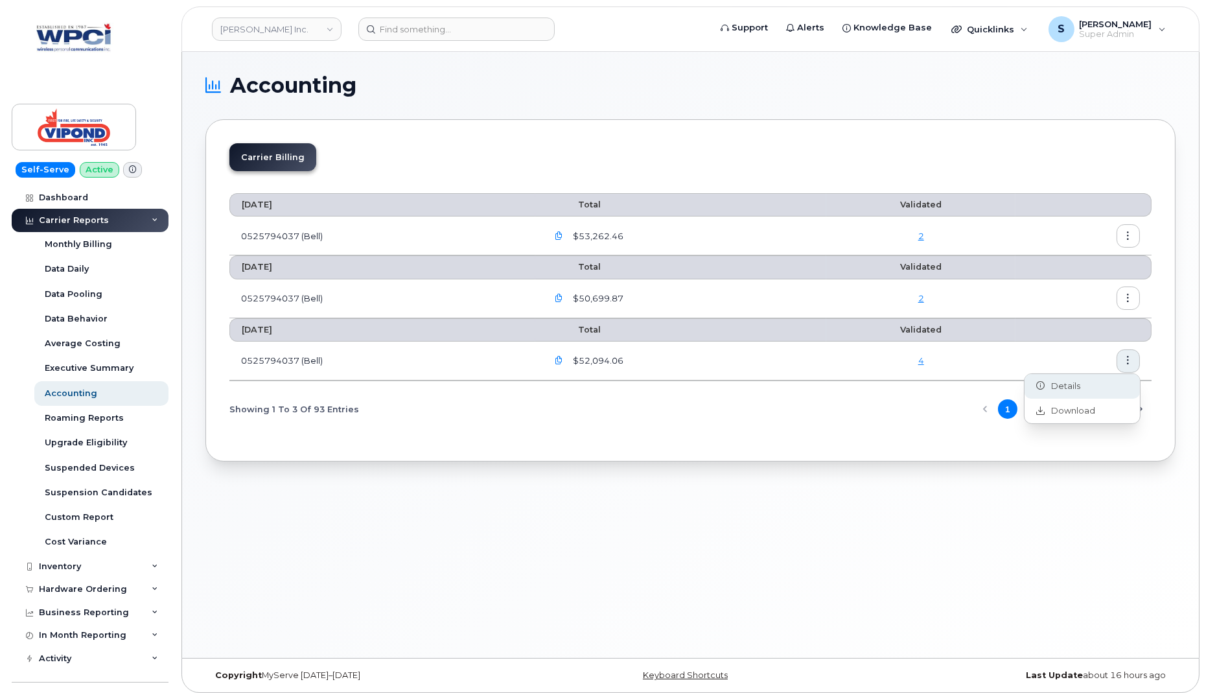
click at [1073, 382] on span "Details" at bounding box center [1063, 386] width 36 height 12
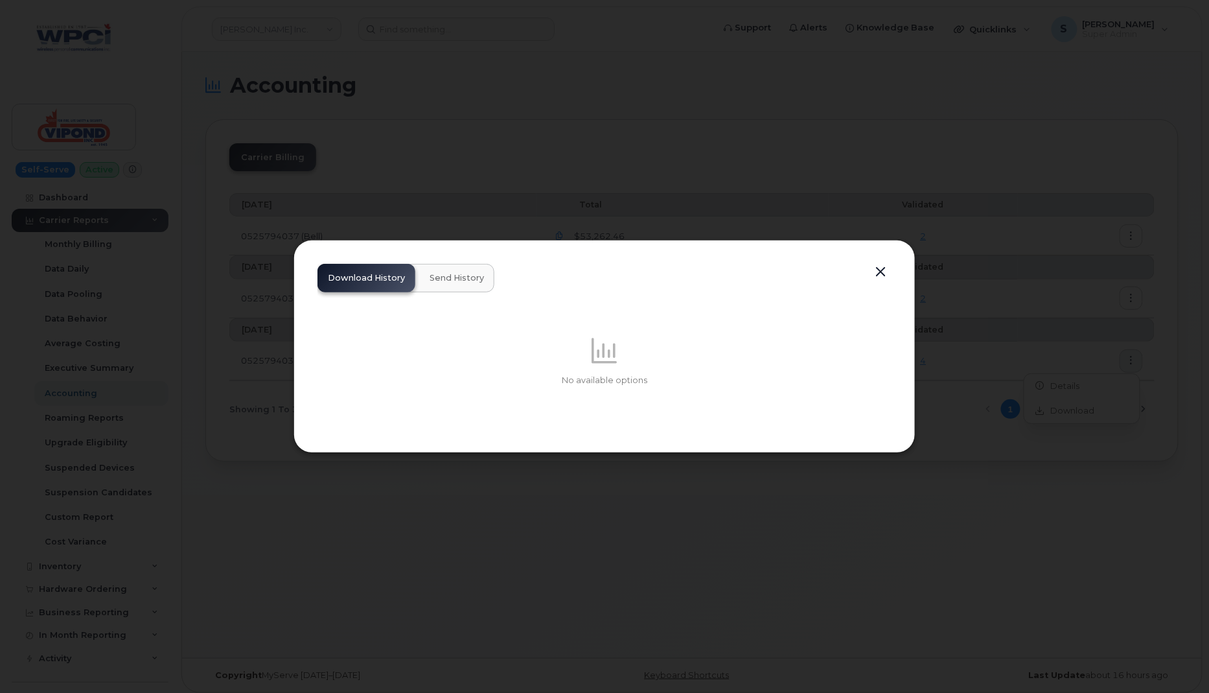
click at [454, 284] on button "Send History" at bounding box center [456, 278] width 75 height 29
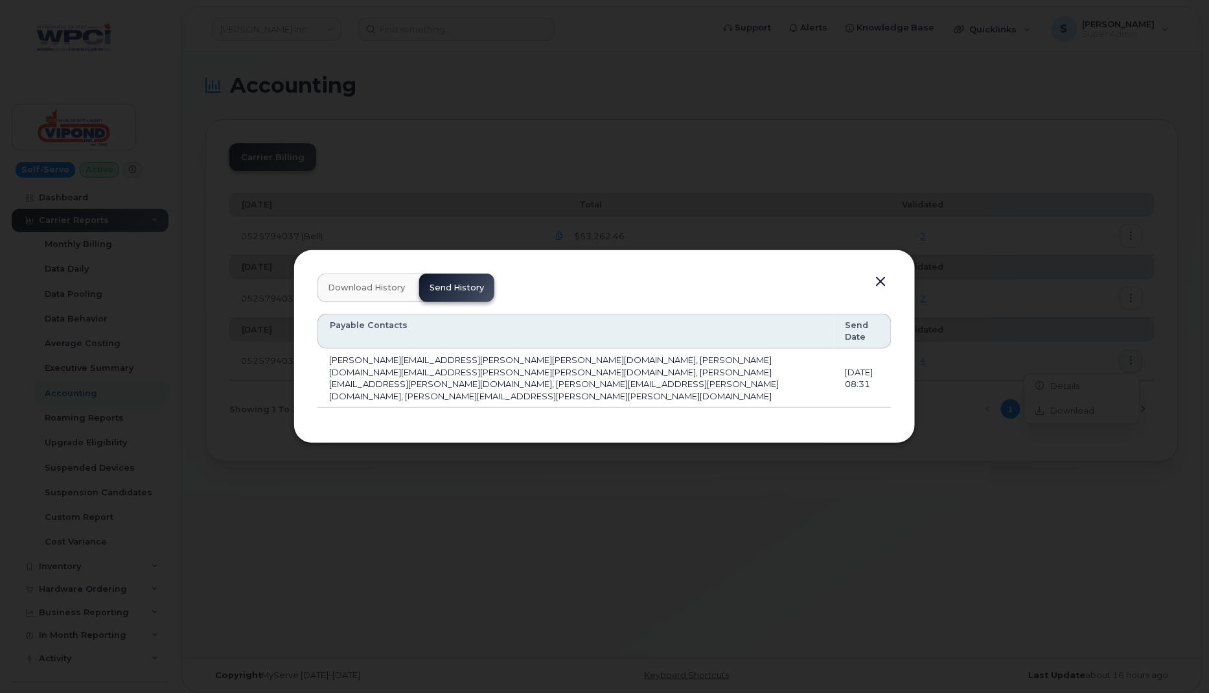
click at [885, 291] on button "button" at bounding box center [880, 282] width 19 height 18
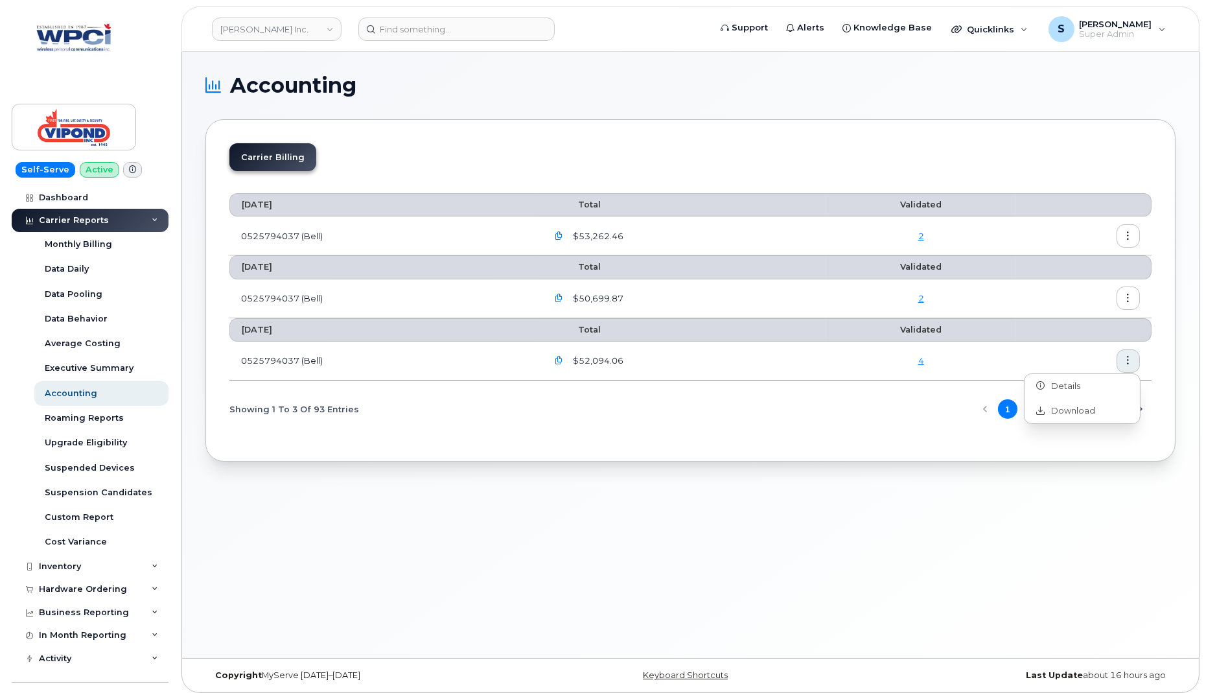
click at [1128, 294] on icon "button" at bounding box center [1128, 298] width 8 height 8
click at [1080, 324] on div "Details" at bounding box center [1082, 324] width 115 height 25
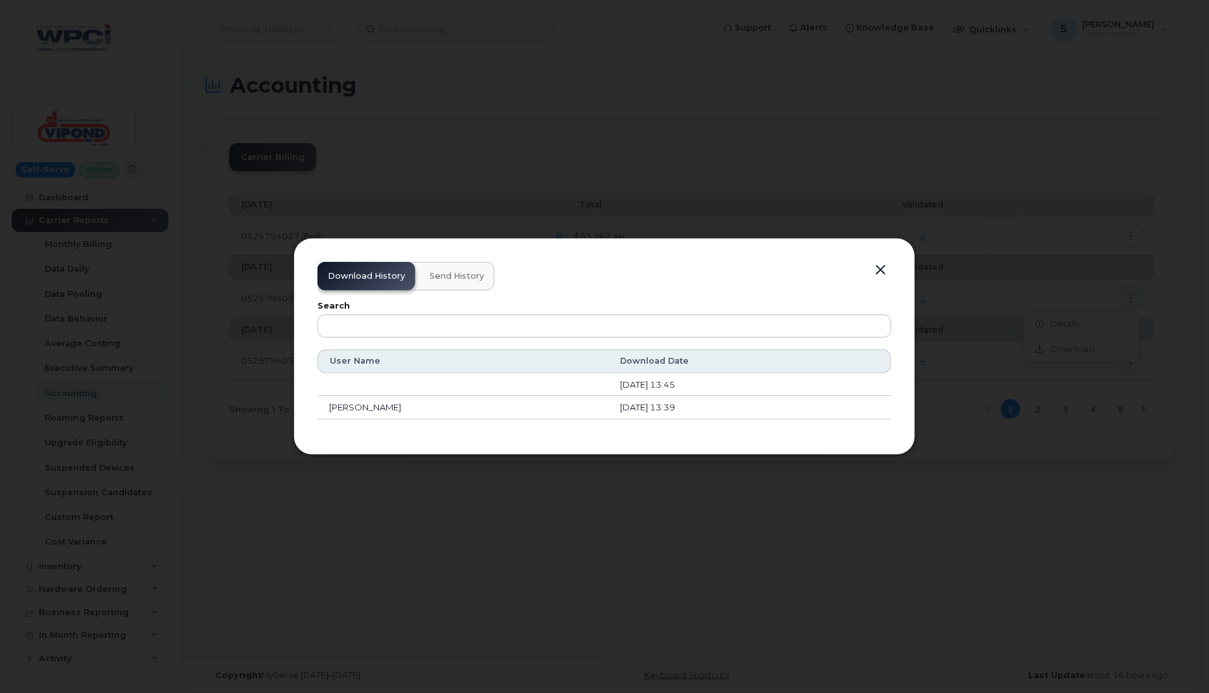
click at [483, 275] on button "Send History" at bounding box center [456, 276] width 75 height 29
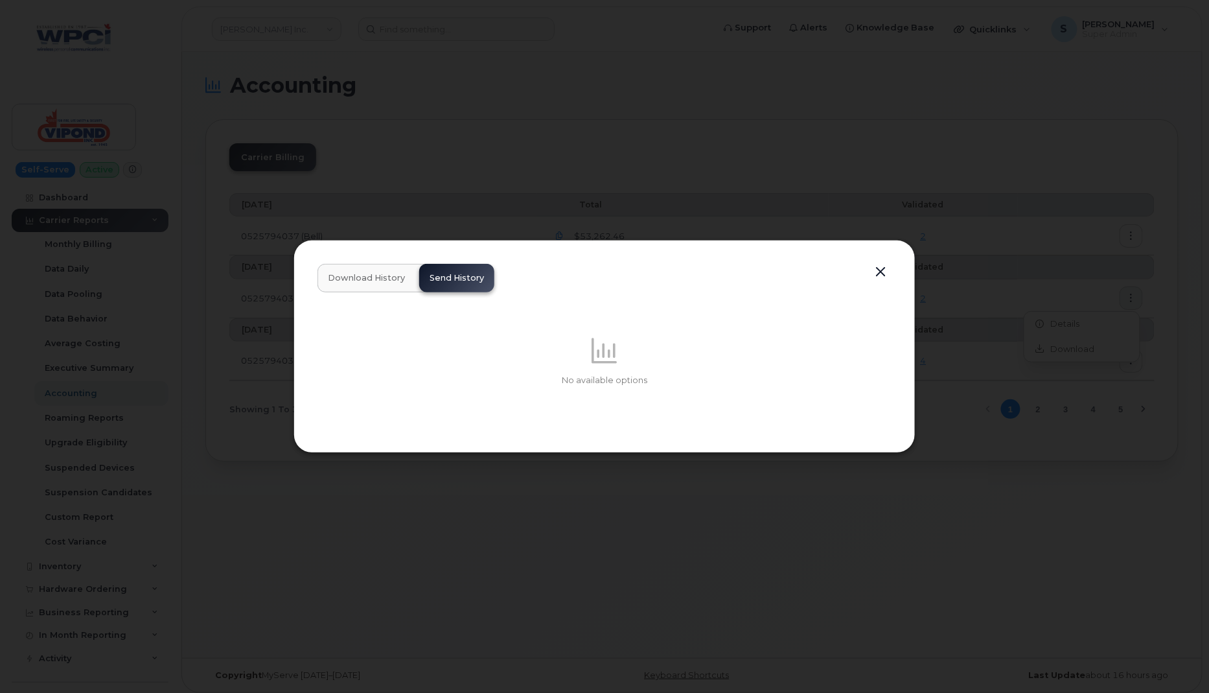
click at [372, 283] on span "Download History" at bounding box center [366, 278] width 77 height 10
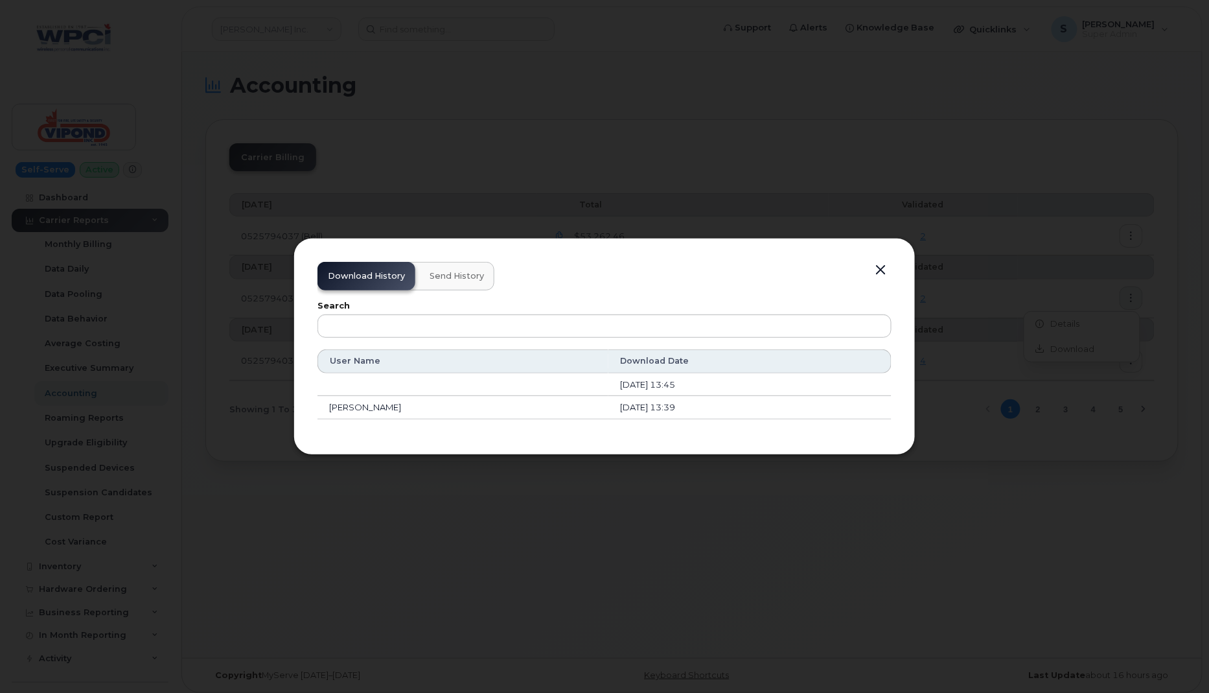
click at [881, 272] on button "button" at bounding box center [880, 270] width 19 height 18
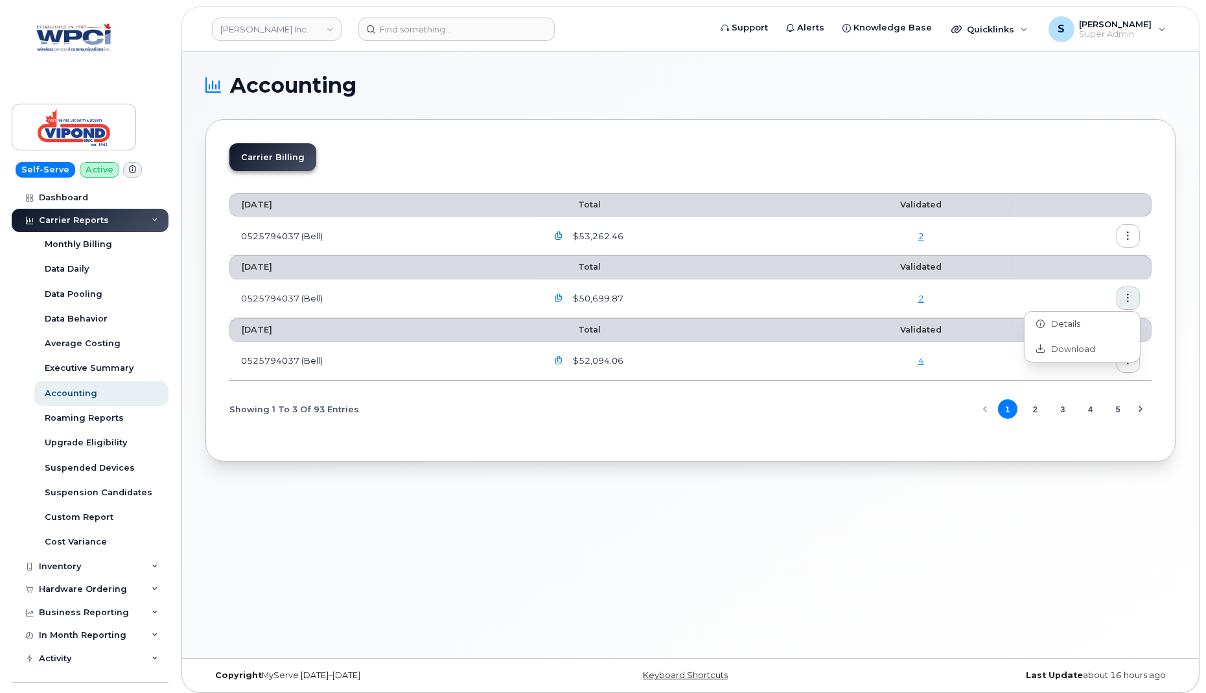
click at [1067, 268] on th at bounding box center [1083, 266] width 136 height 23
click at [1130, 232] on icon "button" at bounding box center [1128, 236] width 8 height 8
click at [1081, 259] on div "Details" at bounding box center [1082, 262] width 115 height 25
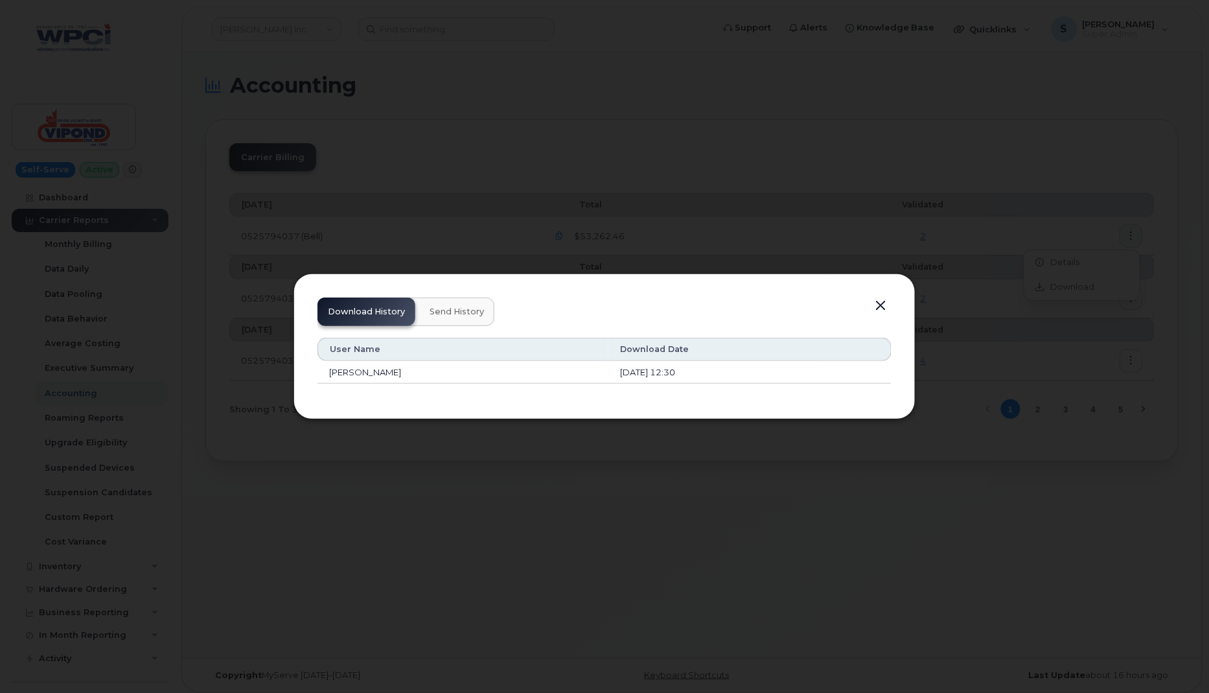
click at [456, 312] on span "Send History" at bounding box center [457, 312] width 54 height 10
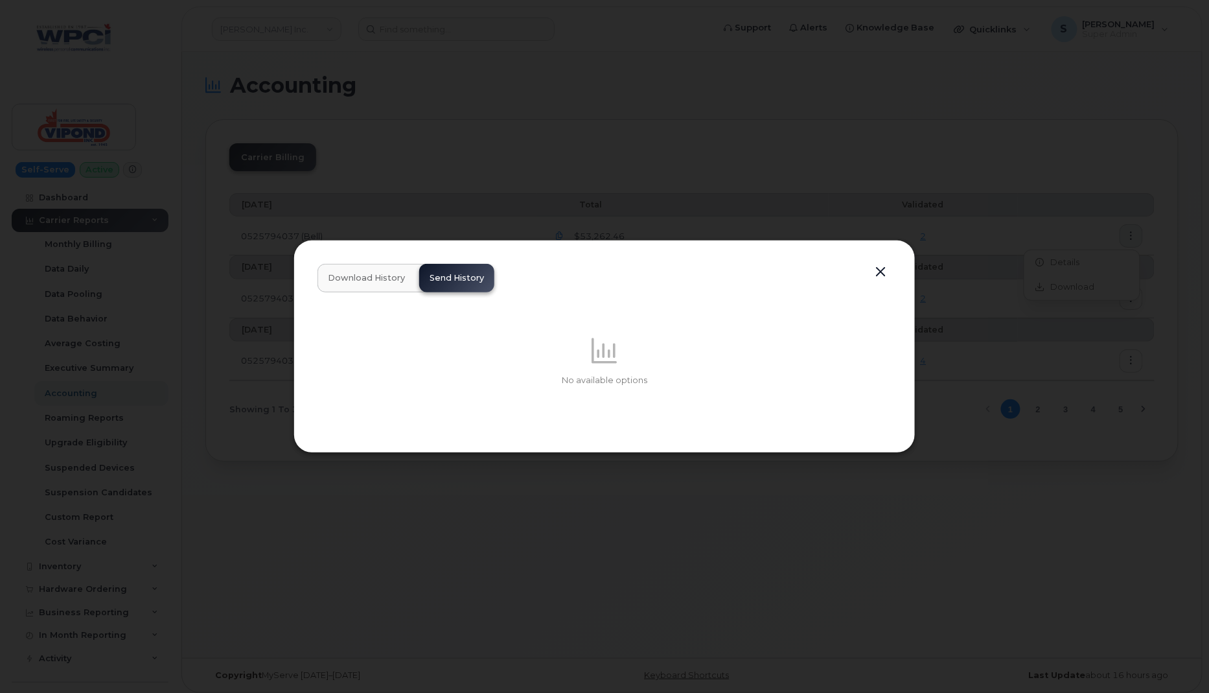
click at [380, 273] on span "Download History" at bounding box center [366, 278] width 77 height 10
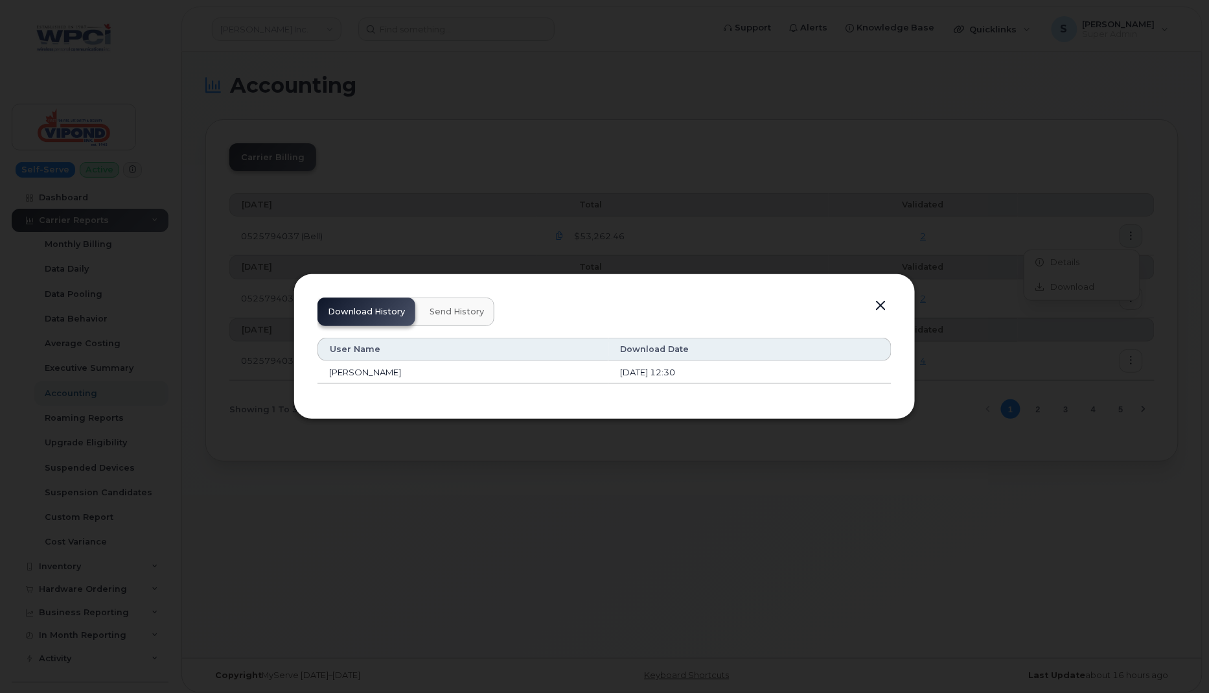
click at [883, 307] on button "button" at bounding box center [880, 306] width 19 height 18
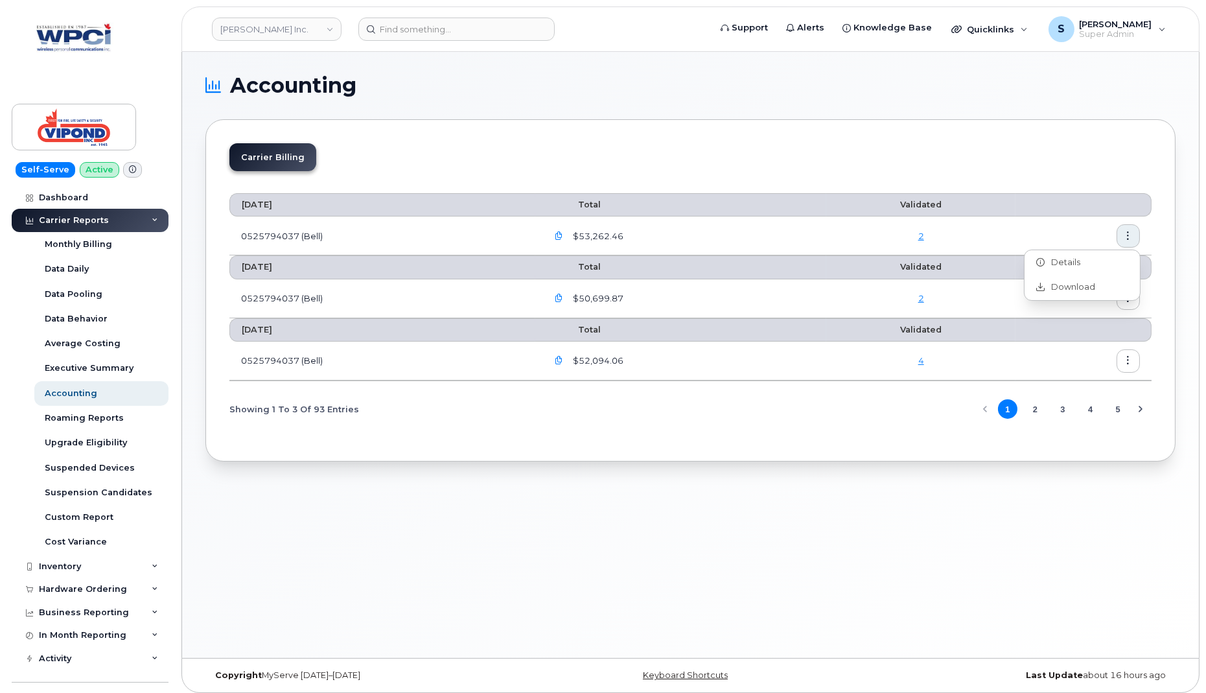
click at [842, 537] on div "Accounting Carrier Billing August 2025 Total Validated 0525794037 (Bell) $53,26…" at bounding box center [690, 355] width 1017 height 606
click at [1128, 358] on icon "button" at bounding box center [1128, 360] width 8 height 8
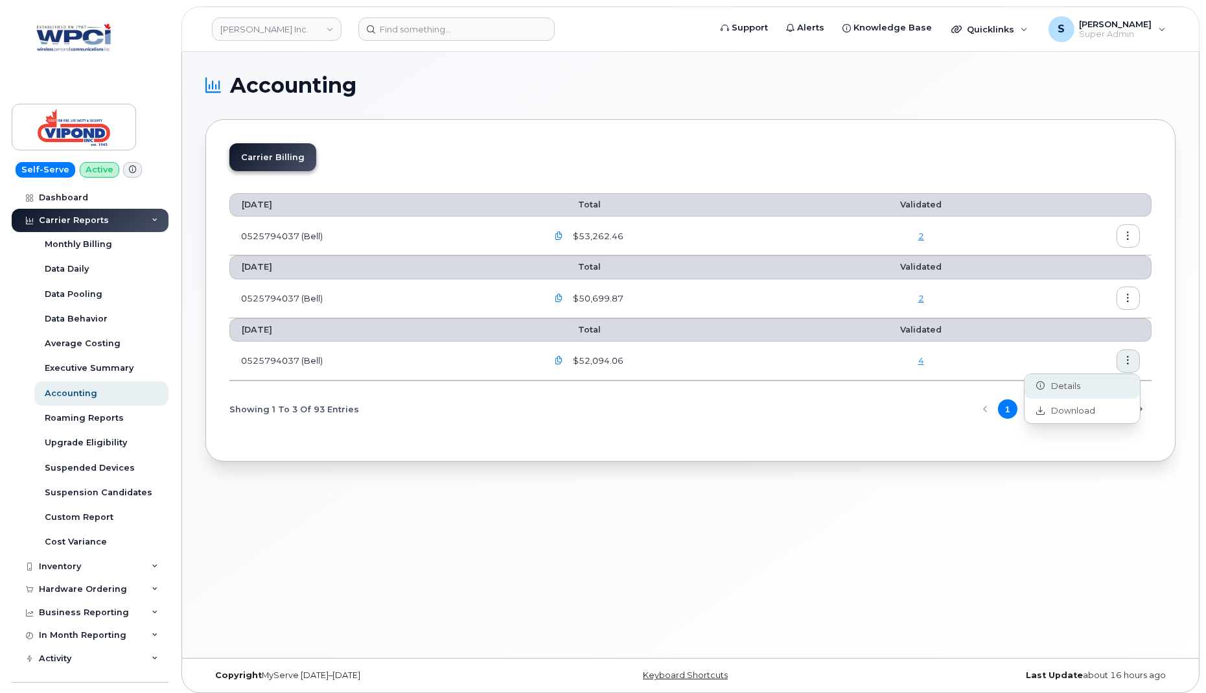
click at [1066, 389] on span "Details" at bounding box center [1063, 386] width 36 height 12
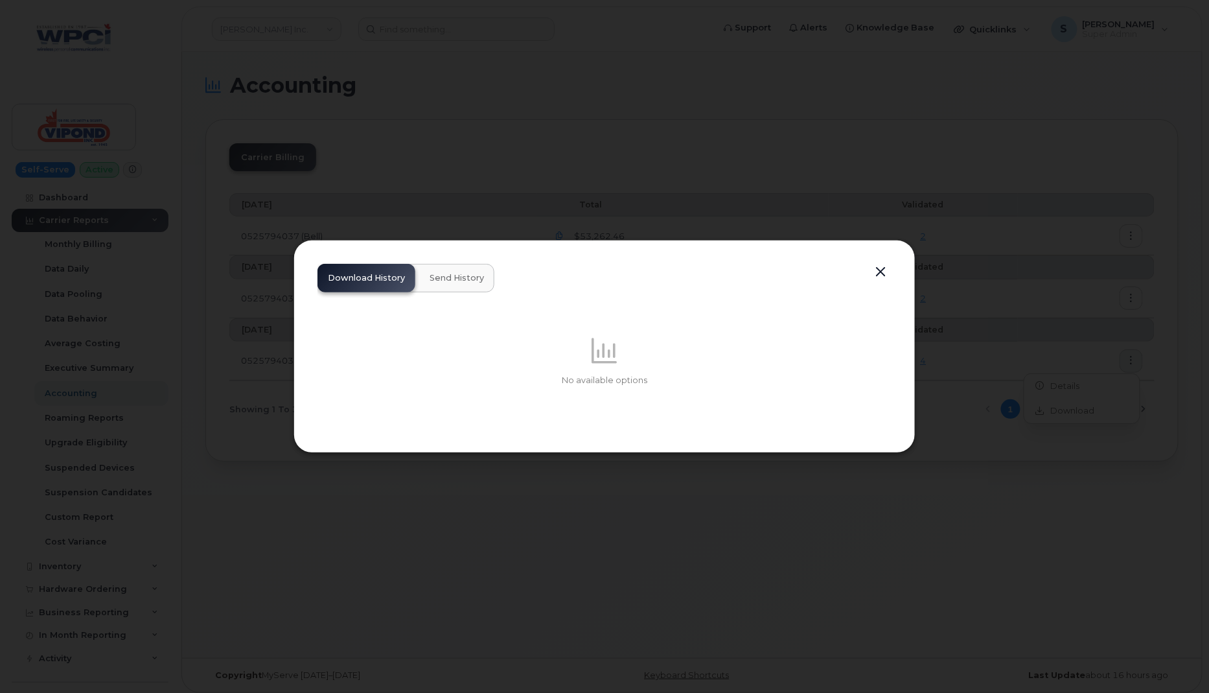
click at [450, 277] on span "Send History" at bounding box center [457, 278] width 54 height 10
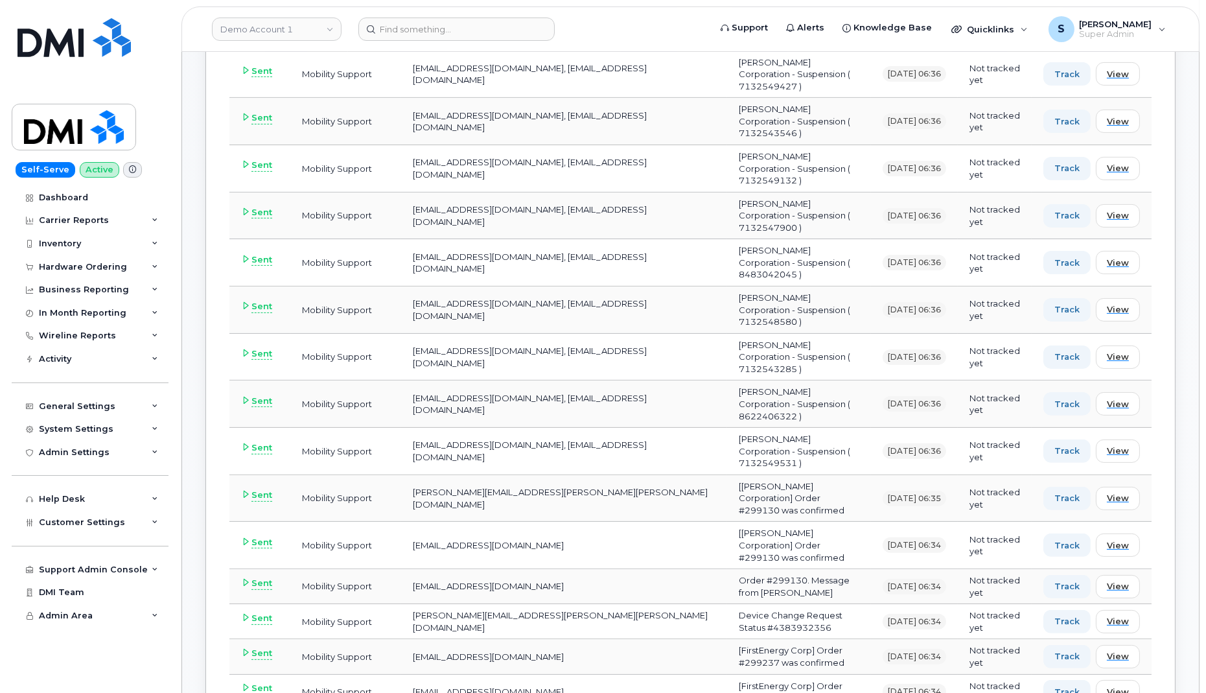
scroll to position [879, 0]
